Goal: Task Accomplishment & Management: Use online tool/utility

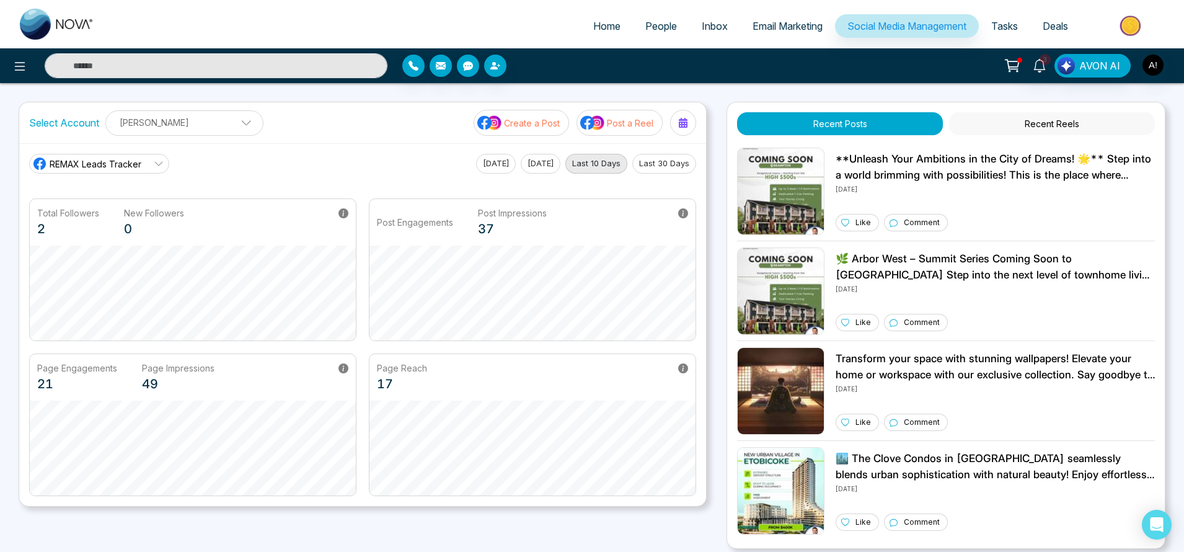
click at [363, 120] on div "Select Account [PERSON_NAME] [PERSON_NAME] Add Social Accounts Create a Post Po…" at bounding box center [362, 122] width 687 height 41
click at [1015, 20] on span "Tasks" at bounding box center [1004, 26] width 27 height 12
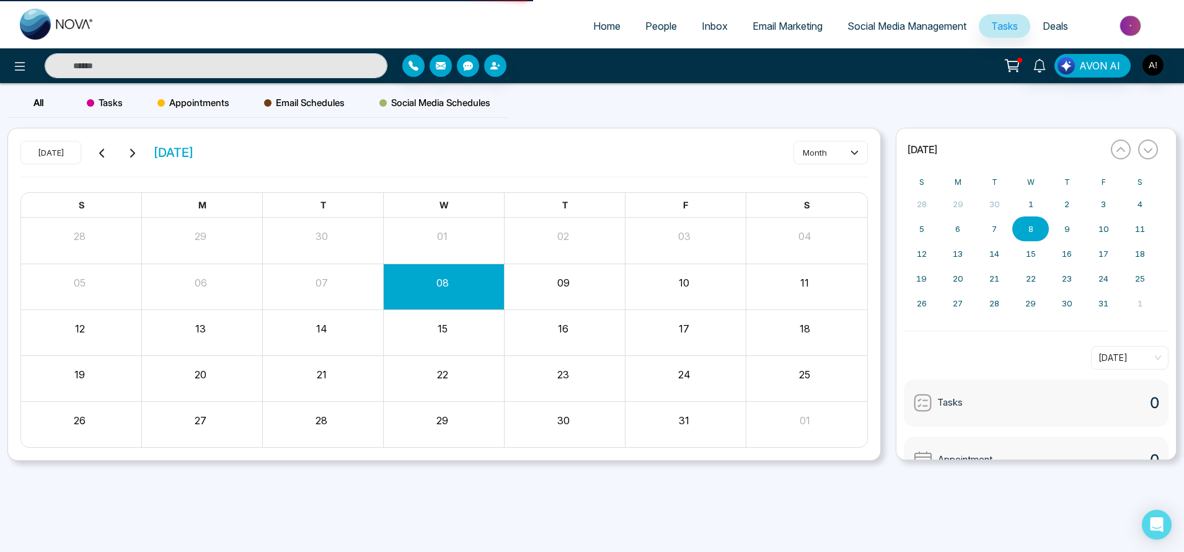
click at [1055, 23] on span "Deals" at bounding box center [1055, 26] width 25 height 12
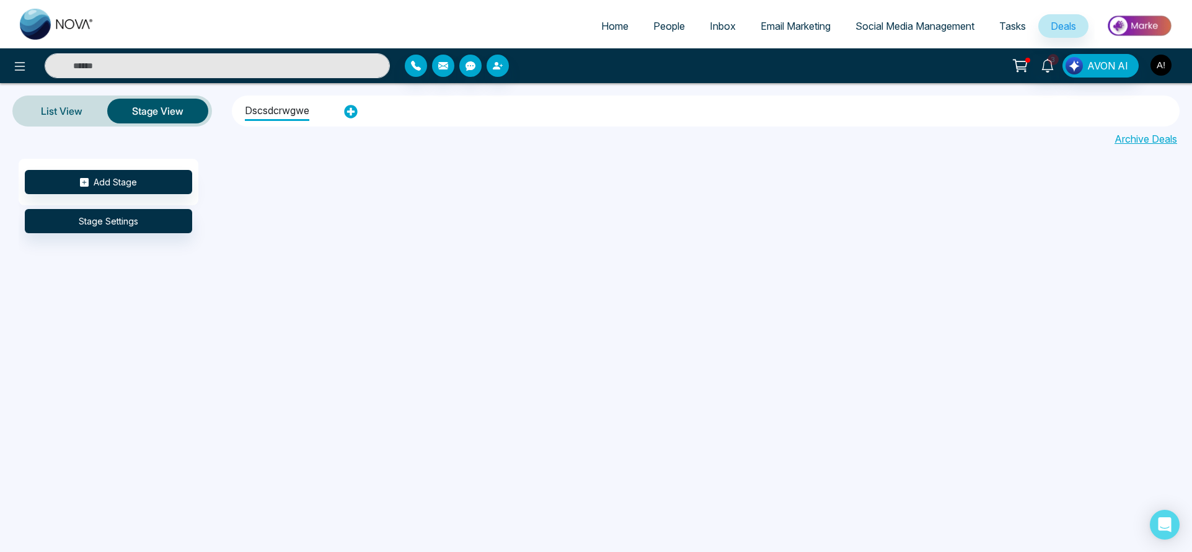
click at [1171, 66] on img "button" at bounding box center [1160, 65] width 21 height 21
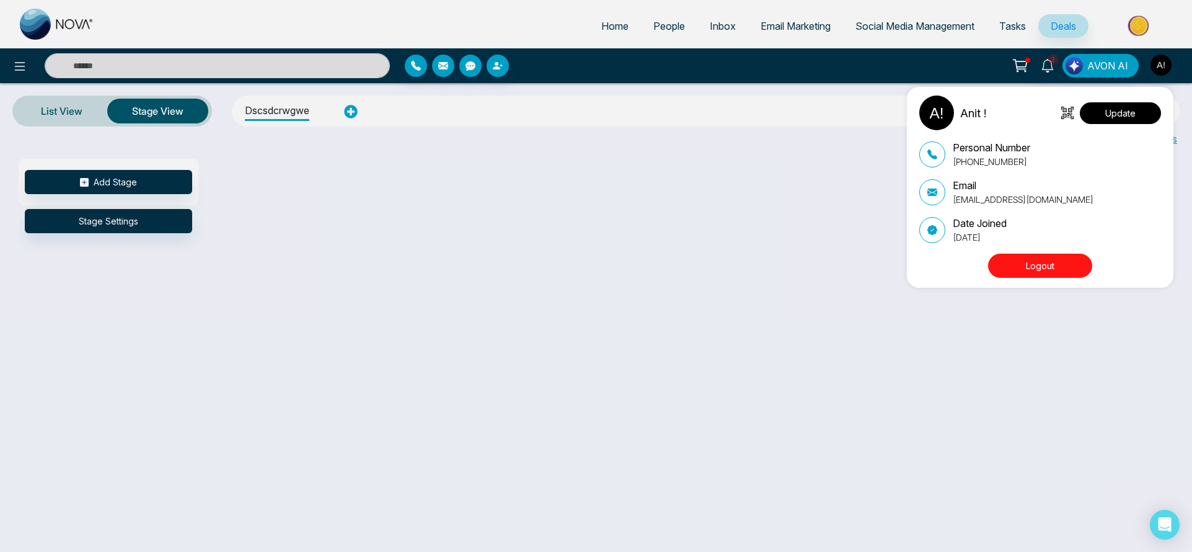
click at [1123, 117] on button "Update" at bounding box center [1120, 113] width 81 height 22
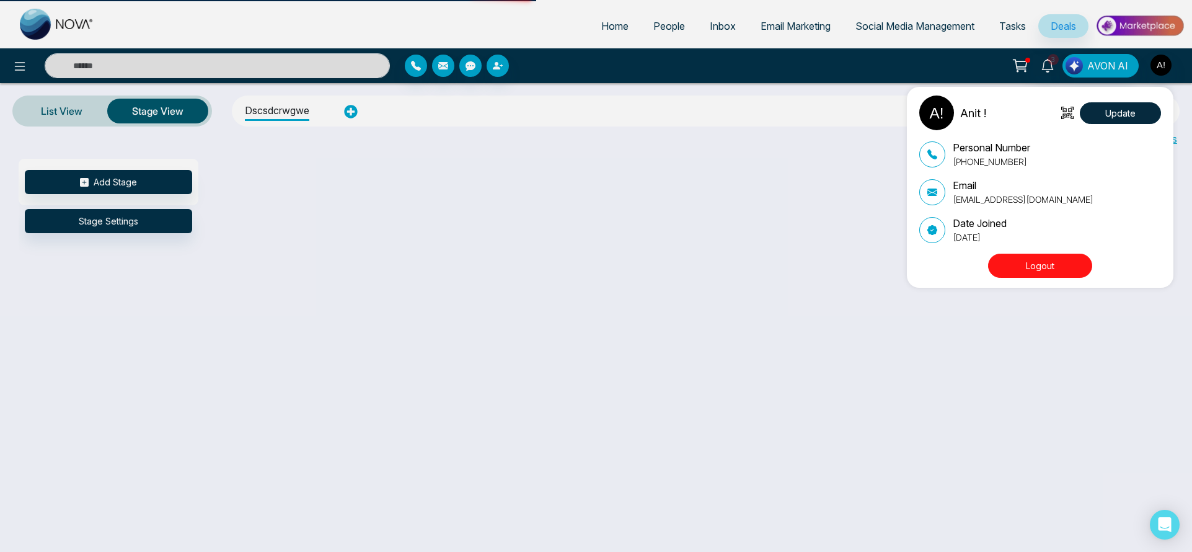
select select
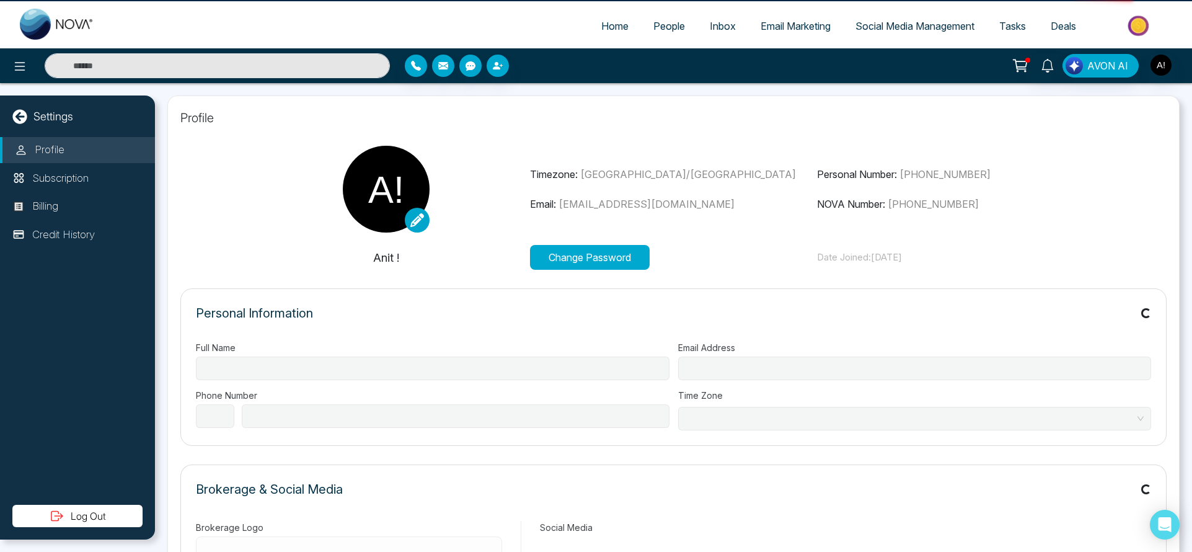
type input "******"
type input "**********"
select select "***"
type input "**********"
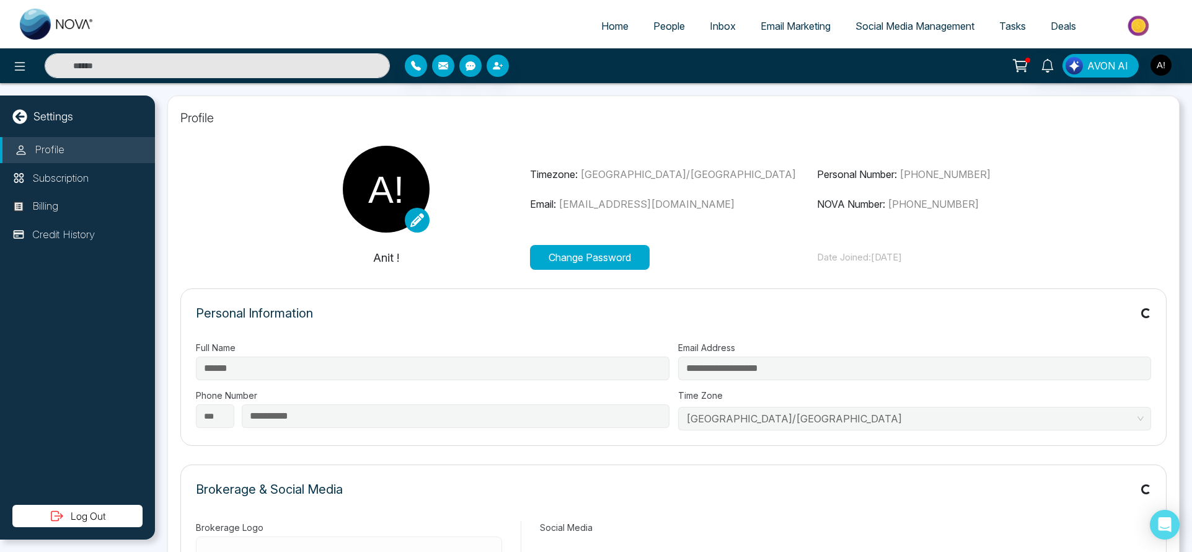
click at [601, 29] on span "Home" at bounding box center [614, 26] width 27 height 12
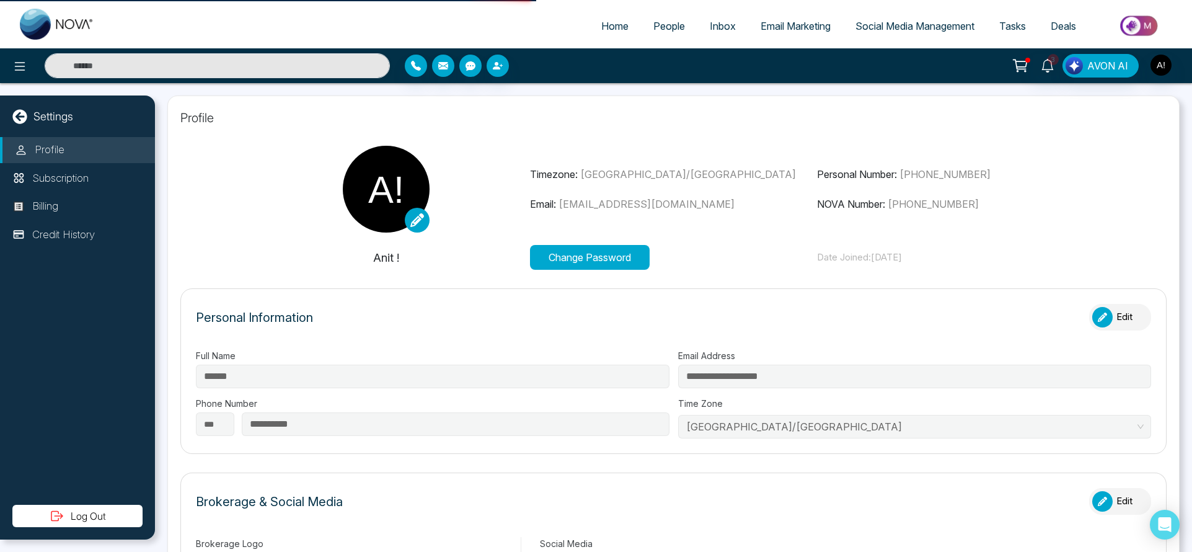
type input "********"
type input "**********"
select select "*"
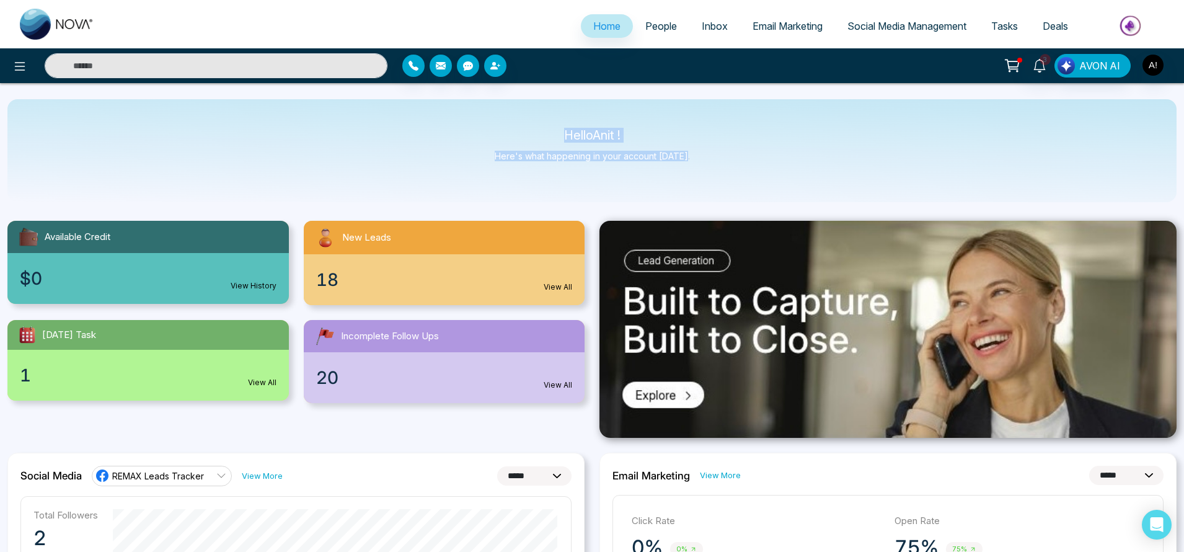
drag, startPoint x: 554, startPoint y: 134, endPoint x: 700, endPoint y: 169, distance: 150.3
click at [700, 169] on div "Hello Anit ! Here's what happening in your account [DATE]." at bounding box center [591, 150] width 1169 height 103
drag, startPoint x: 700, startPoint y: 169, endPoint x: 487, endPoint y: 126, distance: 218.1
click at [487, 126] on div "Hello Anit ! Here's what happening in your account [DATE]." at bounding box center [591, 150] width 1169 height 103
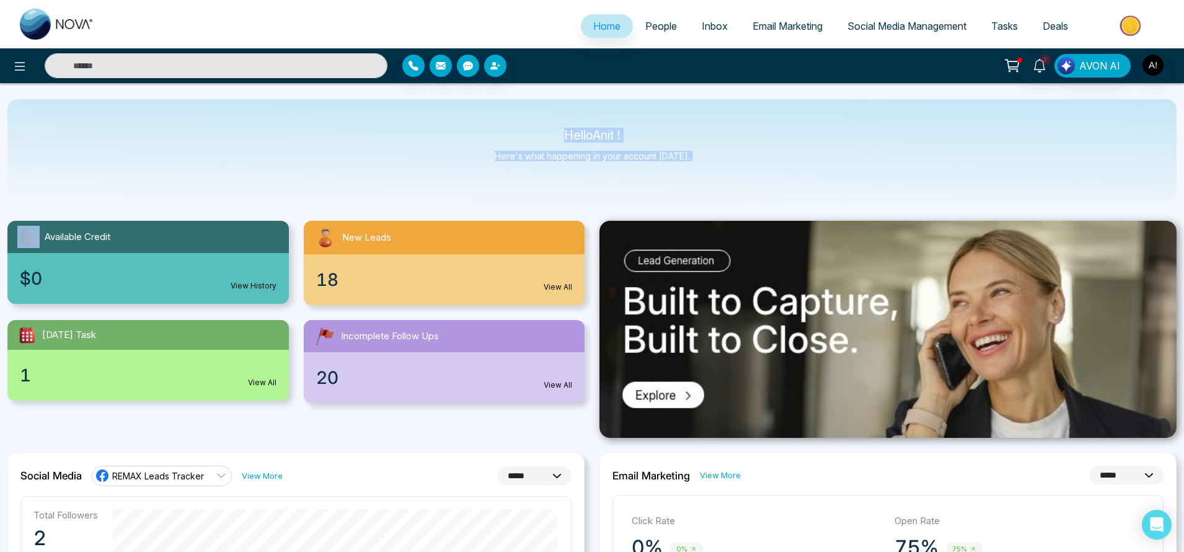
click at [487, 126] on div "Hello Anit ! Here's what happening in your account [DATE]." at bounding box center [591, 150] width 1169 height 103
click at [19, 68] on icon at bounding box center [19, 66] width 15 height 15
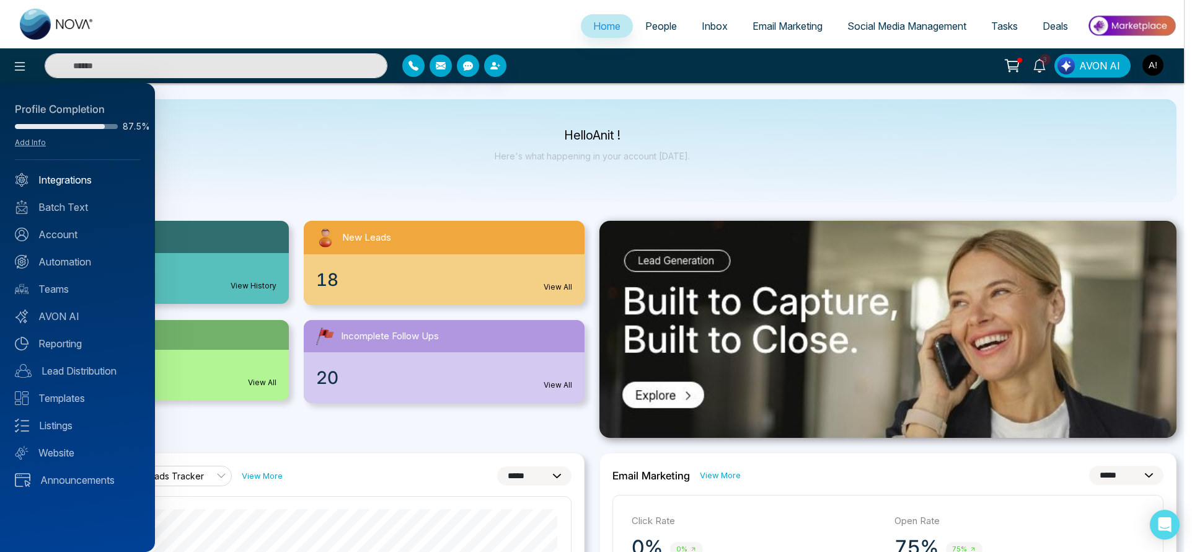
click at [82, 177] on link "Integrations" at bounding box center [77, 179] width 125 height 15
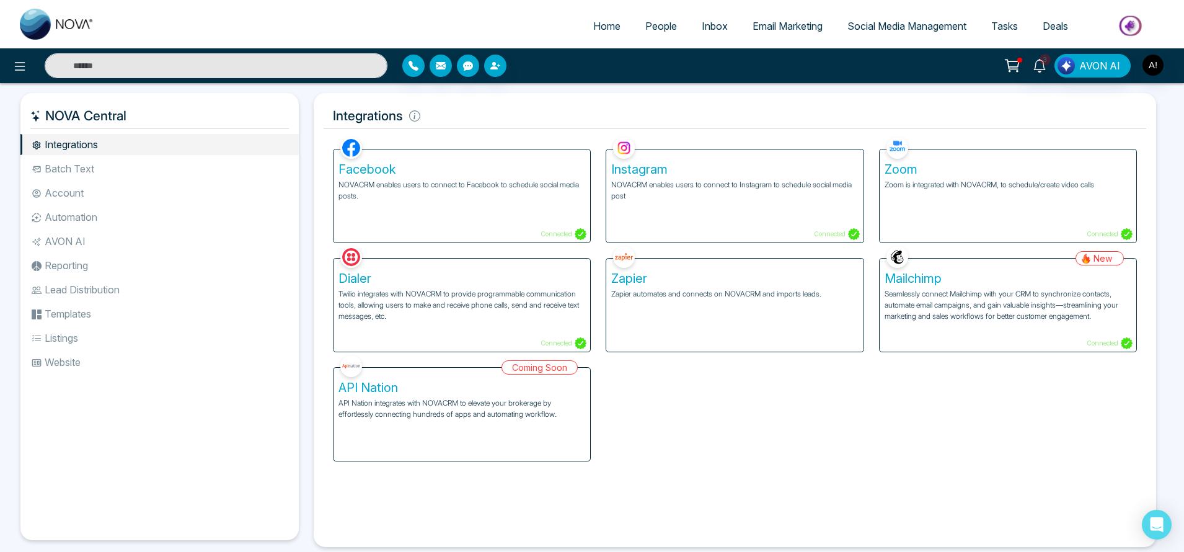
click at [500, 209] on div "Facebook NOVACRM enables users to connect to Facebook to schedule social media …" at bounding box center [461, 195] width 257 height 93
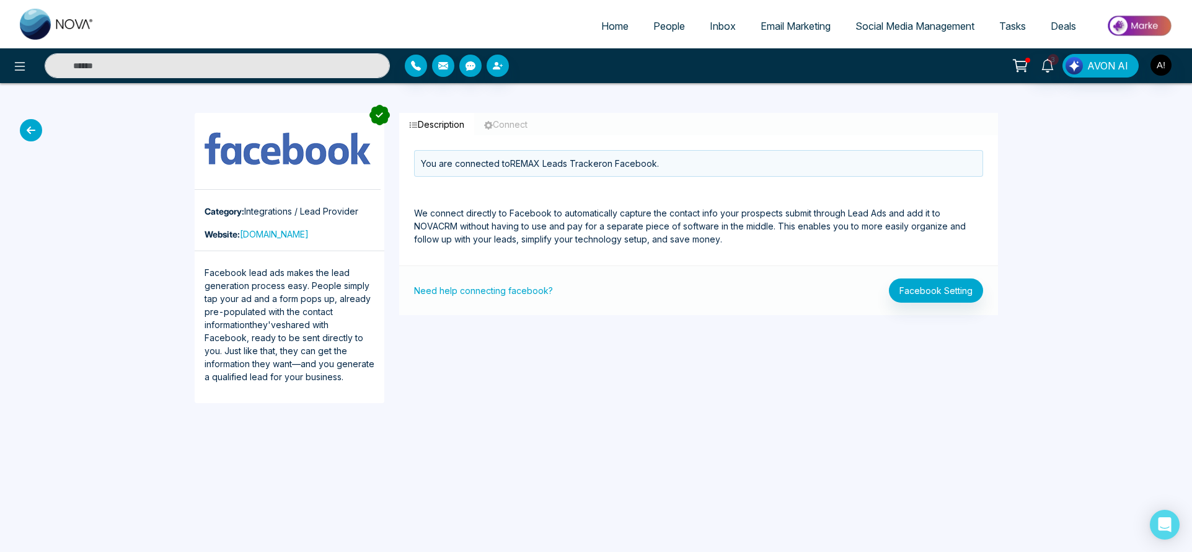
click at [32, 138] on icon at bounding box center [31, 130] width 22 height 22
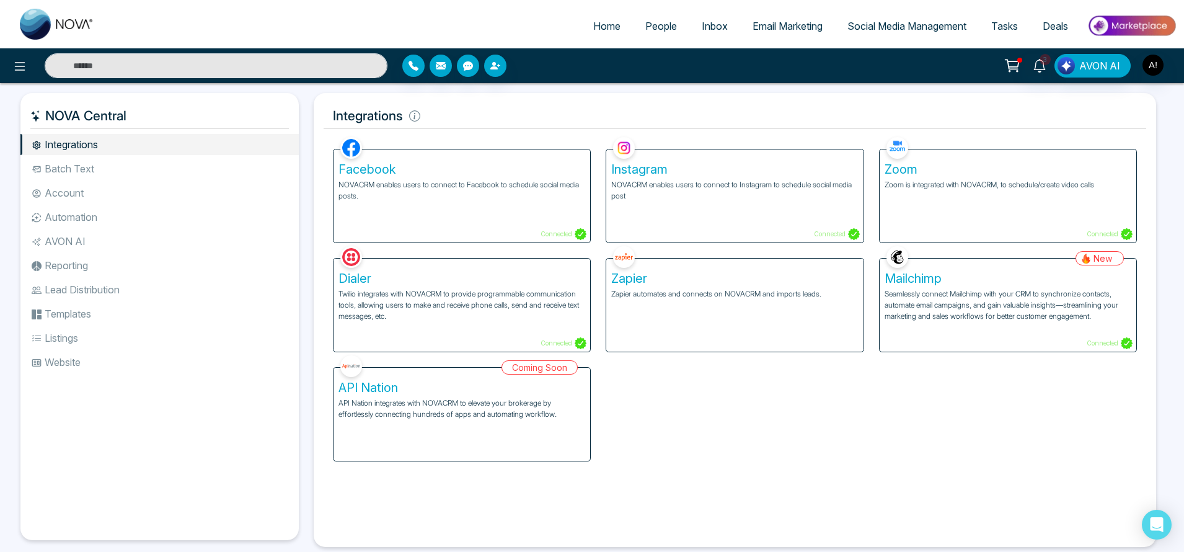
click at [792, 181] on p "NOVACRM enables users to connect to Instagram to schedule social media post" at bounding box center [734, 190] width 247 height 22
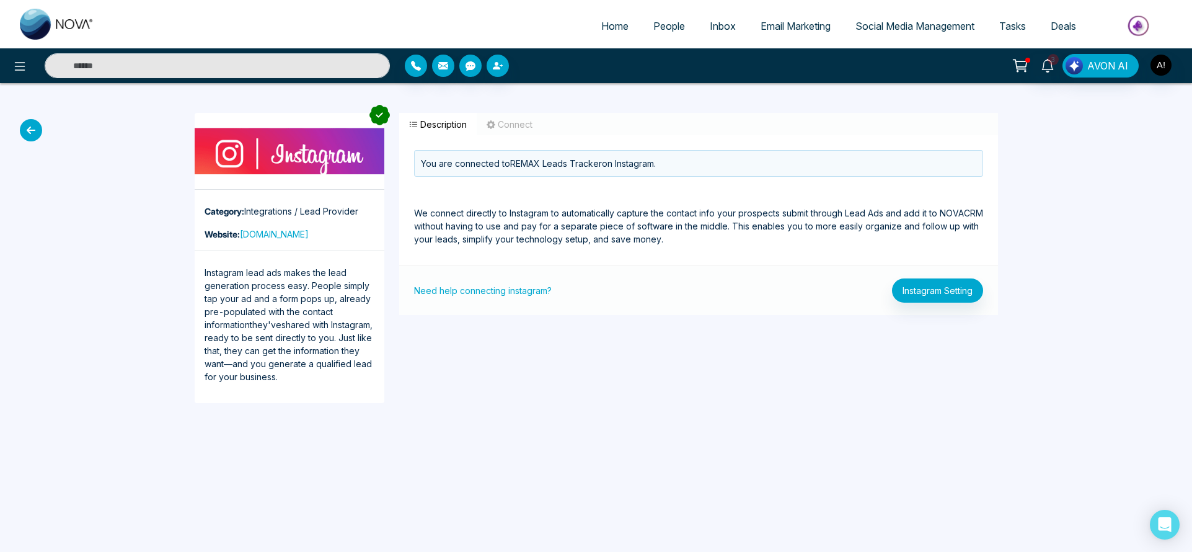
click at [35, 134] on icon at bounding box center [31, 130] width 22 height 22
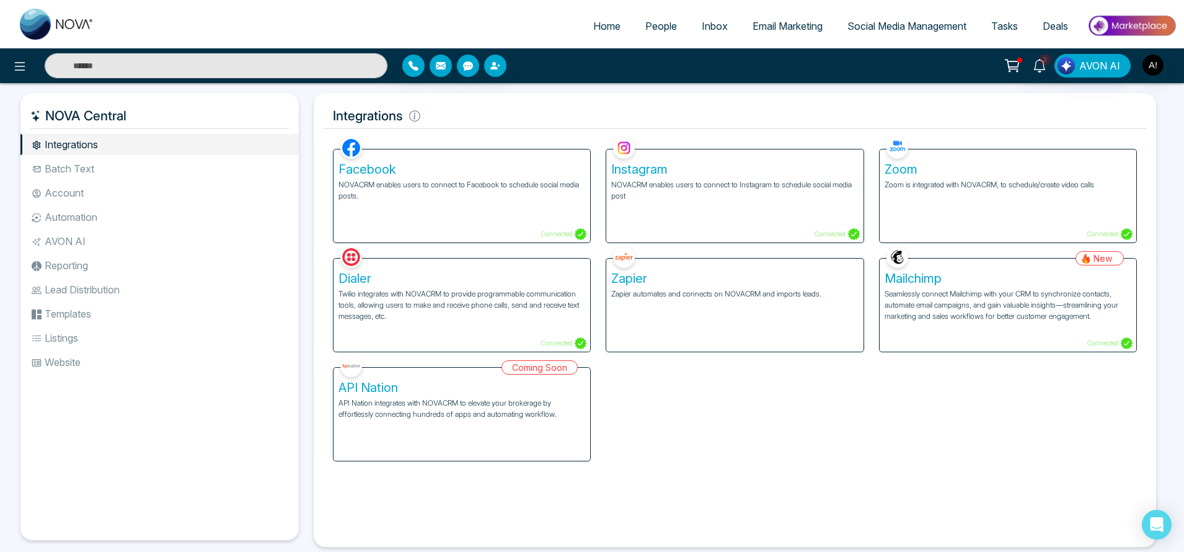
click at [459, 224] on div "Facebook NOVACRM enables users to connect to Facebook to schedule social media …" at bounding box center [461, 195] width 257 height 93
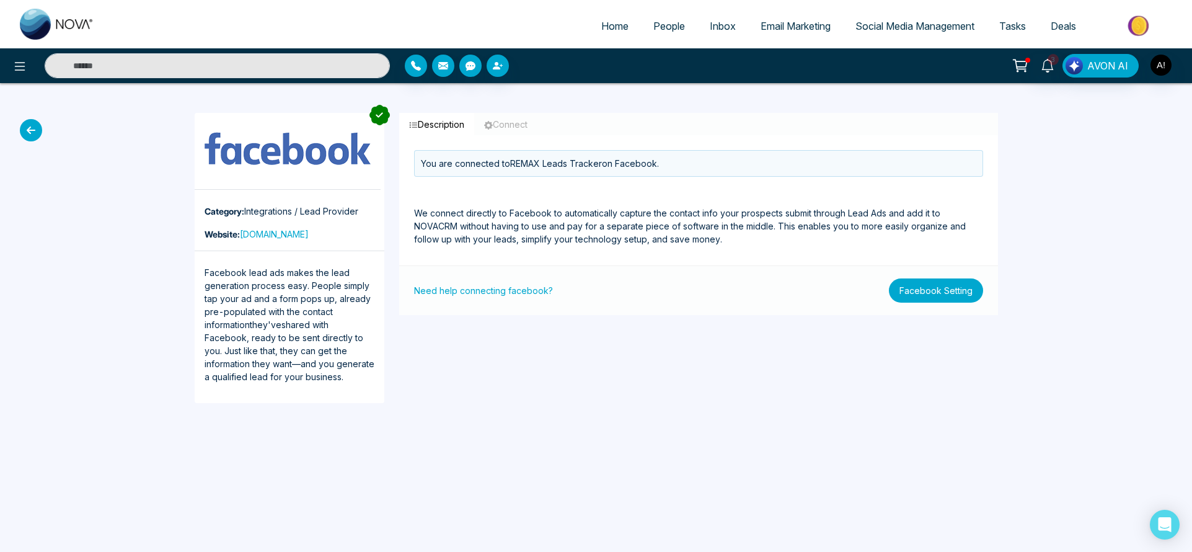
click at [927, 284] on button "Facebook Setting" at bounding box center [936, 290] width 94 height 24
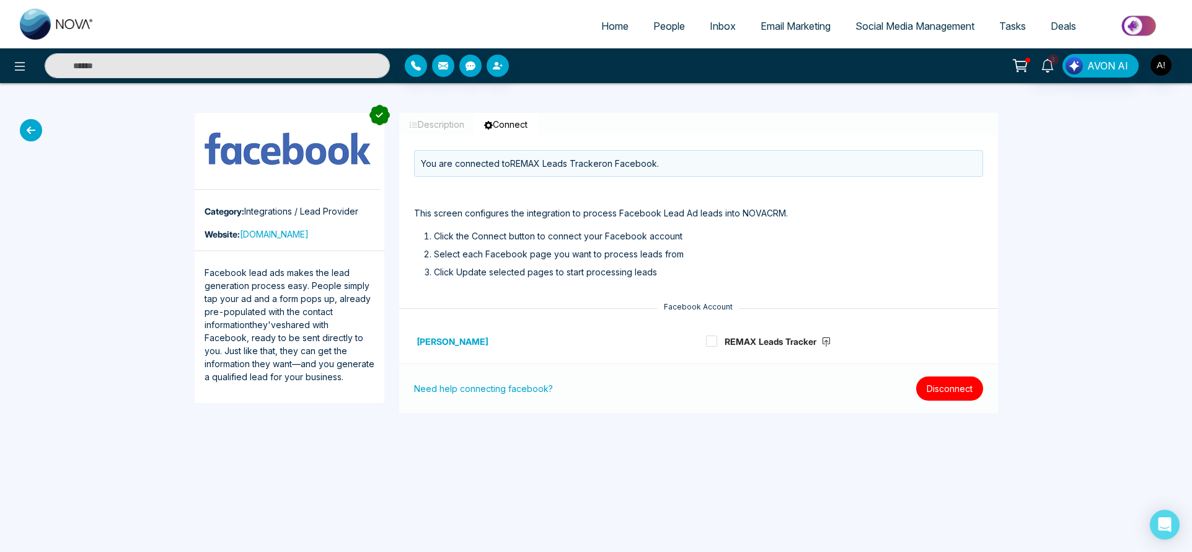
click at [952, 377] on button "Disconnect" at bounding box center [949, 388] width 67 height 24
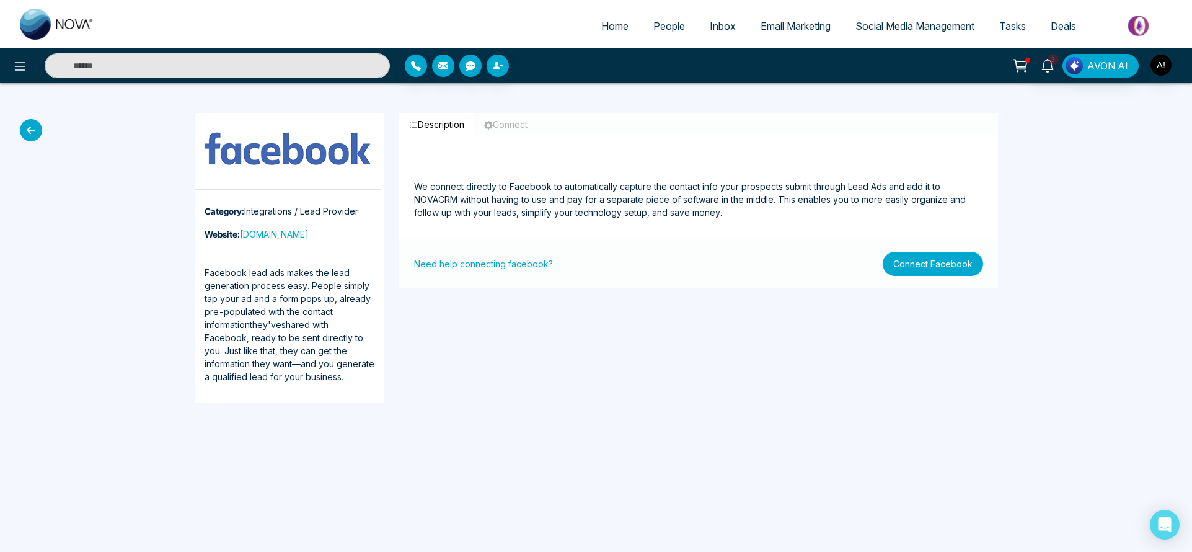
click at [944, 267] on button "Connect Facebook" at bounding box center [933, 264] width 100 height 24
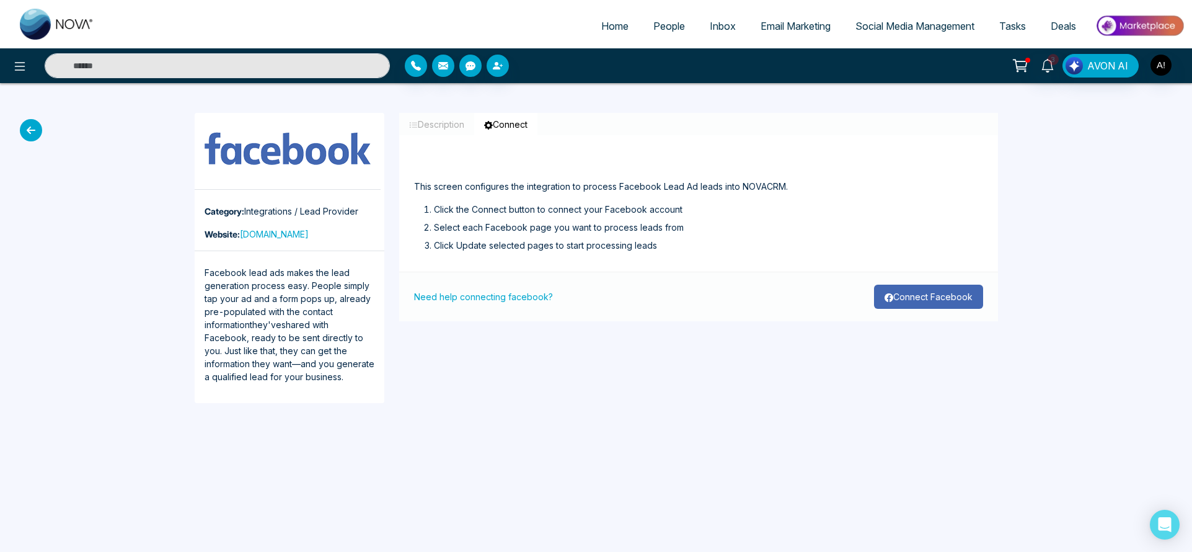
click at [972, 302] on button "Connect Facebook" at bounding box center [928, 296] width 109 height 24
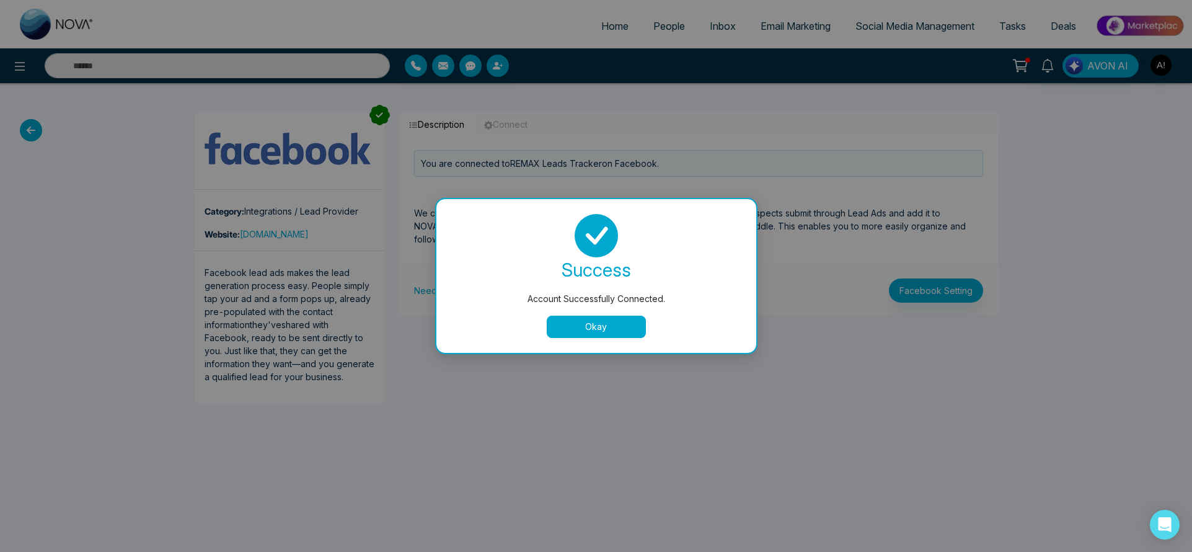
click at [618, 330] on button "Okay" at bounding box center [596, 326] width 99 height 22
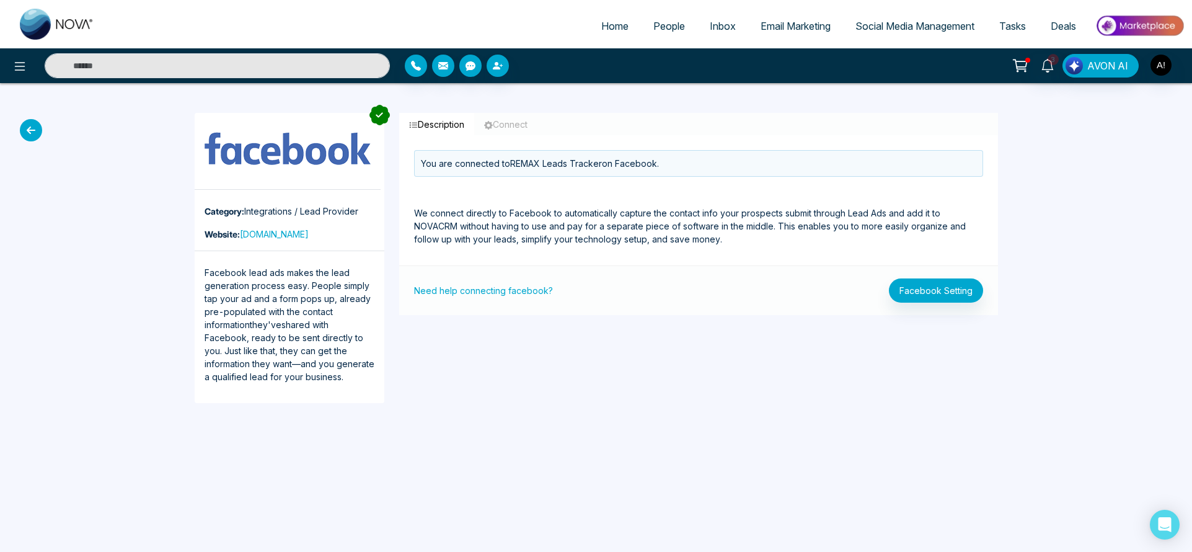
click at [33, 127] on icon at bounding box center [31, 130] width 22 height 22
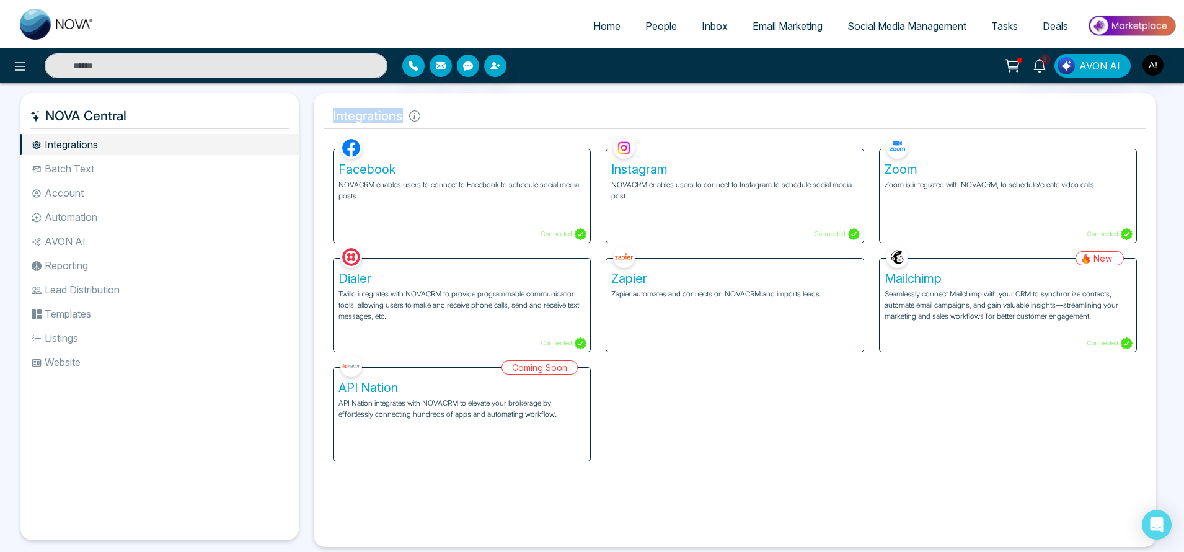
drag, startPoint x: 331, startPoint y: 112, endPoint x: 453, endPoint y: 107, distance: 122.2
click at [453, 107] on h5 "Integrations" at bounding box center [735, 116] width 822 height 26
click at [627, 442] on div "Facebook NOVACRM enables users to connect to Facebook to schedule social media …" at bounding box center [734, 297] width 819 height 327
click at [449, 366] on div "Coming Soon API Nation API Nation integrates with NOVACRM to elevate your broke…" at bounding box center [461, 406] width 273 height 109
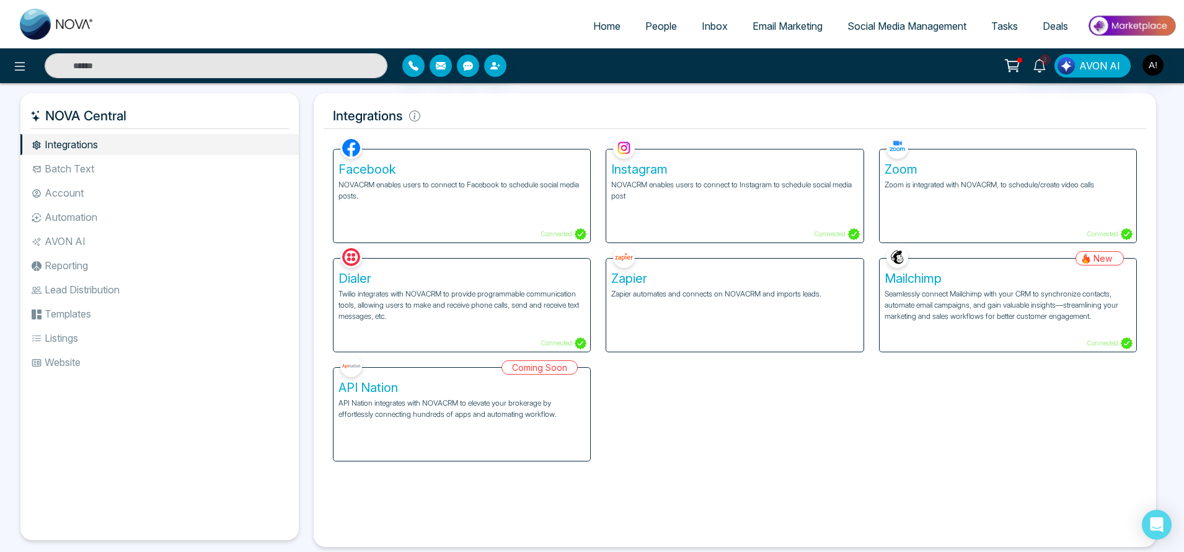
click at [456, 388] on div "Coming Soon API Nation API Nation integrates with NOVACRM to elevate your broke…" at bounding box center [461, 406] width 273 height 109
click at [377, 381] on div "Coming Soon API Nation API Nation integrates with NOVACRM to elevate your broke…" at bounding box center [461, 406] width 273 height 109
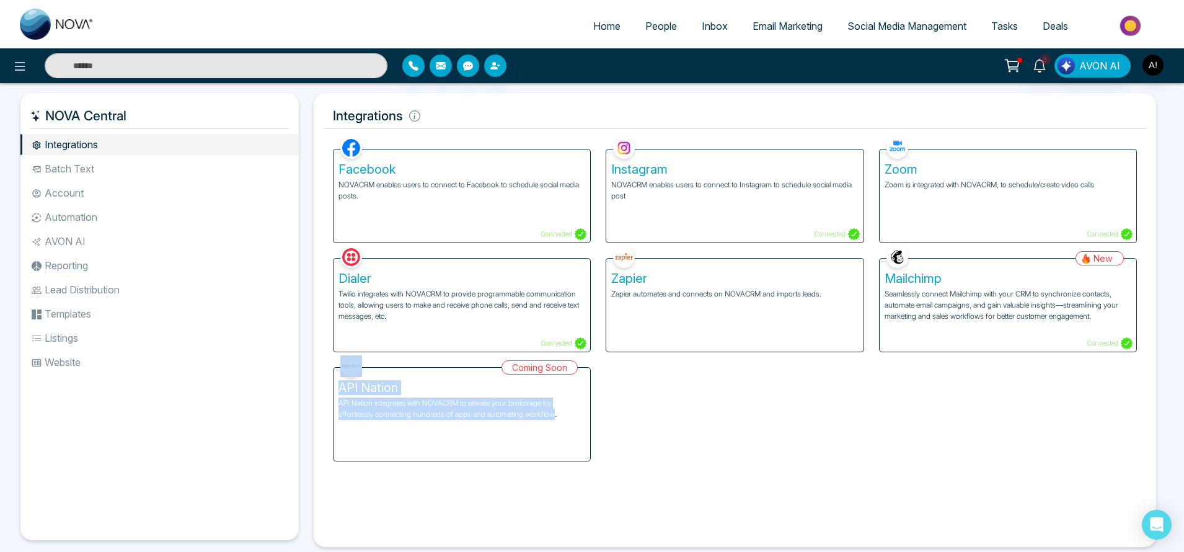
drag, startPoint x: 333, startPoint y: 386, endPoint x: 556, endPoint y: 418, distance: 224.9
click at [556, 418] on div "Coming Soon API Nation API Nation integrates with NOVACRM to elevate your broke…" at bounding box center [461, 406] width 273 height 109
drag, startPoint x: 556, startPoint y: 418, endPoint x: 328, endPoint y: 398, distance: 229.0
click at [328, 398] on div "Coming Soon API Nation API Nation integrates with NOVACRM to elevate your broke…" at bounding box center [461, 406] width 273 height 109
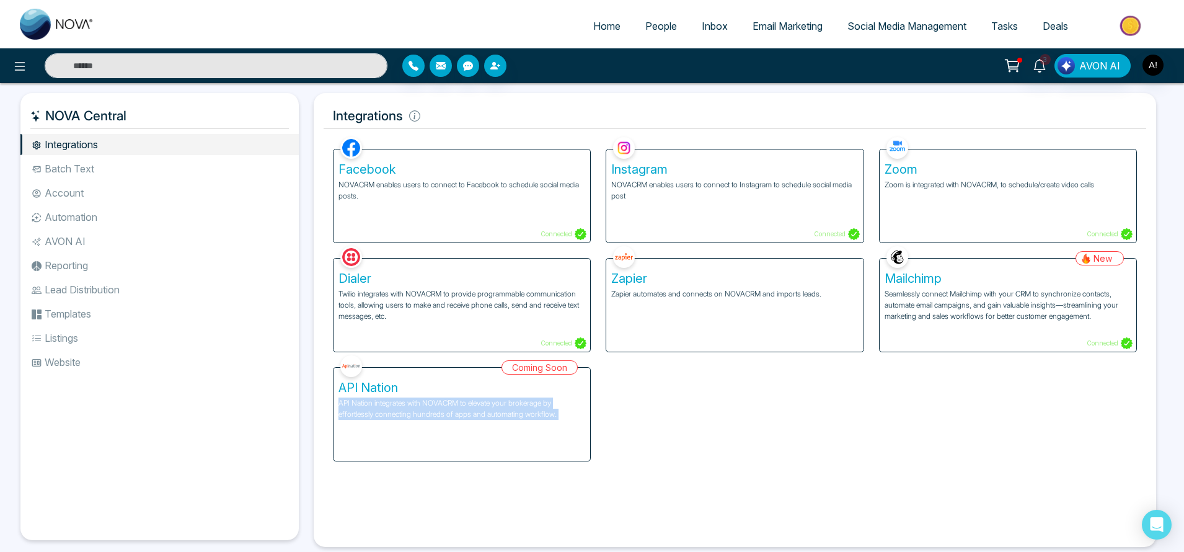
click at [643, 399] on div "Facebook NOVACRM enables users to connect to Facebook to schedule social media …" at bounding box center [734, 297] width 819 height 327
click at [111, 162] on li "Batch Text" at bounding box center [159, 168] width 278 height 21
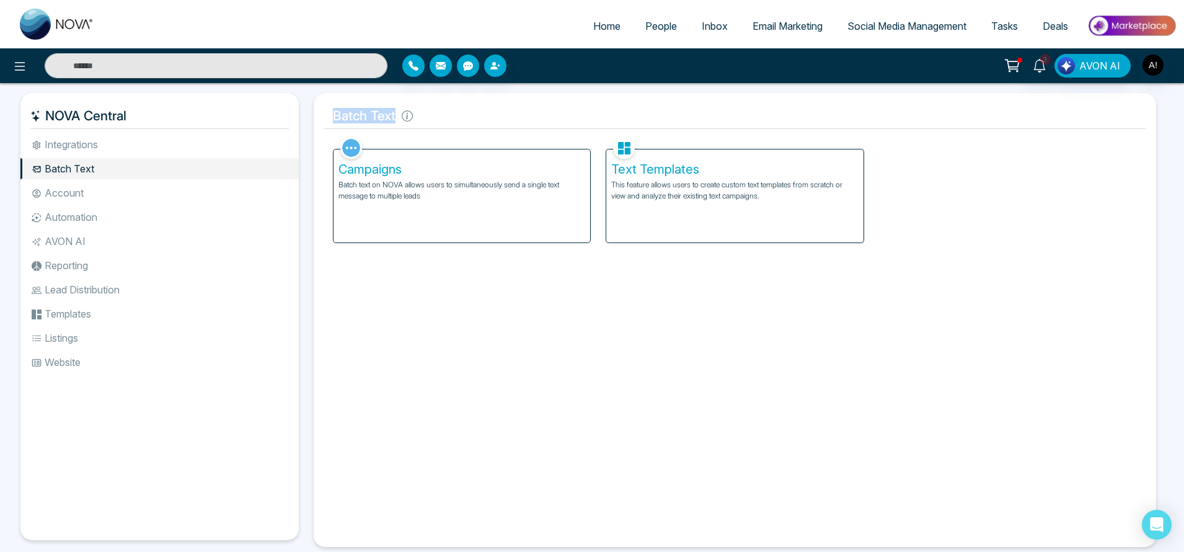
drag, startPoint x: 336, startPoint y: 112, endPoint x: 465, endPoint y: 122, distance: 129.3
click at [465, 122] on h5 "Batch Text" at bounding box center [735, 116] width 822 height 26
click at [412, 202] on div "Campaigns Batch text on NOVA allows users to simultaneously send a single text …" at bounding box center [461, 195] width 257 height 93
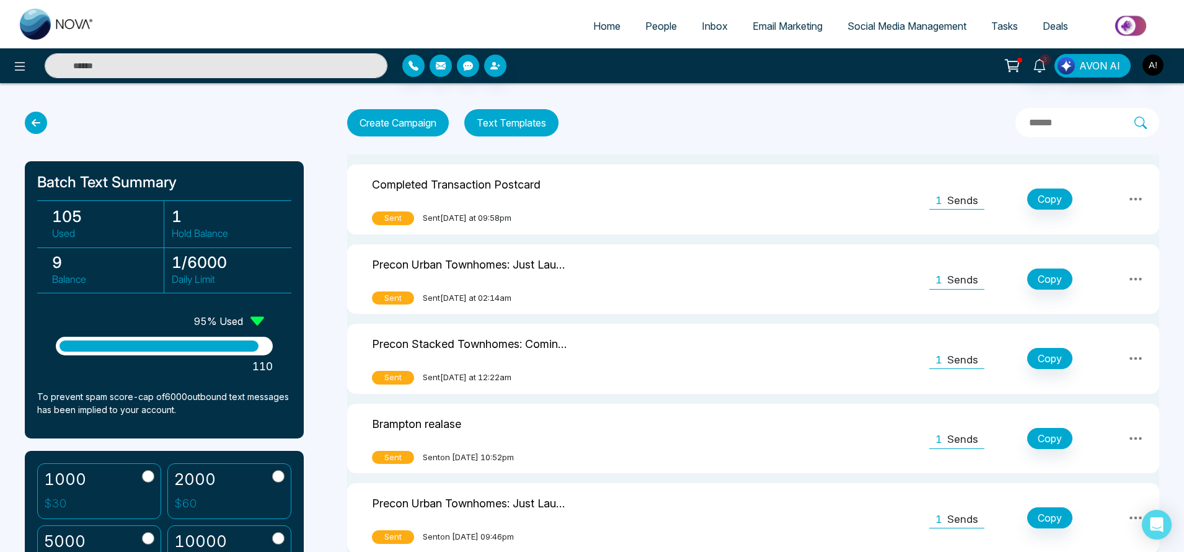
click at [42, 125] on icon at bounding box center [36, 123] width 22 height 22
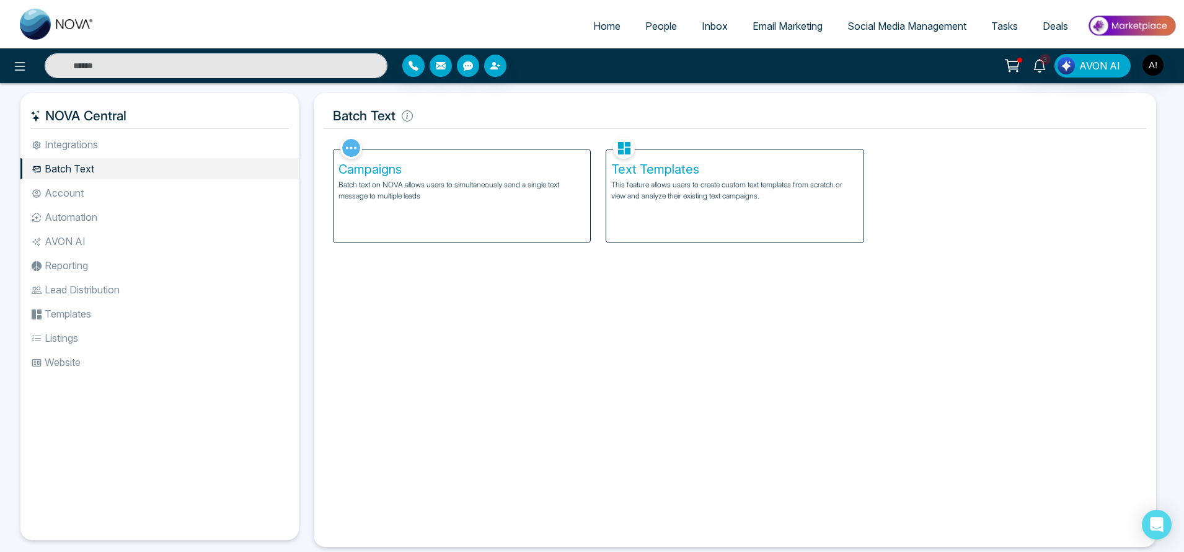
click at [575, 164] on h5 "Campaigns" at bounding box center [461, 169] width 247 height 15
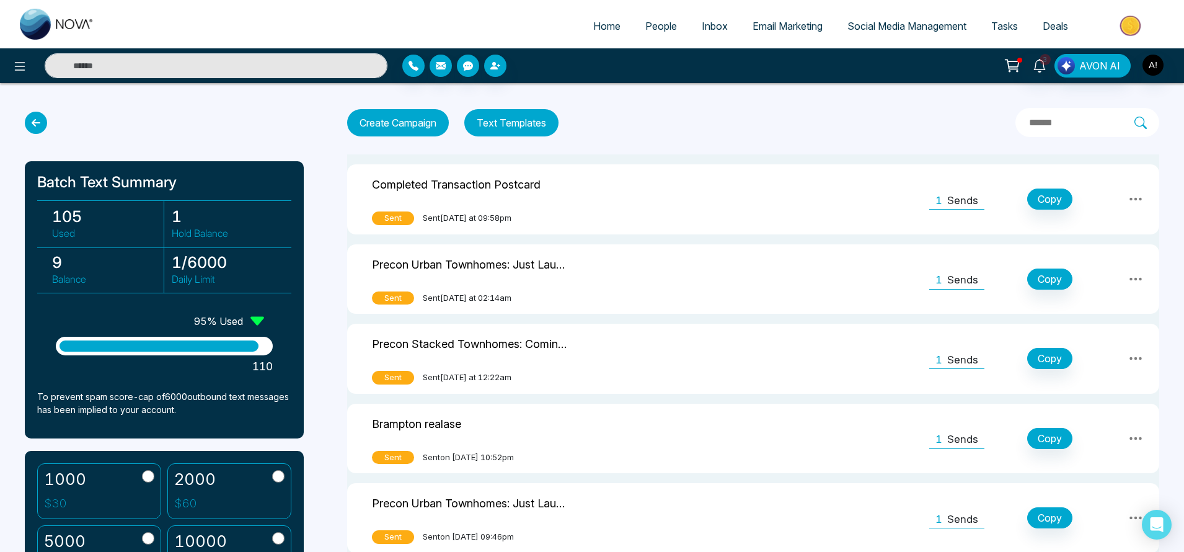
click at [532, 117] on button "Text Templates" at bounding box center [511, 122] width 94 height 27
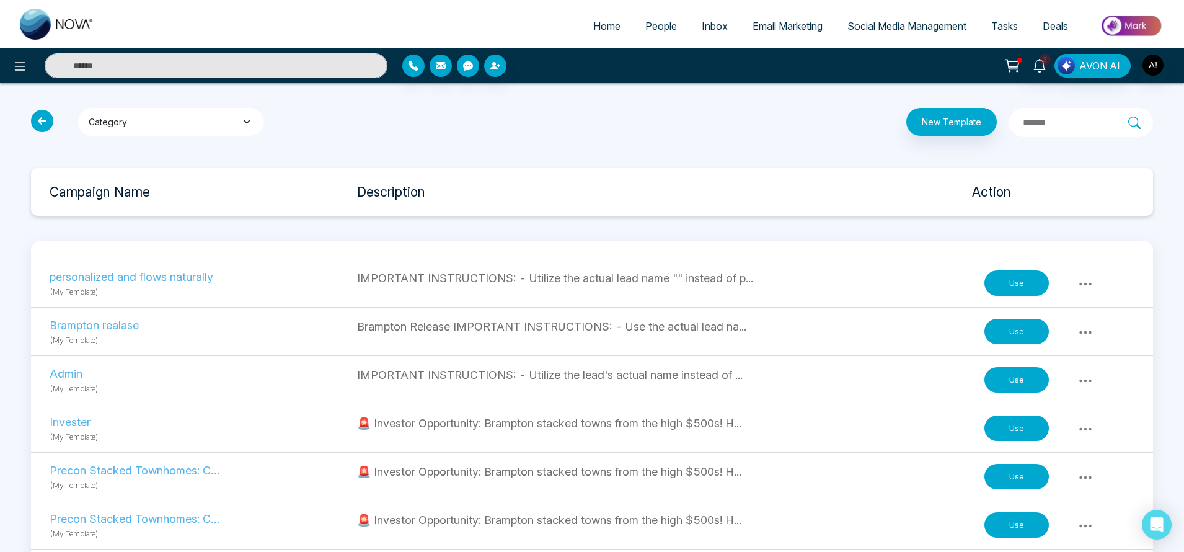
click at [255, 118] on button "Category" at bounding box center [171, 122] width 186 height 28
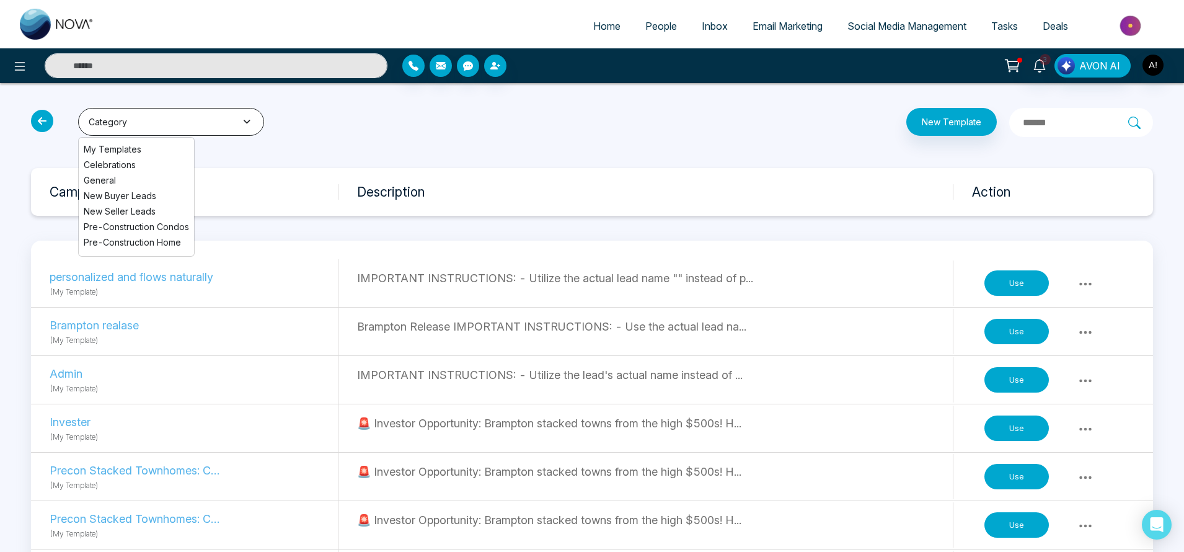
click at [238, 130] on button "Category" at bounding box center [171, 122] width 186 height 28
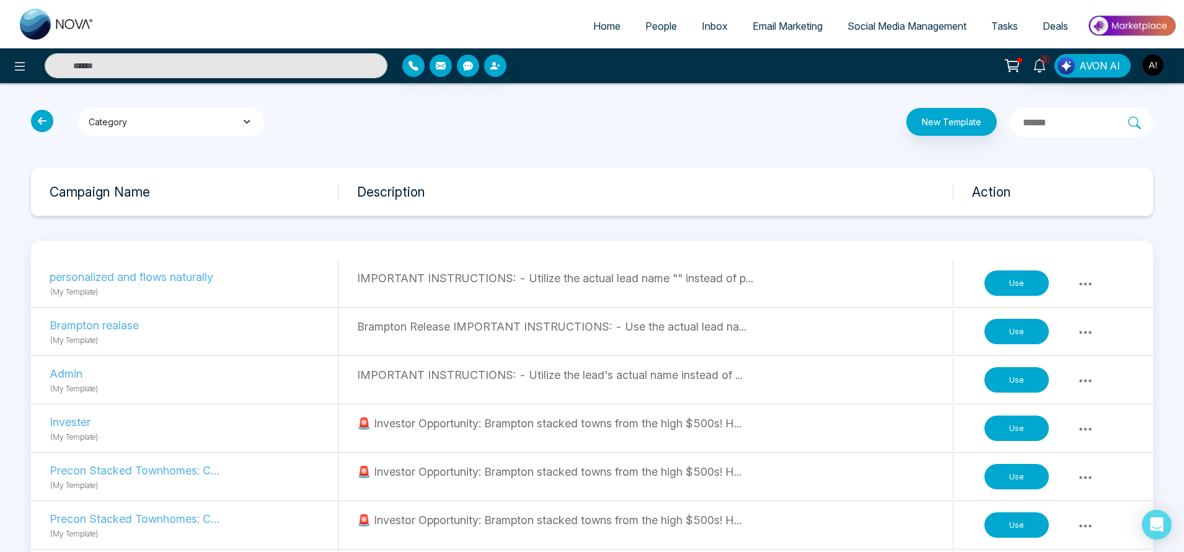
click at [238, 130] on button "Category" at bounding box center [171, 122] width 186 height 28
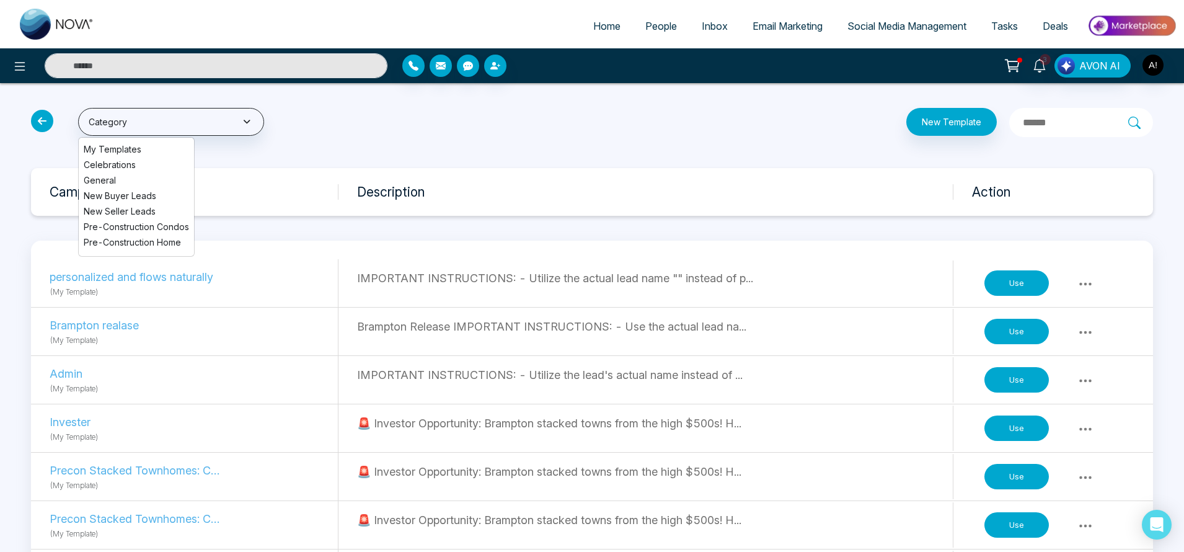
click at [571, 129] on div "New Template" at bounding box center [781, 122] width 758 height 29
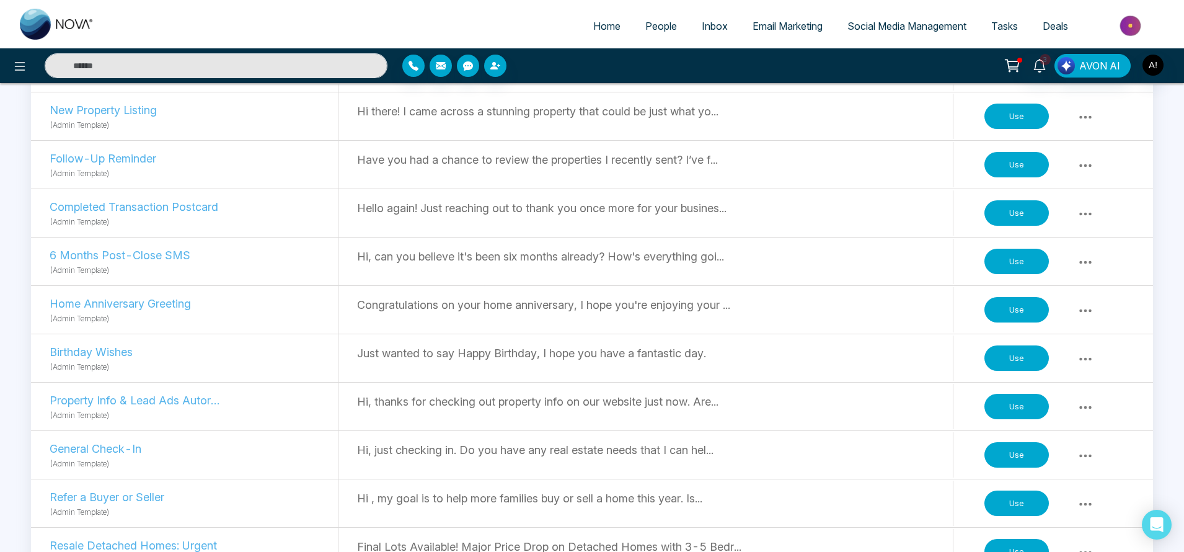
scroll to position [604, 0]
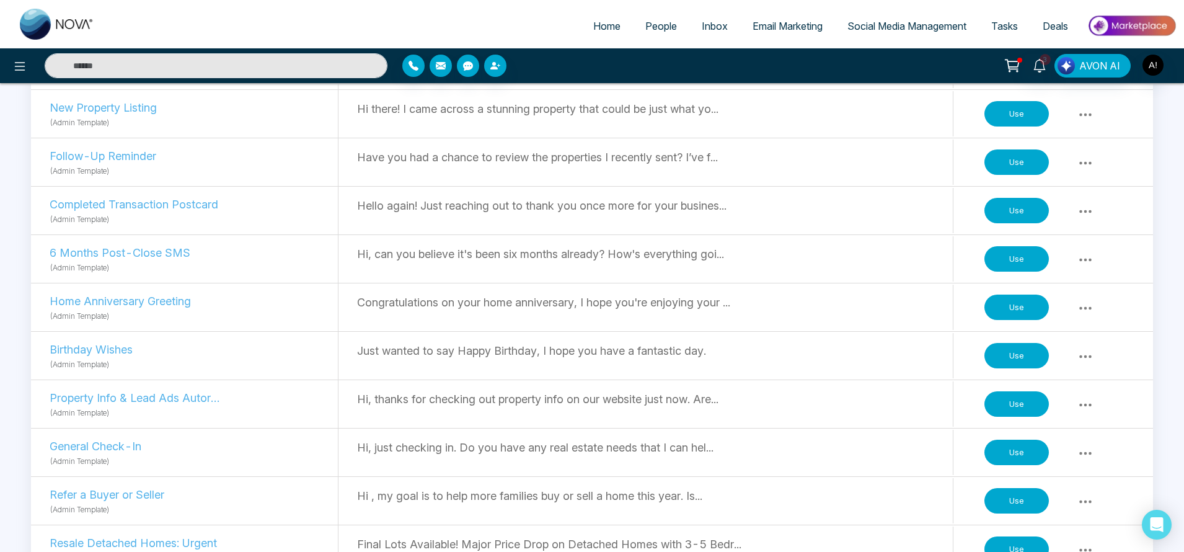
click at [1020, 350] on button "Use" at bounding box center [1016, 356] width 64 height 26
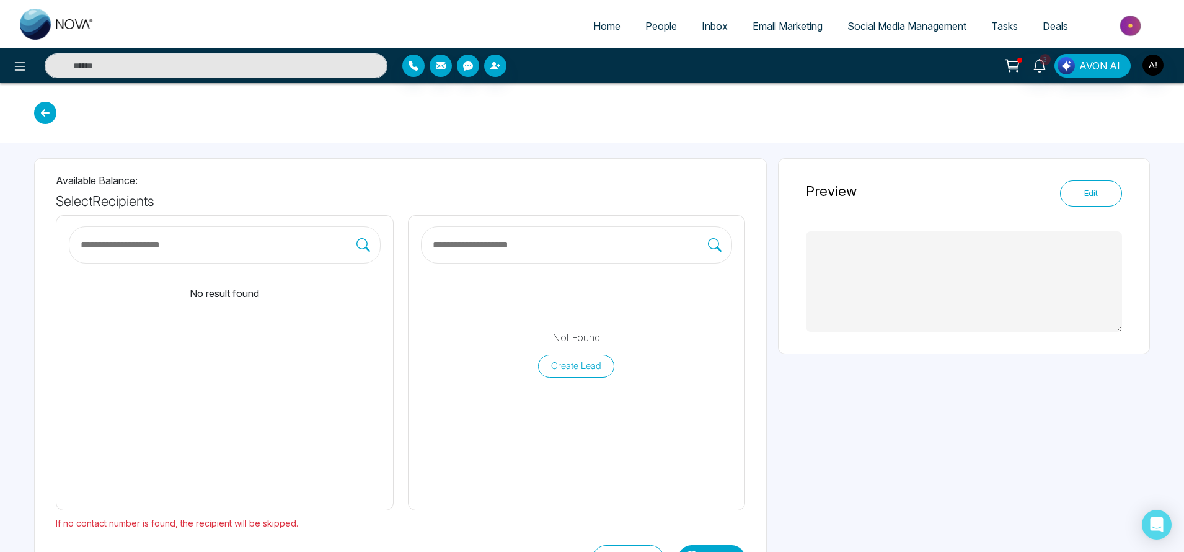
type textarea "**********"
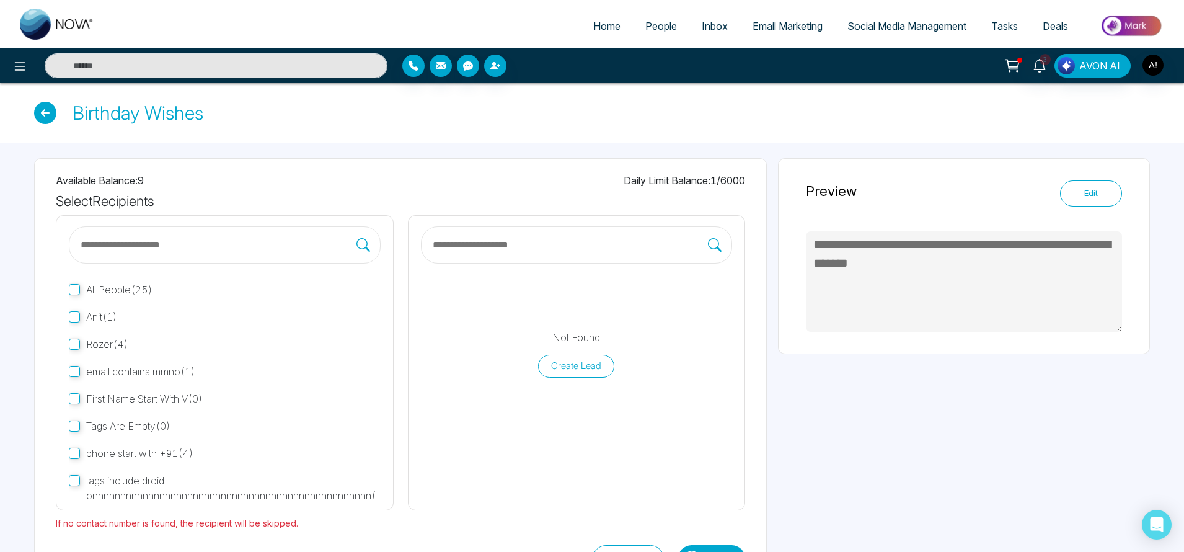
scroll to position [50, 0]
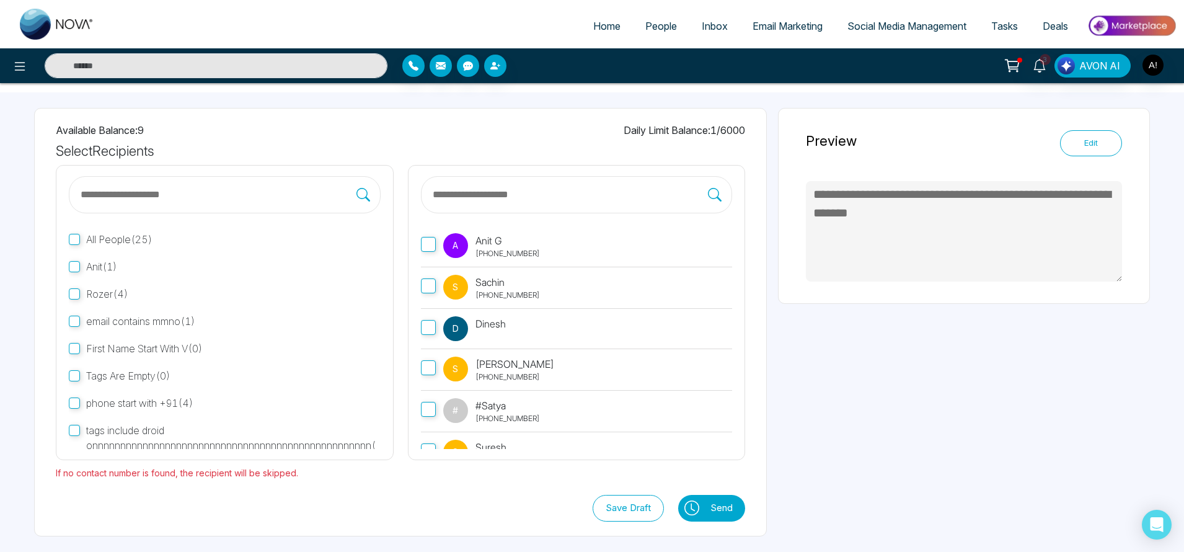
click at [519, 260] on label "A Anit G [PHONE_NUMBER]" at bounding box center [577, 247] width 312 height 42
click at [683, 508] on button at bounding box center [691, 508] width 26 height 27
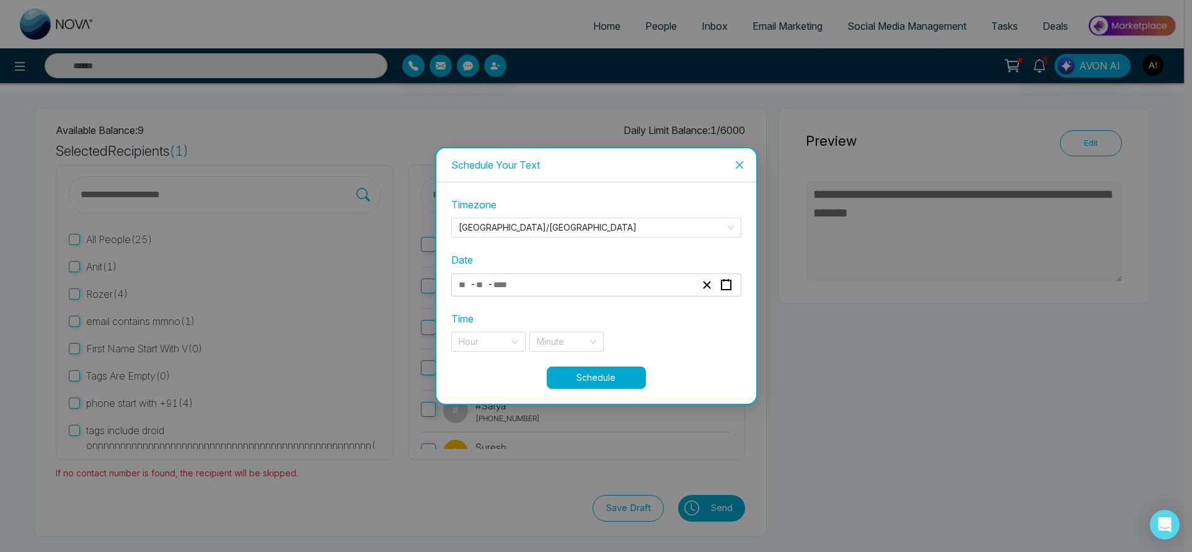
click at [536, 286] on div "- -" at bounding box center [577, 284] width 240 height 17
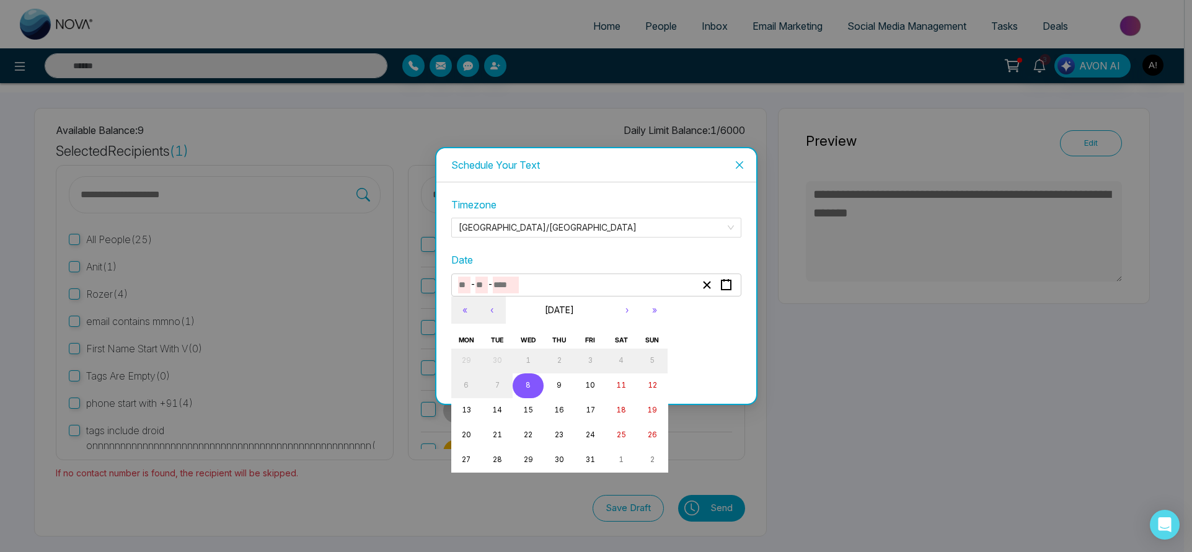
click at [536, 384] on button "8" at bounding box center [528, 385] width 31 height 25
type input "**"
type input "*"
type input "****"
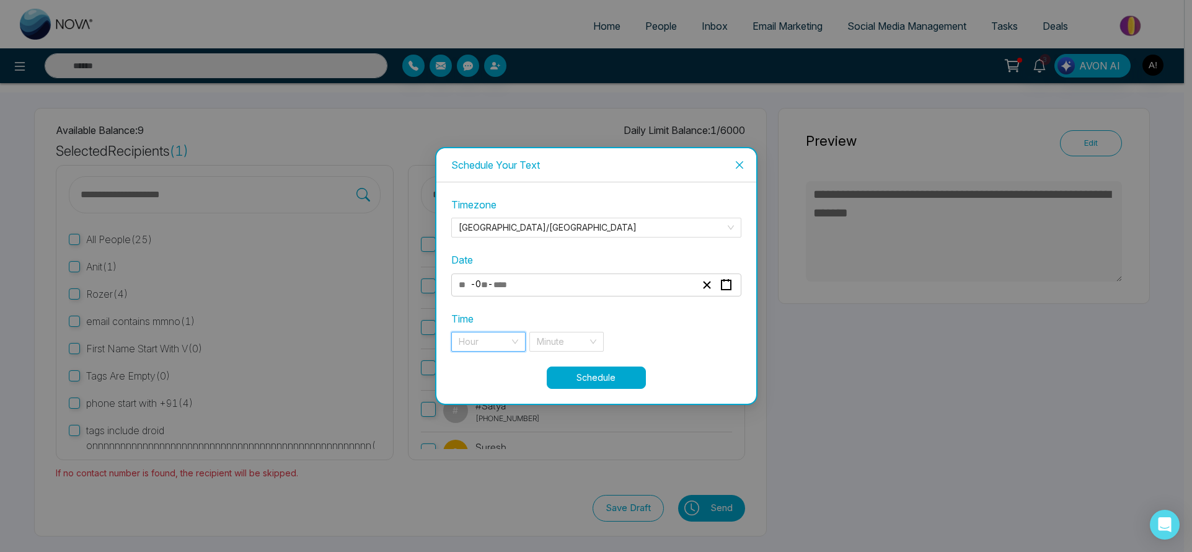
click at [507, 335] on input "search" at bounding box center [484, 341] width 51 height 19
click at [503, 363] on div "11 pm" at bounding box center [489, 366] width 60 height 14
click at [586, 336] on input "search" at bounding box center [562, 341] width 51 height 19
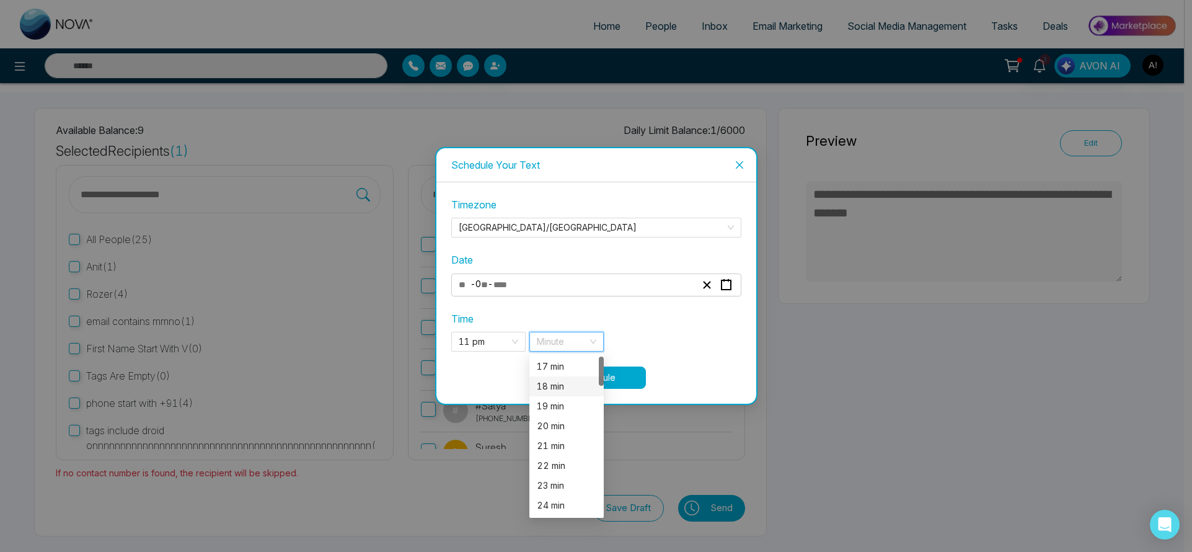
click at [579, 377] on div "18 min" at bounding box center [566, 386] width 74 height 20
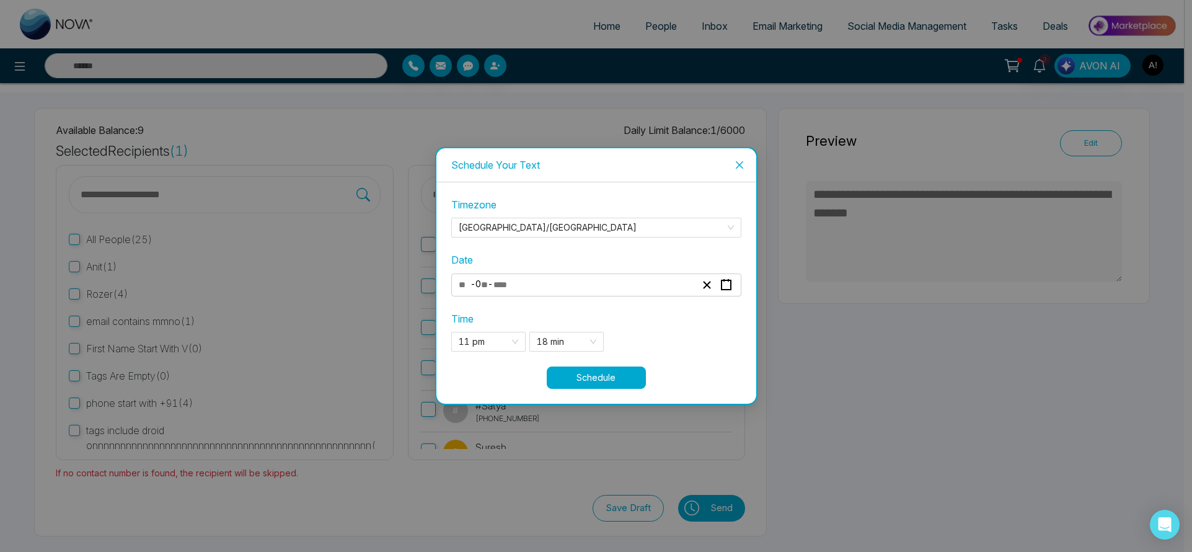
click at [601, 377] on button "Schedule" at bounding box center [596, 377] width 99 height 22
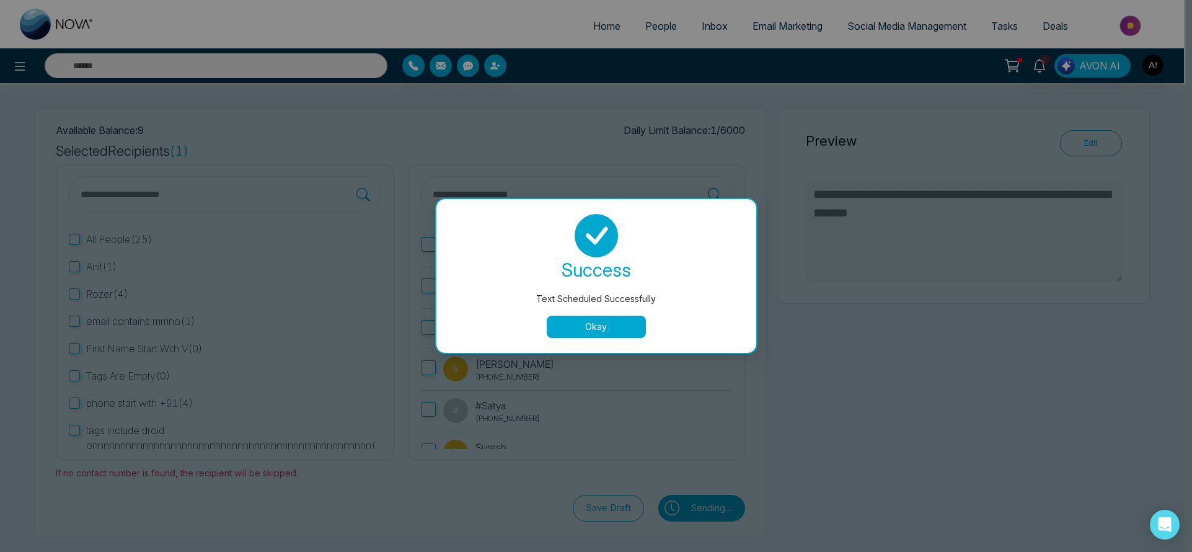
click at [587, 321] on button "Okay" at bounding box center [596, 326] width 99 height 22
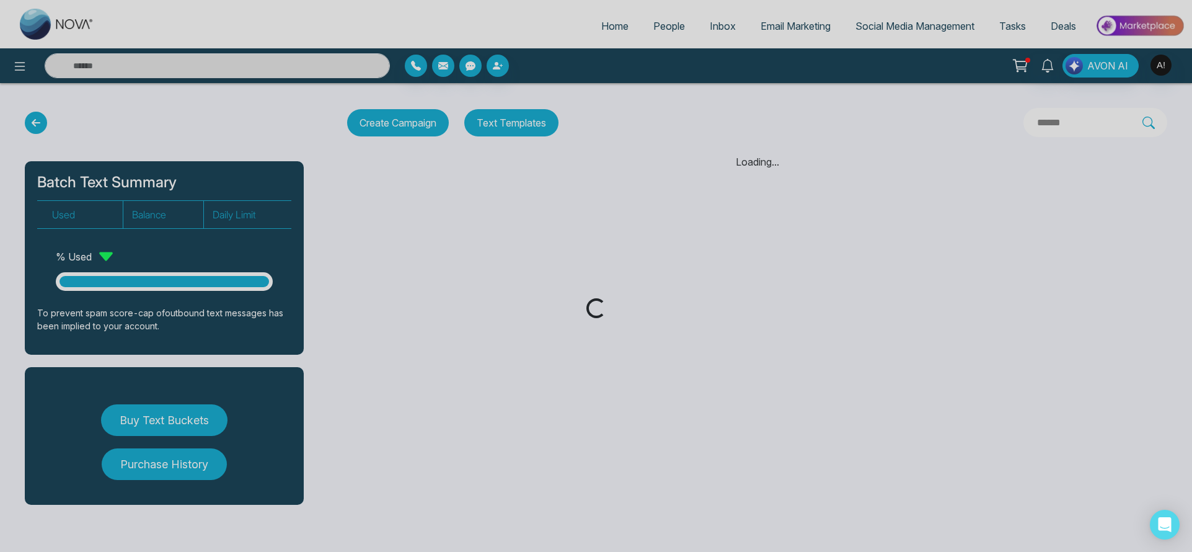
click at [645, 124] on div "Loading..." at bounding box center [596, 276] width 1192 height 552
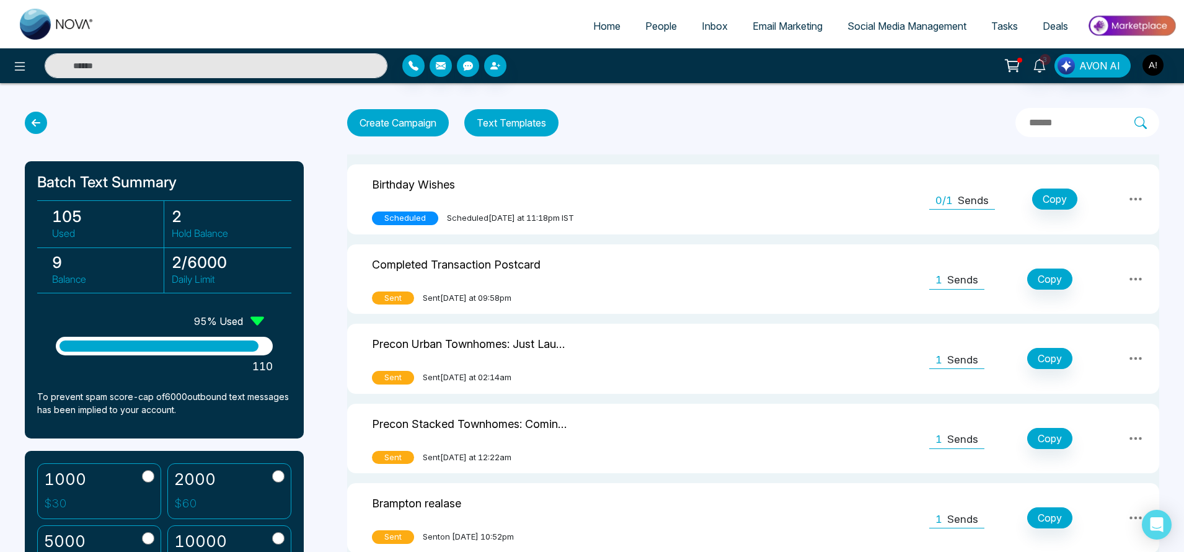
click at [606, 30] on span "Home" at bounding box center [606, 26] width 27 height 12
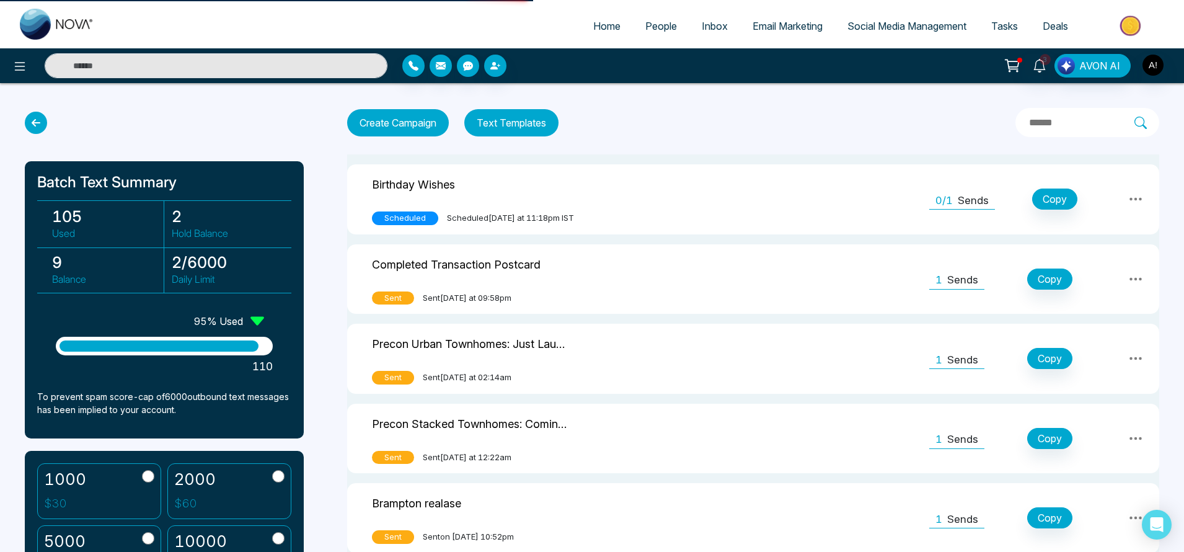
select select "*"
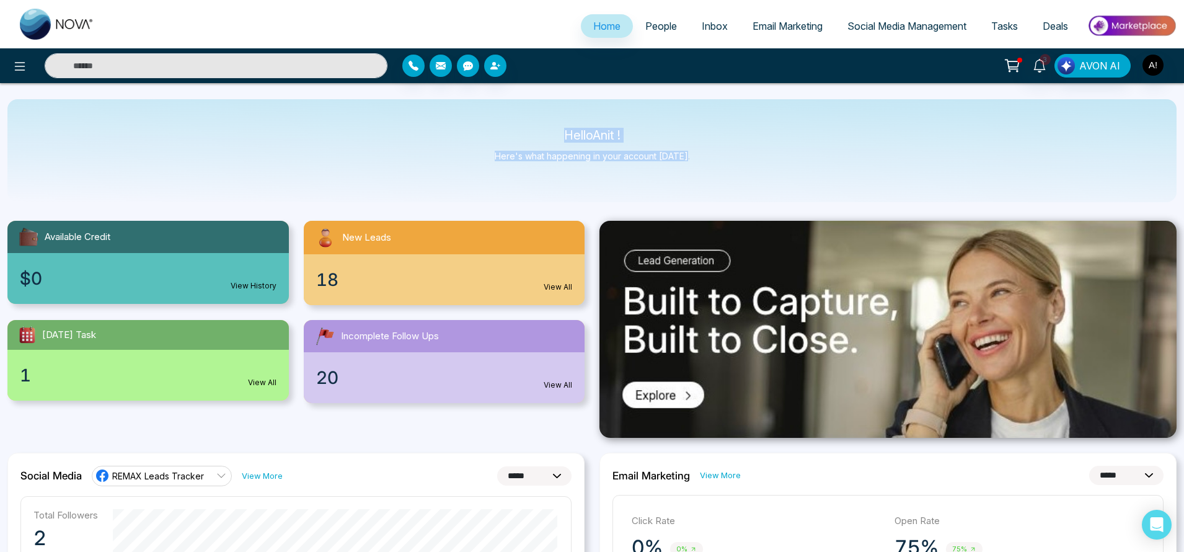
drag, startPoint x: 551, startPoint y: 136, endPoint x: 733, endPoint y: 183, distance: 188.2
click at [733, 183] on div "Hello Anit ! Here's what happening in your account [DATE]." at bounding box center [591, 150] width 1169 height 103
click at [193, 265] on div "$0 View History" at bounding box center [147, 278] width 281 height 51
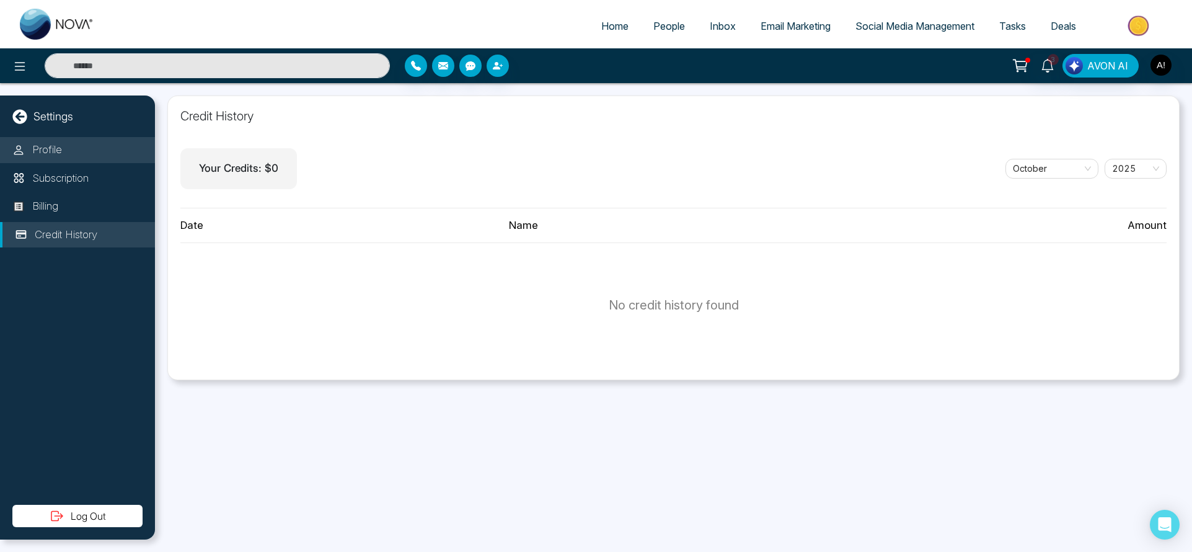
click at [45, 155] on p "Profile" at bounding box center [47, 150] width 30 height 16
select select "***"
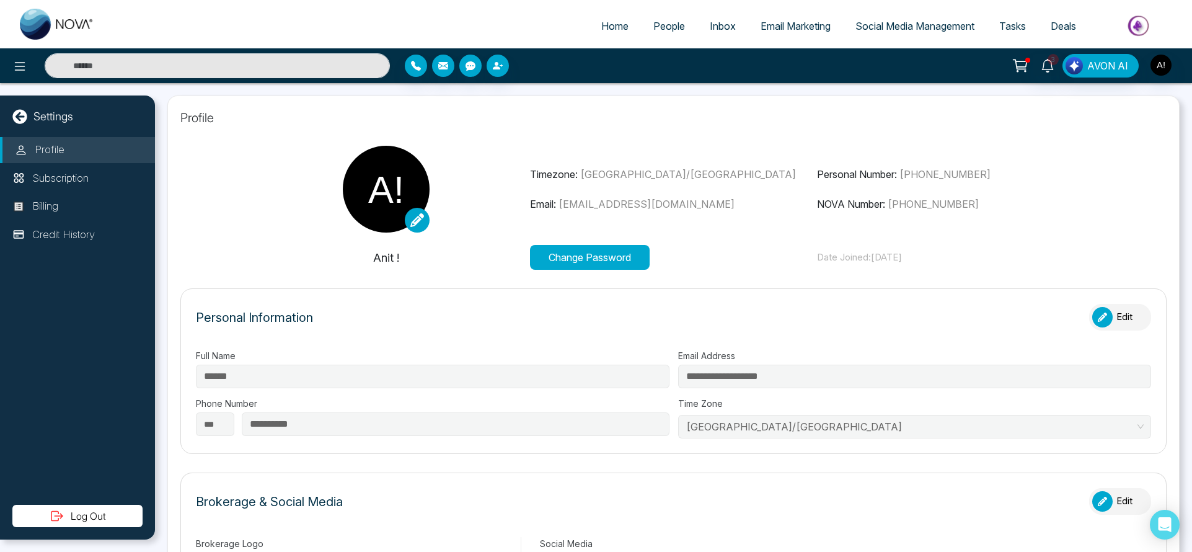
type input "********"
type input "**********"
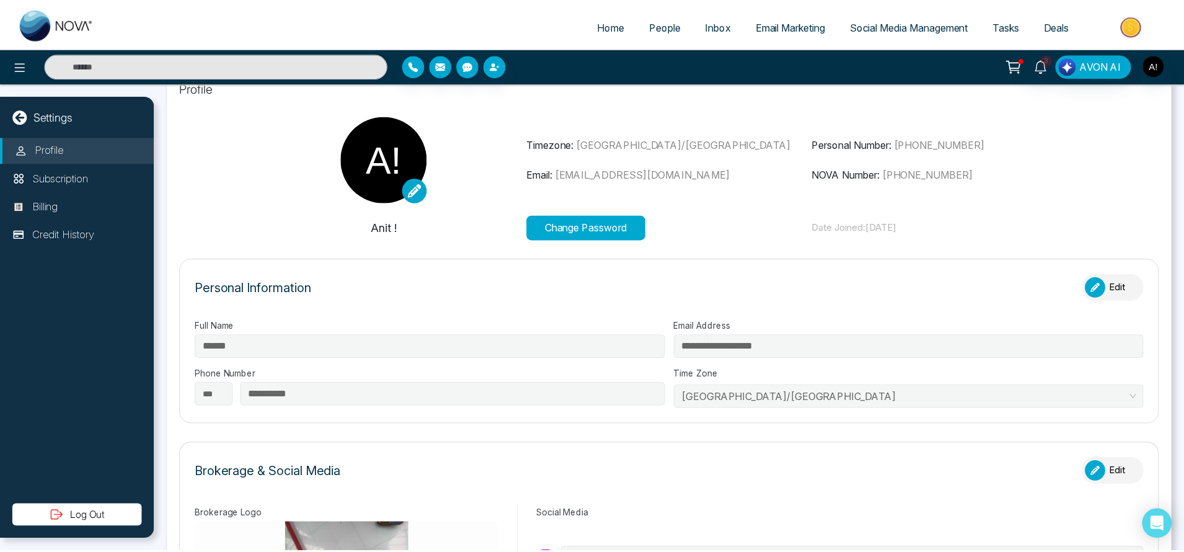
scroll to position [32, 0]
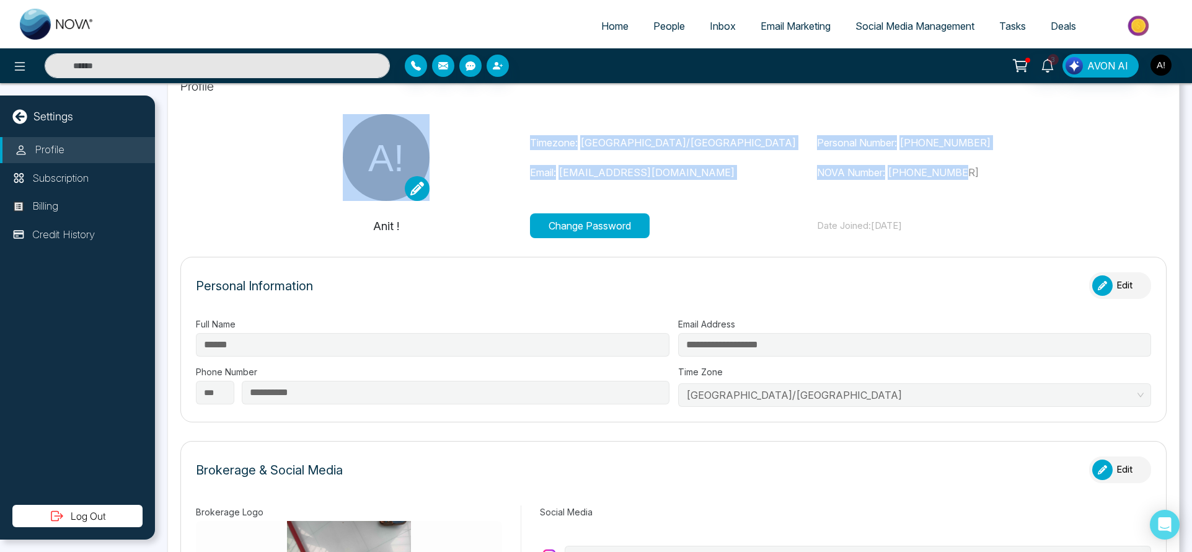
drag, startPoint x: 522, startPoint y: 136, endPoint x: 1099, endPoint y: 162, distance: 577.0
click at [1099, 162] on section "Timezone: [GEOGRAPHIC_DATA]/[GEOGRAPHIC_DATA] Email: [EMAIL_ADDRESS][DOMAIN_NAM…" at bounding box center [673, 176] width 986 height 124
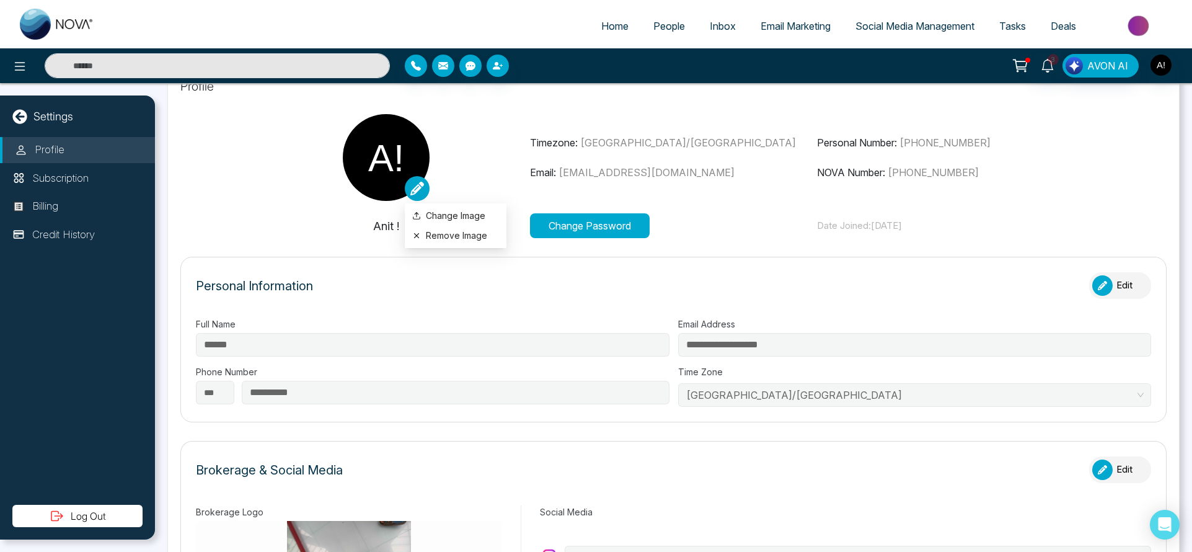
click at [411, 195] on link at bounding box center [417, 188] width 25 height 25
click at [457, 223] on li "Change Image" at bounding box center [456, 216] width 102 height 20
click at [442, 213] on label "Change Image" at bounding box center [455, 216] width 87 height 14
click at [0, 0] on input "Change Image" at bounding box center [0, 0] width 0 height 0
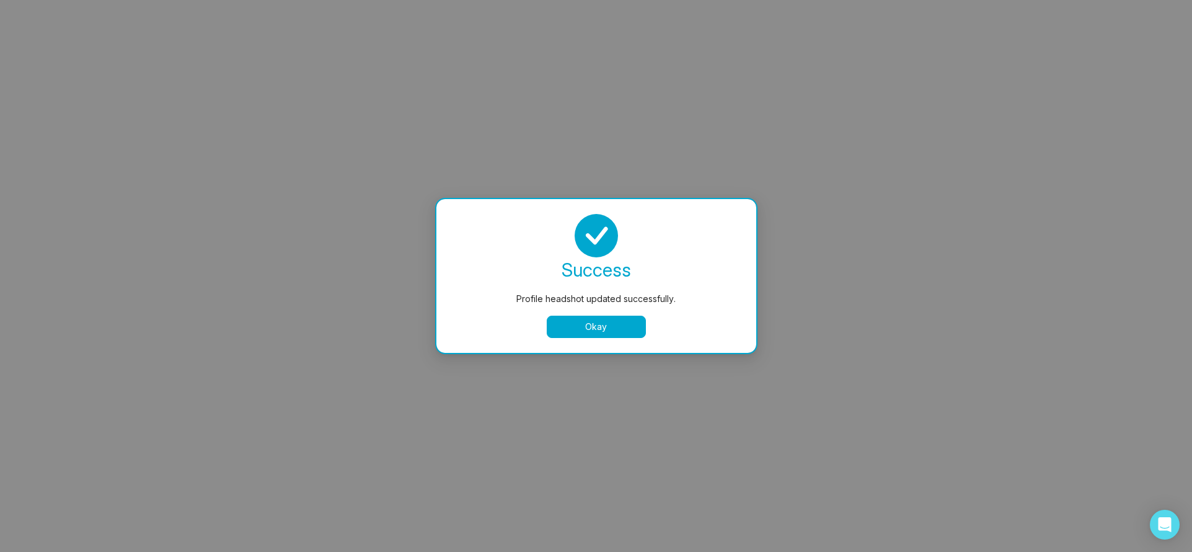
select select
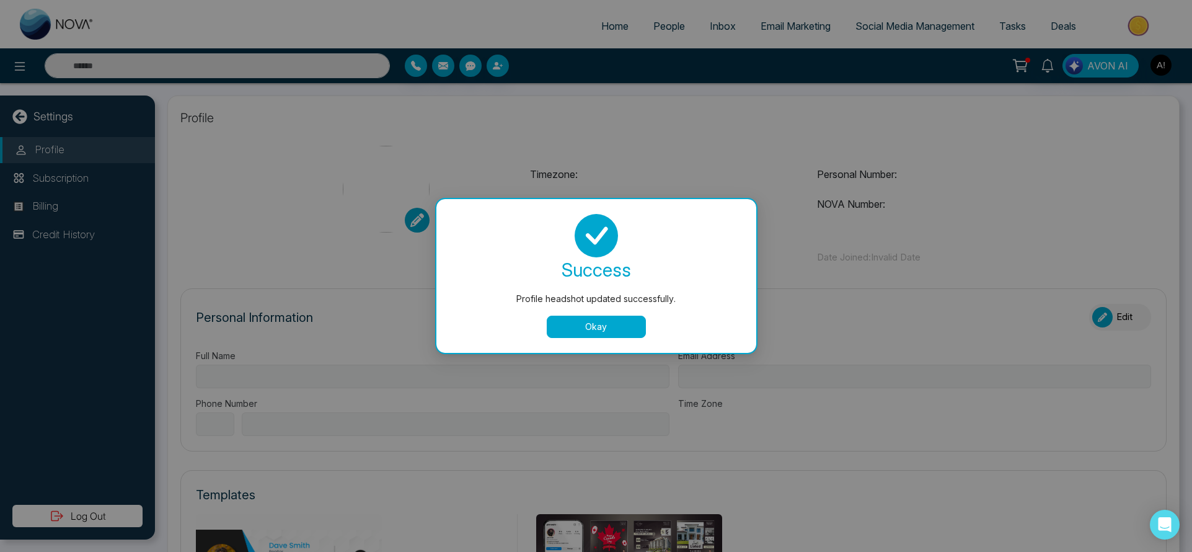
type input "******"
type input "**********"
select select "***"
type input "**********"
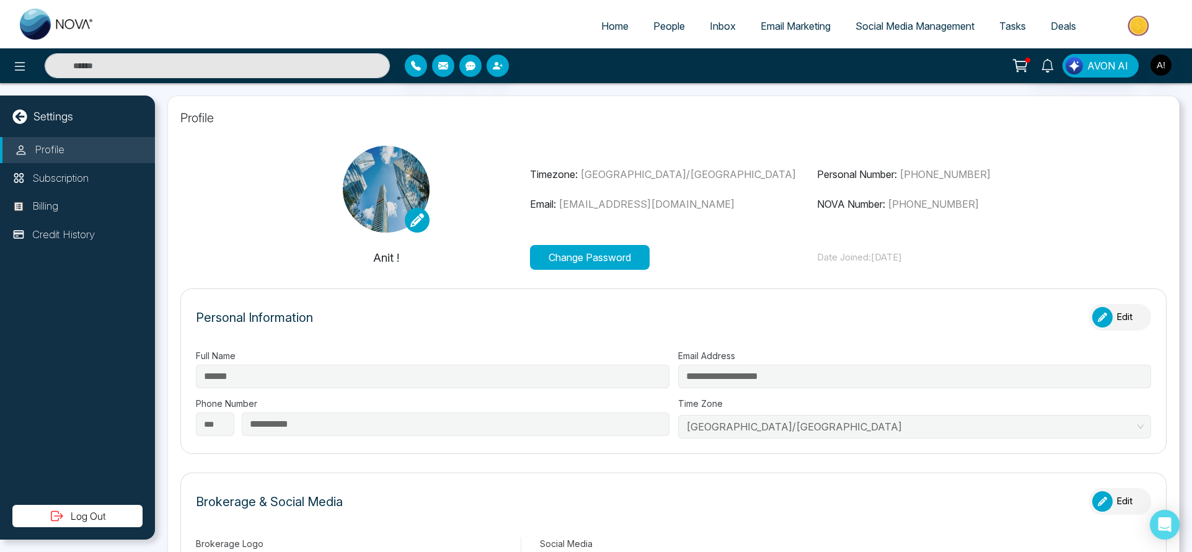
type input "********"
type input "**********"
click at [664, 25] on span "People" at bounding box center [669, 26] width 32 height 12
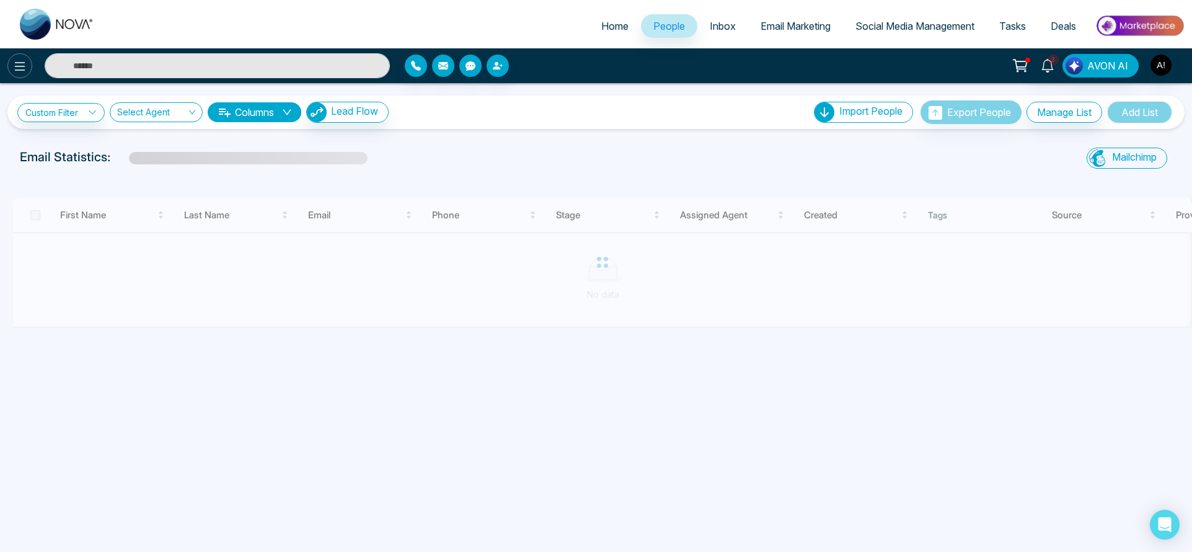
drag, startPoint x: 33, startPoint y: 63, endPoint x: 23, endPoint y: 64, distance: 10.1
click at [23, 64] on div at bounding box center [198, 65] width 397 height 25
click at [23, 64] on icon at bounding box center [19, 66] width 15 height 15
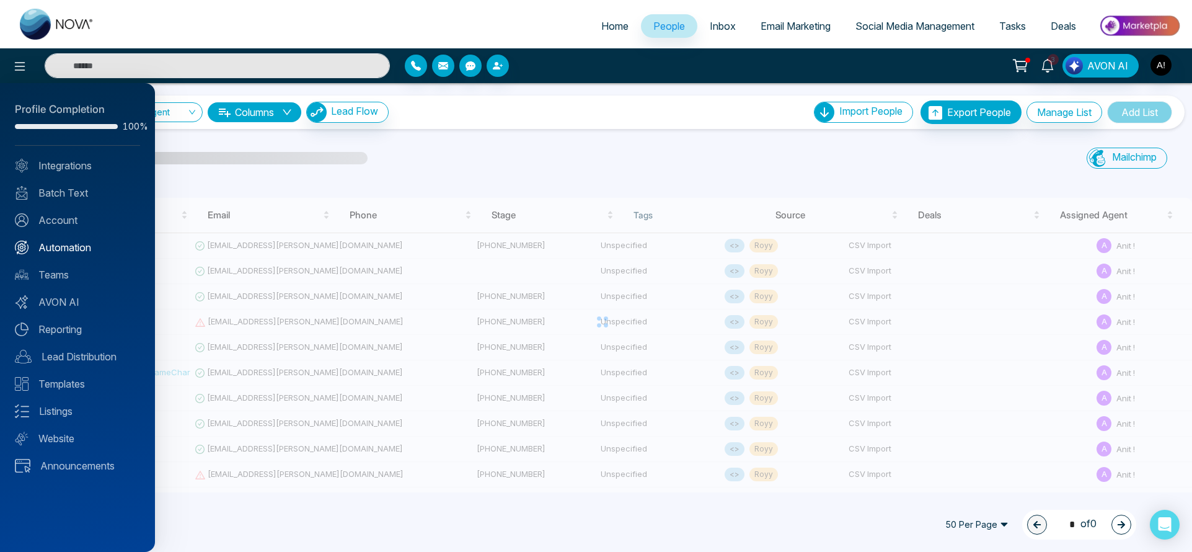
click at [98, 247] on link "Automation" at bounding box center [77, 247] width 125 height 15
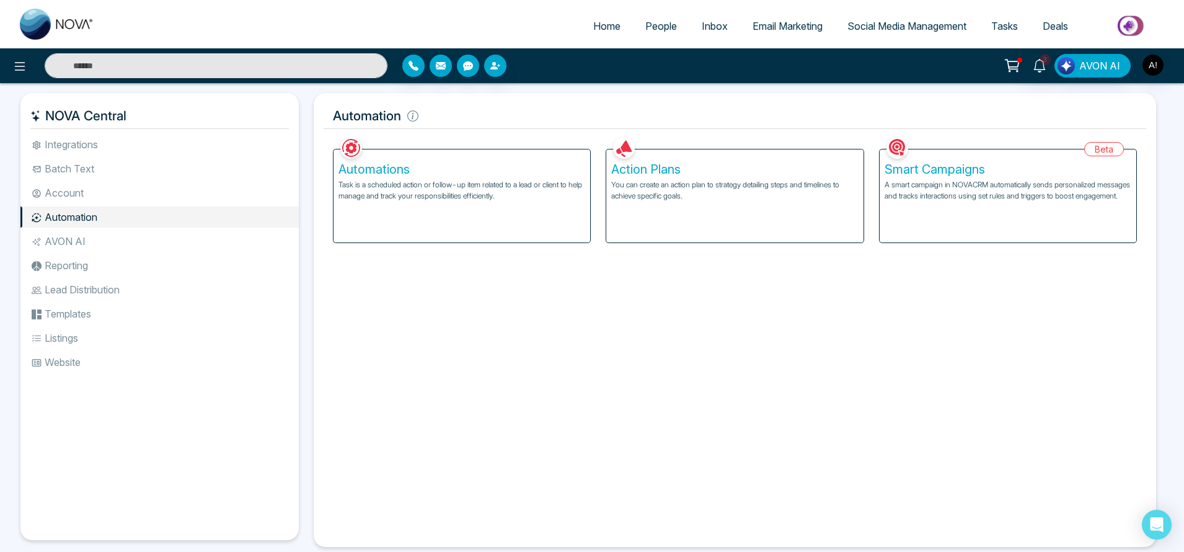
click at [503, 196] on p "Task is a scheduled action or follow-up item related to a lead or client to hel…" at bounding box center [461, 190] width 247 height 22
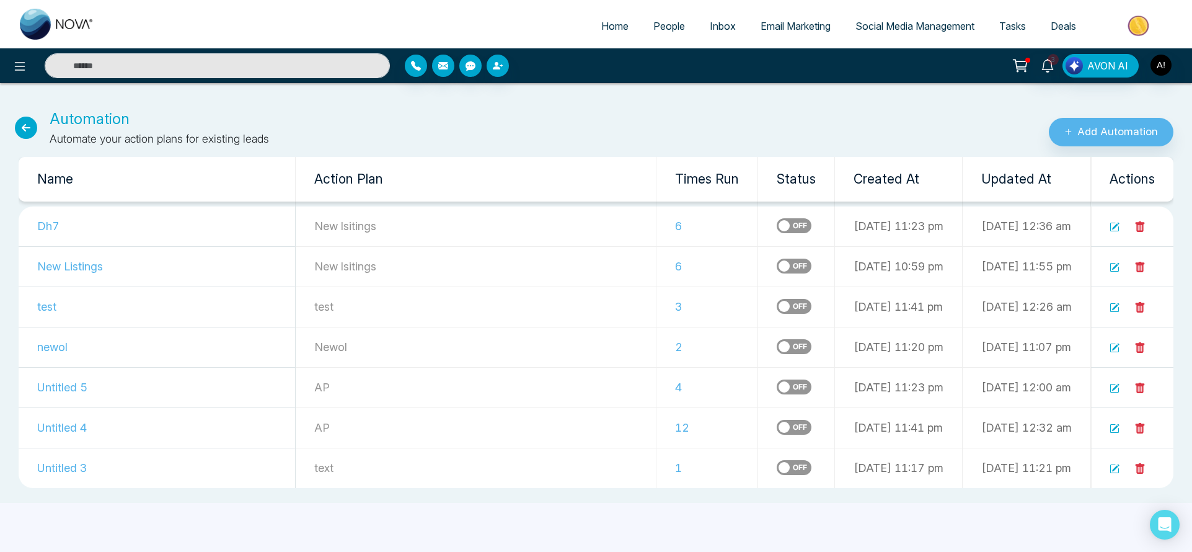
click at [599, 15] on link "Home" at bounding box center [615, 26] width 52 height 24
select select "*"
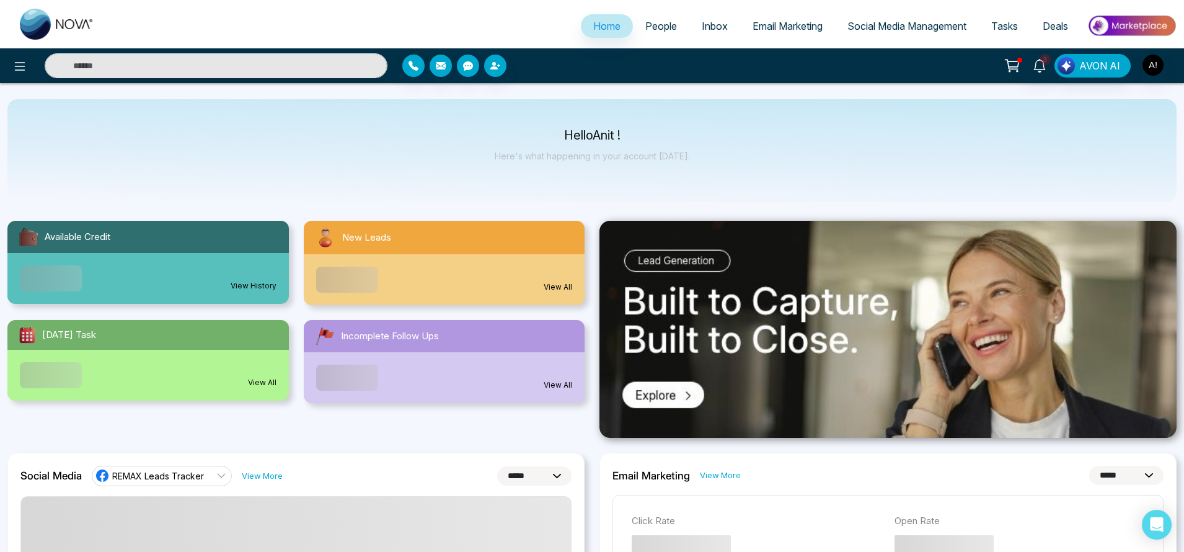
scroll to position [4, 0]
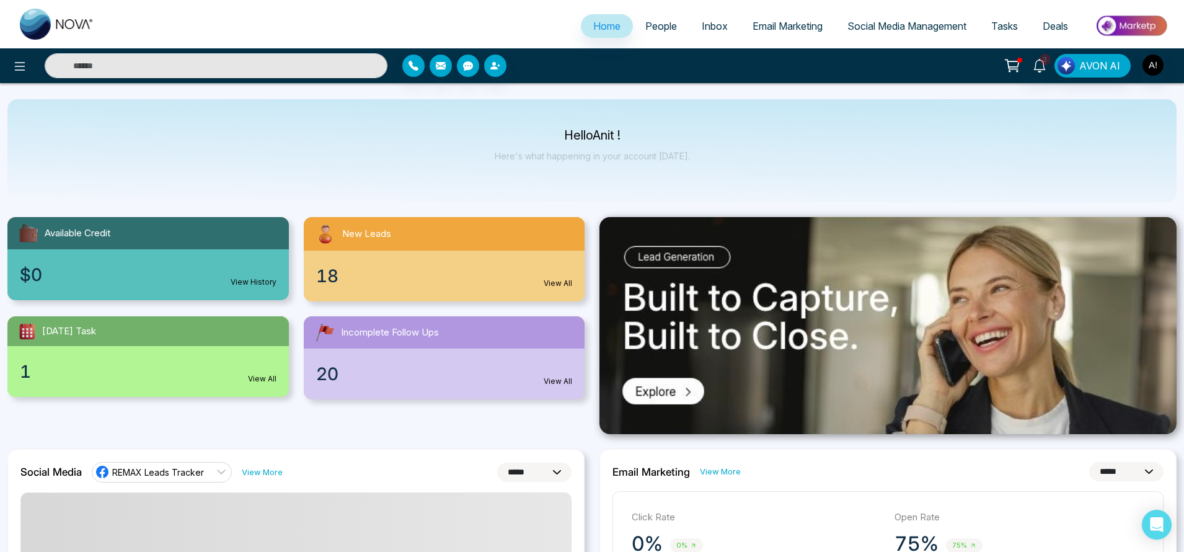
drag, startPoint x: 695, startPoint y: 165, endPoint x: 495, endPoint y: 120, distance: 205.1
click at [495, 120] on div "Hello Anit ! Here's what happening in your account [DATE]." at bounding box center [591, 150] width 1169 height 103
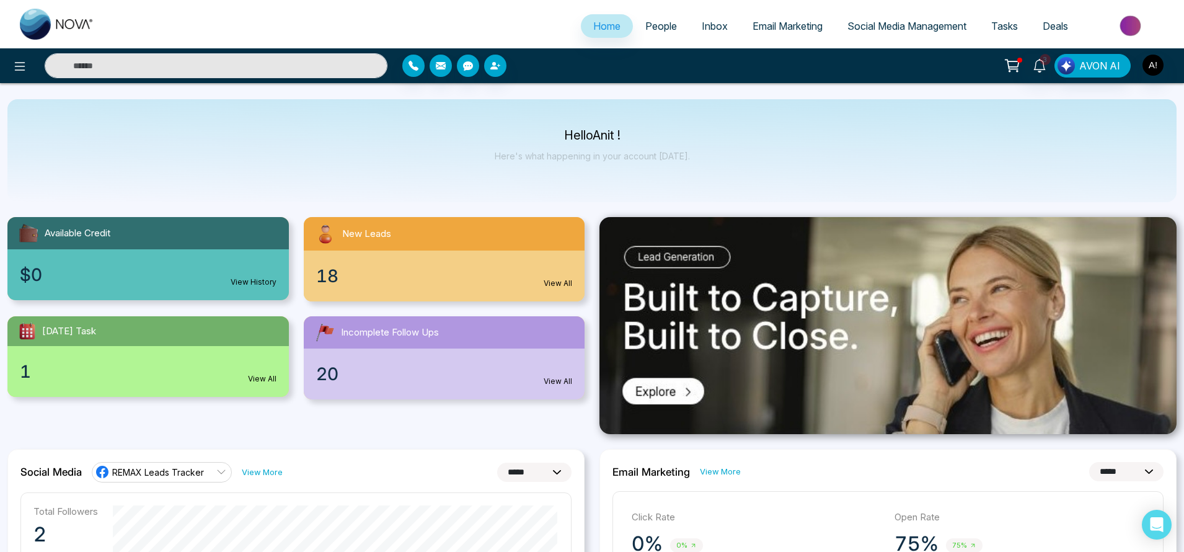
scroll to position [0, 0]
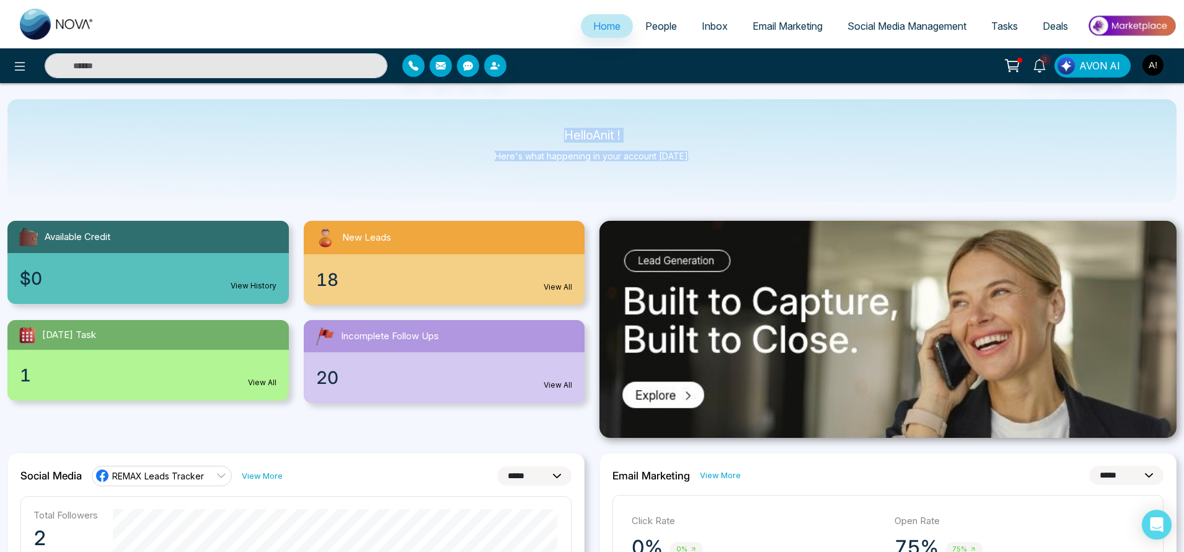
click at [495, 120] on div "Hello Anit ! Here's what happening in your account [DATE]." at bounding box center [591, 150] width 1169 height 103
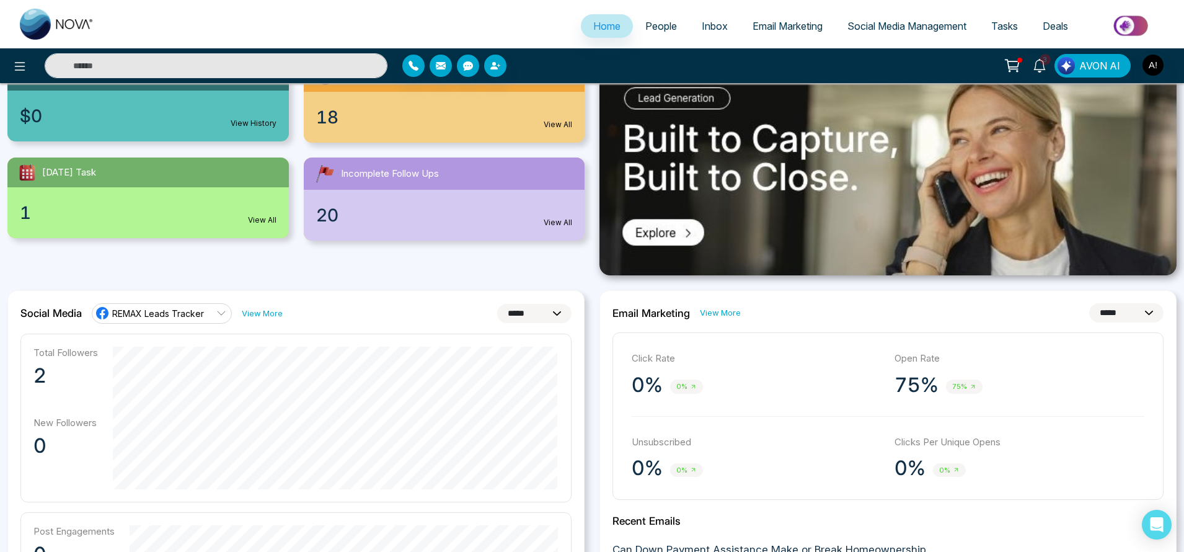
scroll to position [152, 0]
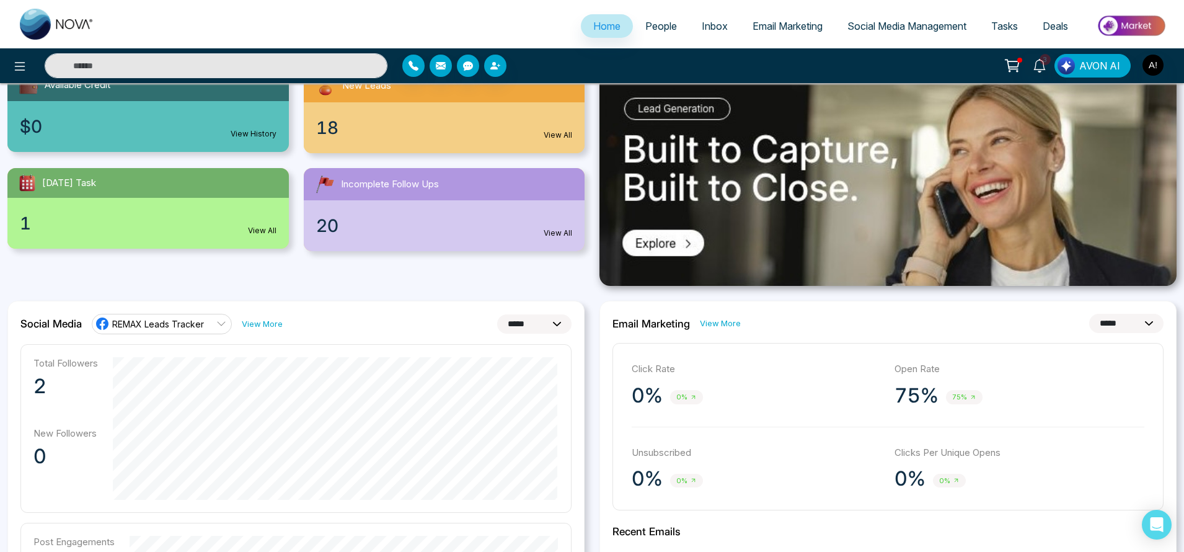
click at [814, 20] on span "Email Marketing" at bounding box center [787, 26] width 70 height 12
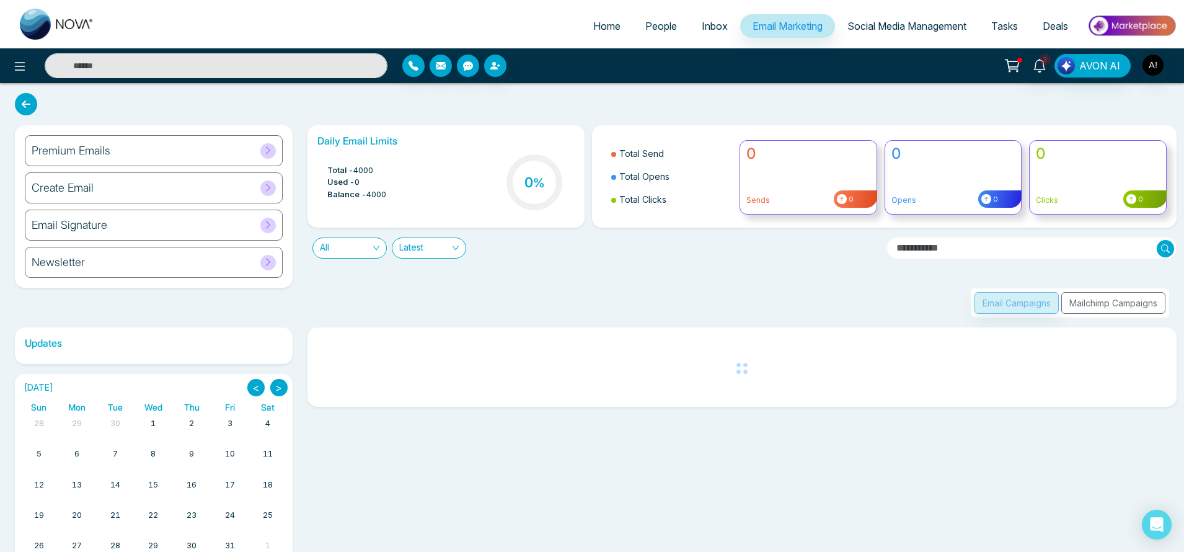
click at [906, 30] on span "Social Media Management" at bounding box center [906, 26] width 119 height 12
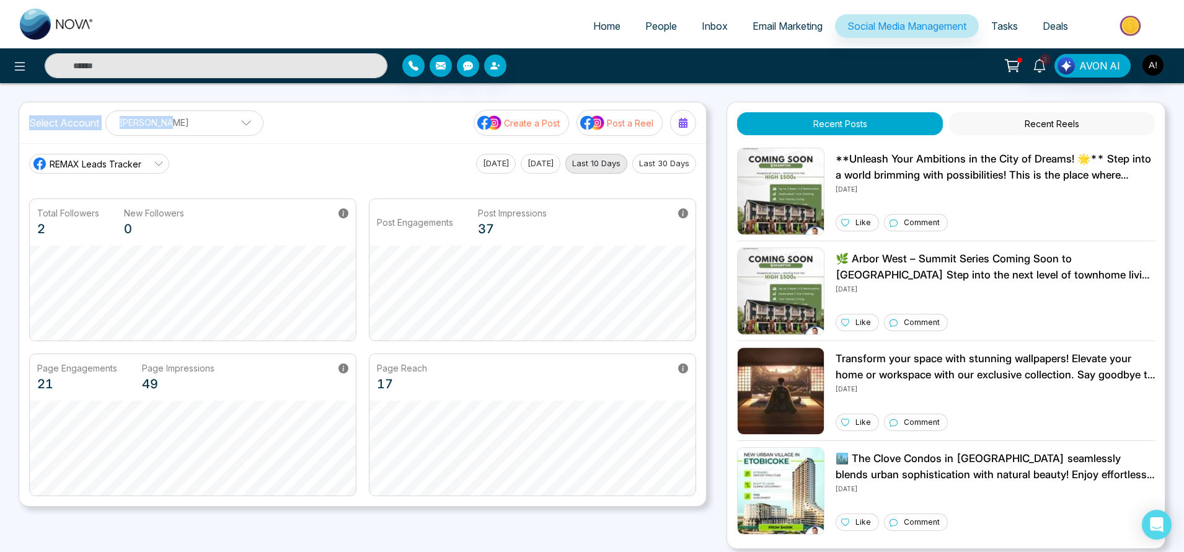
drag, startPoint x: 20, startPoint y: 117, endPoint x: 302, endPoint y: 151, distance: 283.4
click at [302, 151] on div "Select Account [PERSON_NAME] [PERSON_NAME] Add Social Accounts Create a Post Po…" at bounding box center [363, 304] width 688 height 405
click at [302, 151] on div "REMAX Leads Tracker [DATE] [DATE] Last 10 Days Last 30 Days Total Followers 2 N…" at bounding box center [362, 324] width 687 height 363
click at [183, 124] on p "[PERSON_NAME]" at bounding box center [184, 122] width 142 height 20
click at [348, 151] on div "REMAX Leads Tracker [DATE] [DATE] Last 10 Days Last 30 Days Total Followers 2 N…" at bounding box center [362, 324] width 687 height 363
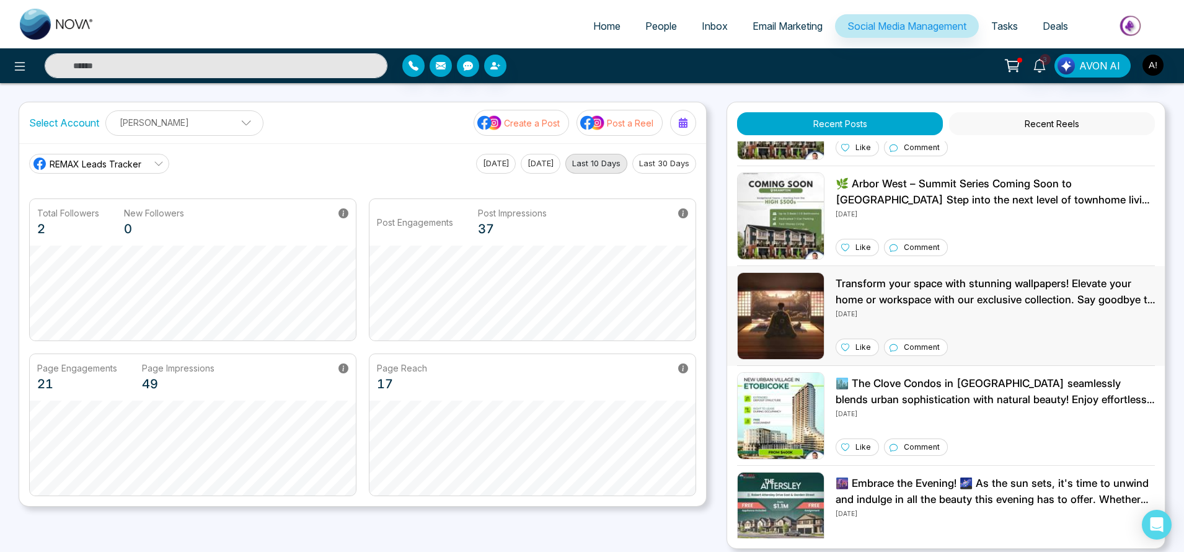
scroll to position [77, 0]
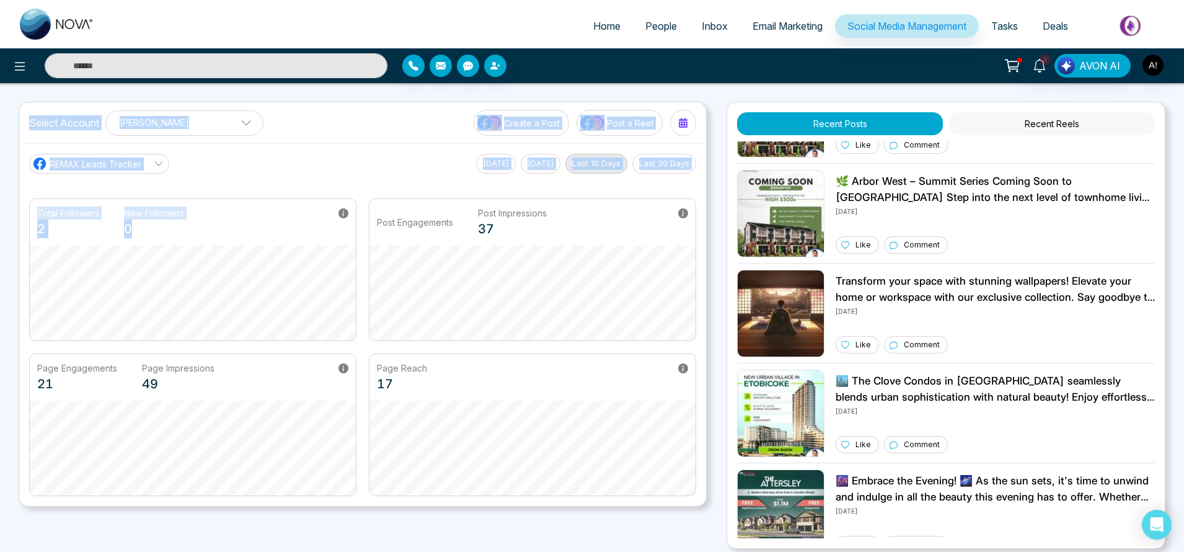
drag, startPoint x: 27, startPoint y: 114, endPoint x: 333, endPoint y: 200, distance: 317.9
click at [333, 200] on div "Select Account [PERSON_NAME] [PERSON_NAME] Add Social Accounts Create a Post Po…" at bounding box center [363, 304] width 688 height 405
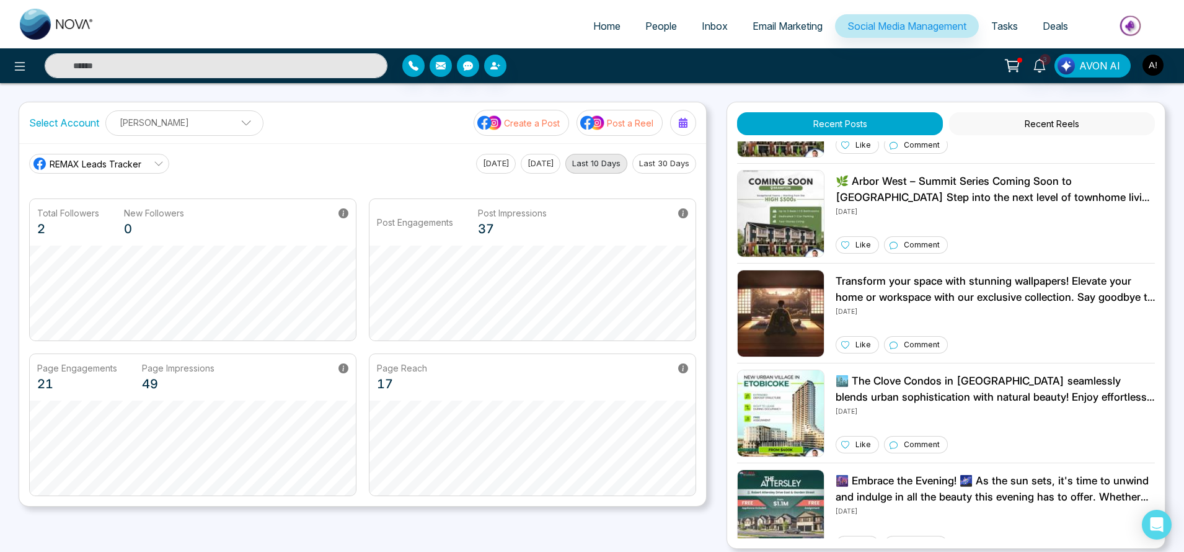
click at [333, 200] on div "Total Followers 2 New Followers 0" at bounding box center [193, 222] width 326 height 46
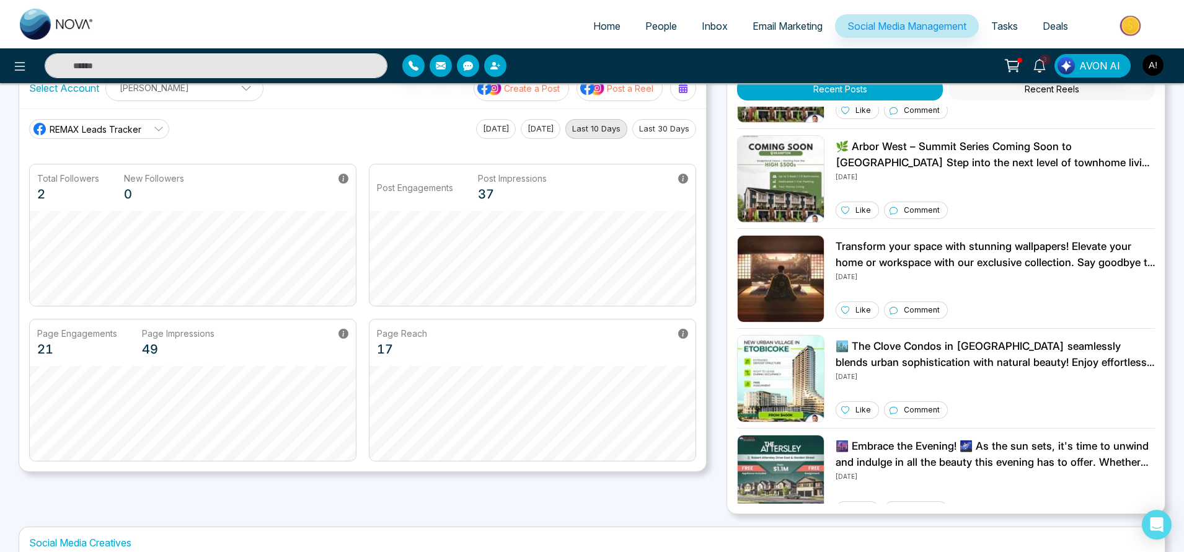
scroll to position [0, 0]
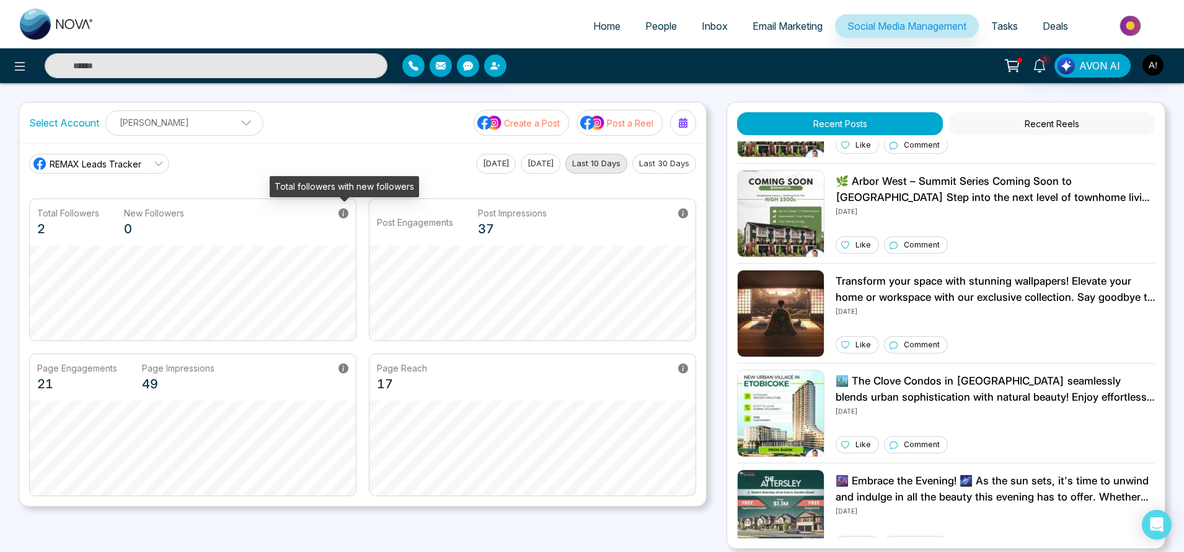
click at [344, 213] on icon at bounding box center [343, 213] width 10 height 10
drag, startPoint x: 415, startPoint y: 187, endPoint x: 270, endPoint y: 182, distance: 145.1
click at [270, 182] on div "Total followers with new followers" at bounding box center [344, 186] width 149 height 21
click at [343, 216] on icon at bounding box center [343, 213] width 10 height 10
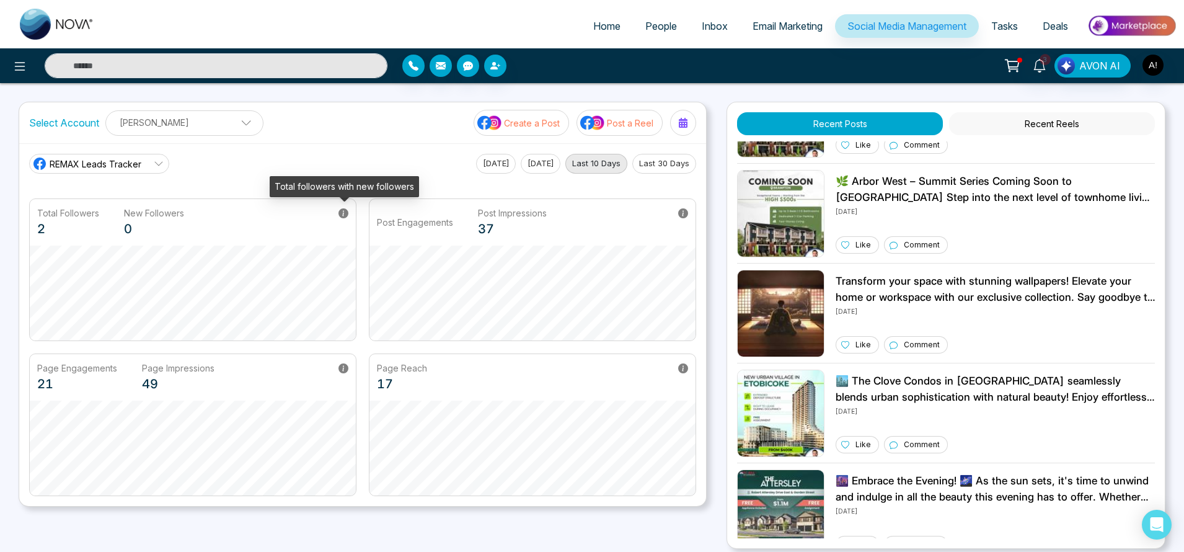
click at [357, 187] on div "Total followers with new followers" at bounding box center [344, 186] width 149 height 21
click at [449, 128] on div "Select Account [PERSON_NAME] [PERSON_NAME] Add Social Accounts Create a Post Po…" at bounding box center [362, 122] width 687 height 41
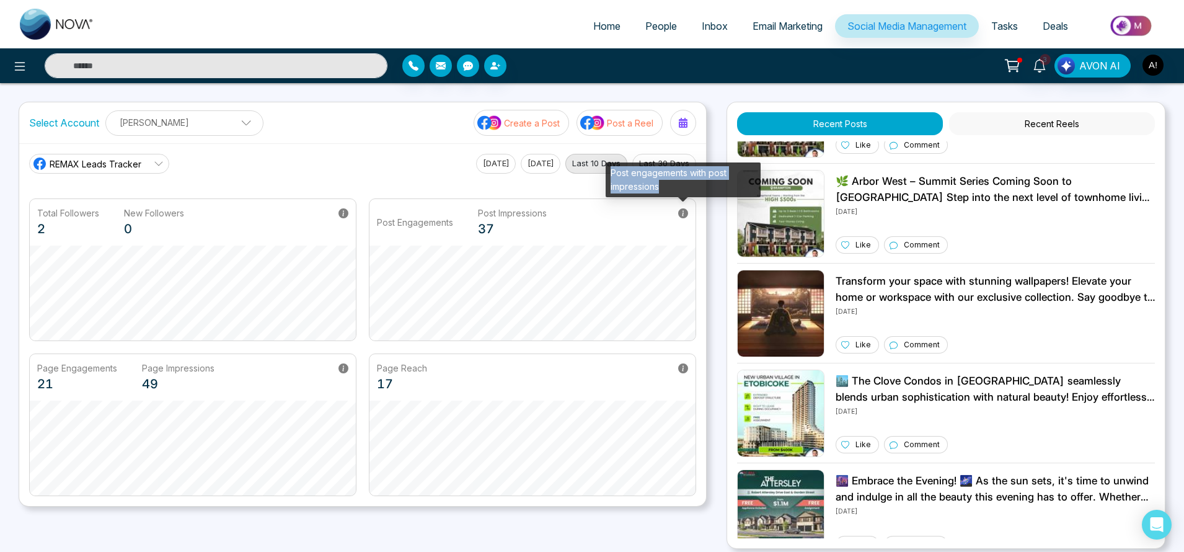
drag, startPoint x: 670, startPoint y: 185, endPoint x: 609, endPoint y: 166, distance: 64.3
click at [609, 166] on div "Post engagements with post impressions" at bounding box center [683, 179] width 155 height 35
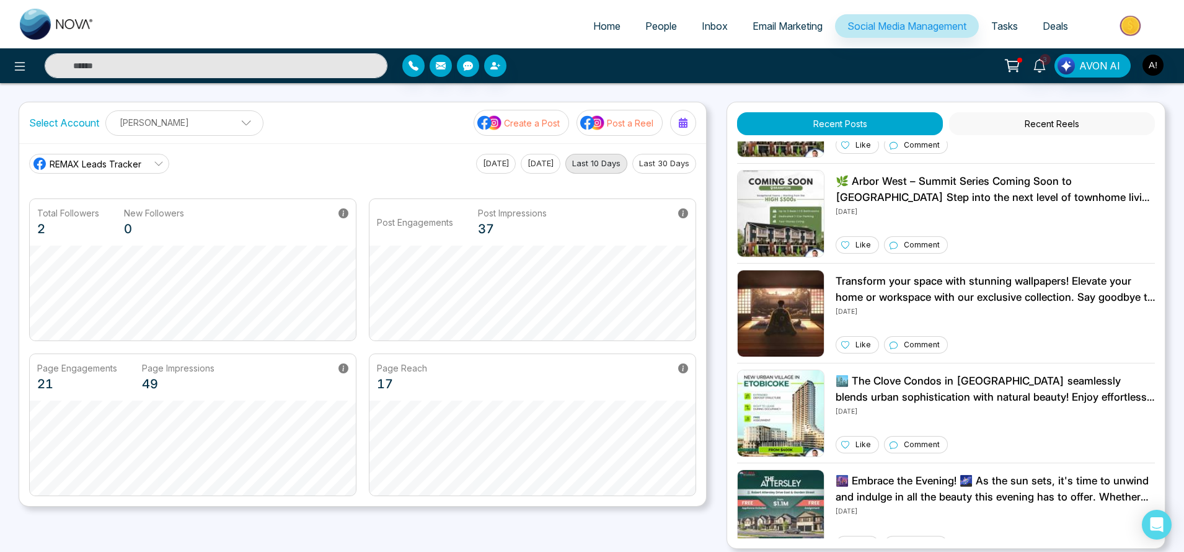
click at [435, 193] on main "REMAX Leads Tracker [DATE] [DATE] Last 10 Days Last 30 Days Total Followers 2 N…" at bounding box center [362, 325] width 667 height 342
click at [863, 288] on p "Transform your space with stunning wallpapers! Elevate your home or workspace w…" at bounding box center [994, 289] width 319 height 32
click at [607, 25] on span "Home" at bounding box center [606, 26] width 27 height 12
select select "*"
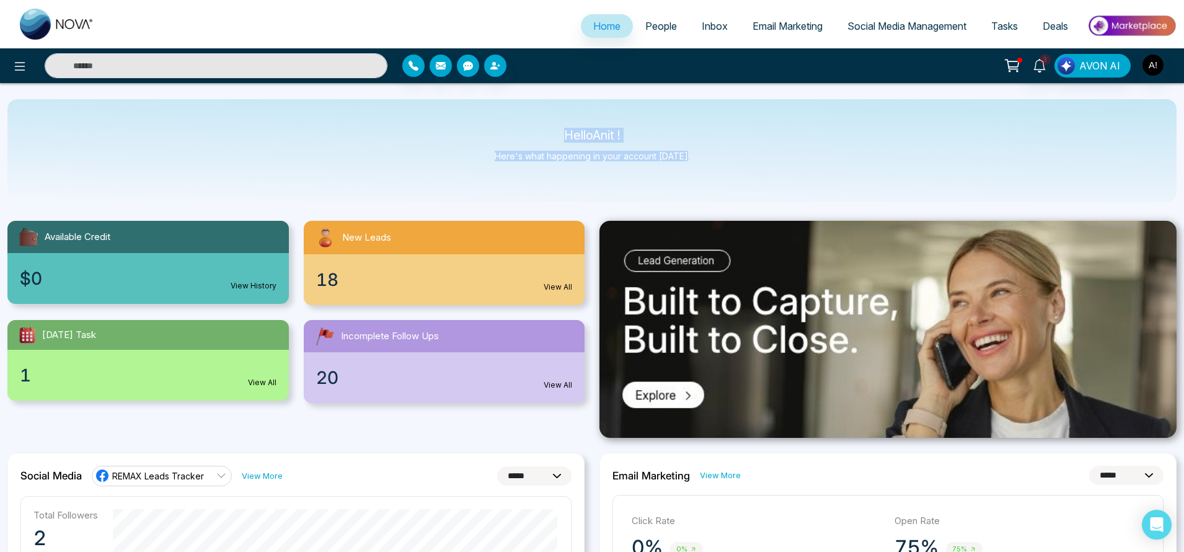
drag, startPoint x: 560, startPoint y: 118, endPoint x: 705, endPoint y: 163, distance: 151.9
click at [705, 163] on div "Hello Anit ! Here's what happening in your account [DATE]." at bounding box center [591, 150] width 1169 height 103
drag, startPoint x: 705, startPoint y: 163, endPoint x: 565, endPoint y: 130, distance: 143.9
click at [565, 130] on div "Hello Anit ! Here's what happening in your account [DATE]." at bounding box center [591, 150] width 1169 height 103
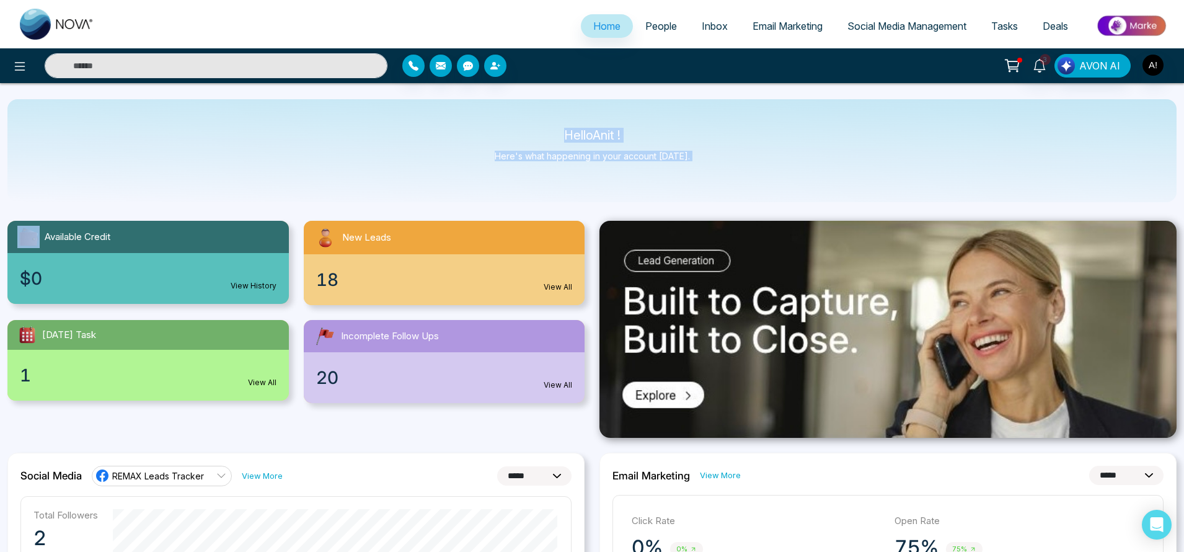
click at [565, 130] on p "Hello Anit !" at bounding box center [592, 135] width 195 height 11
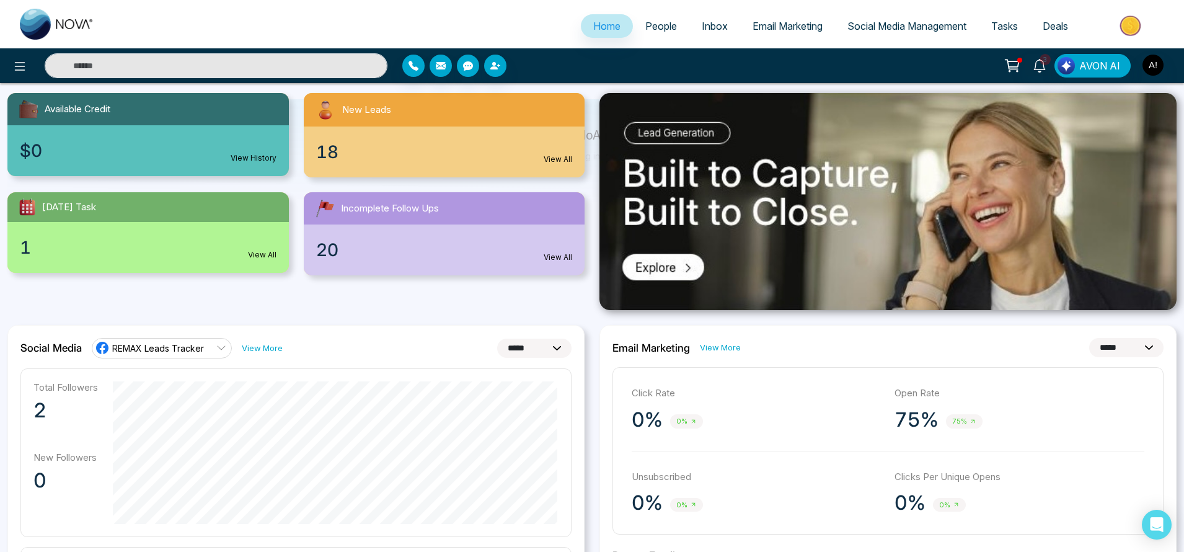
scroll to position [66, 0]
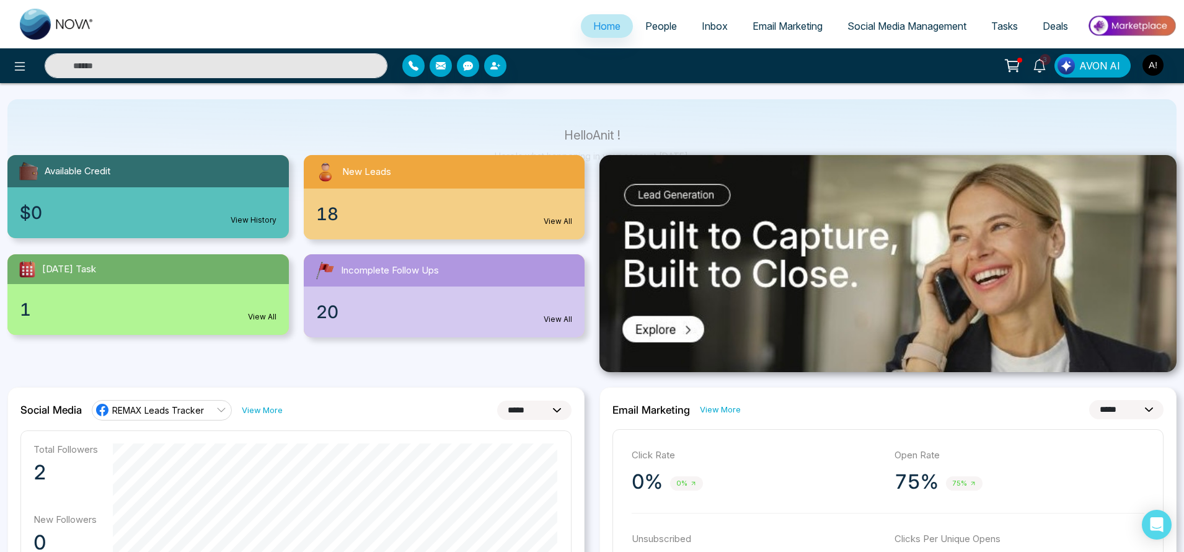
click at [257, 414] on link "View More" at bounding box center [262, 410] width 41 height 12
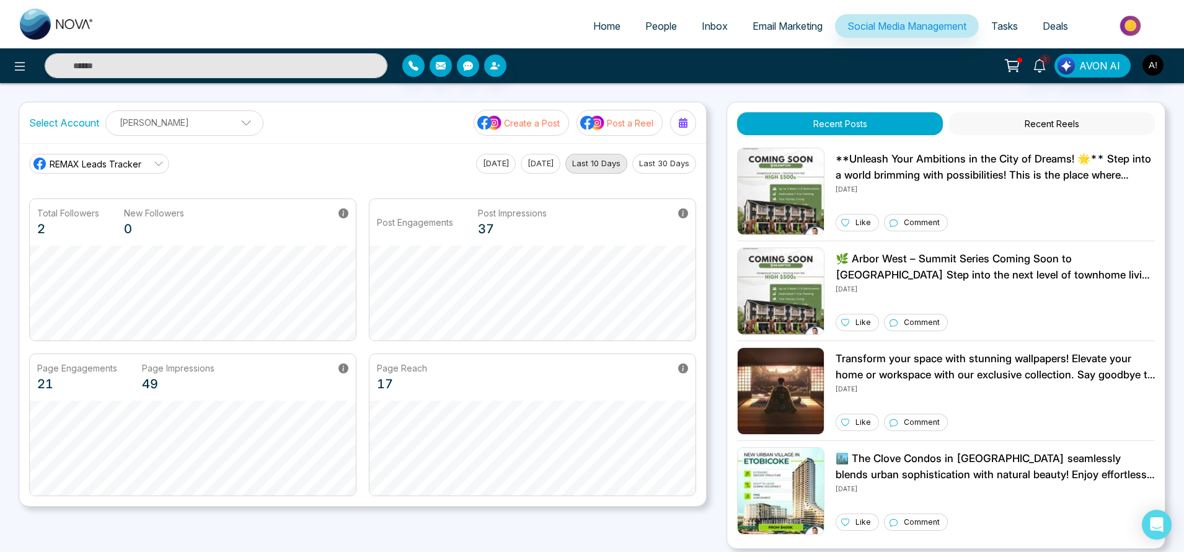
click at [593, 28] on span "Home" at bounding box center [606, 26] width 27 height 12
select select "*"
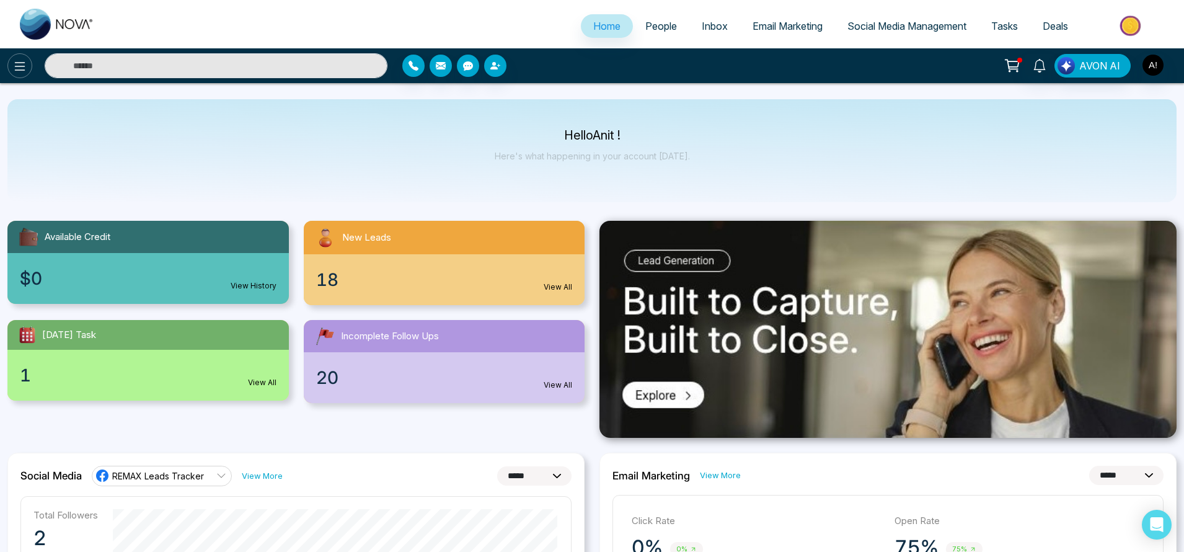
click at [12, 57] on button at bounding box center [19, 65] width 25 height 25
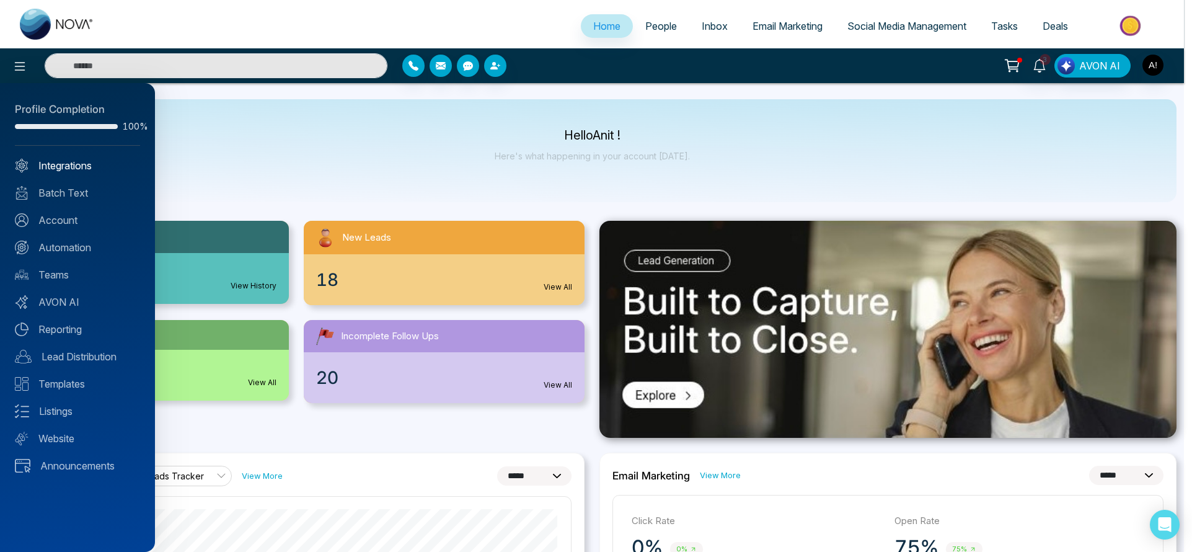
click at [98, 159] on link "Integrations" at bounding box center [77, 165] width 125 height 15
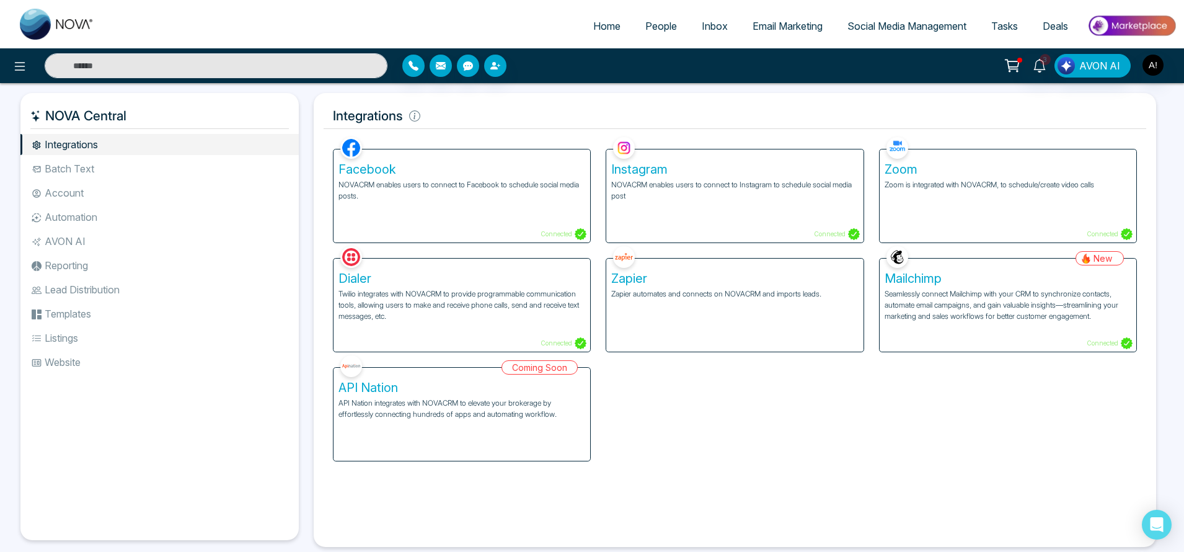
click at [106, 160] on li "Batch Text" at bounding box center [159, 168] width 278 height 21
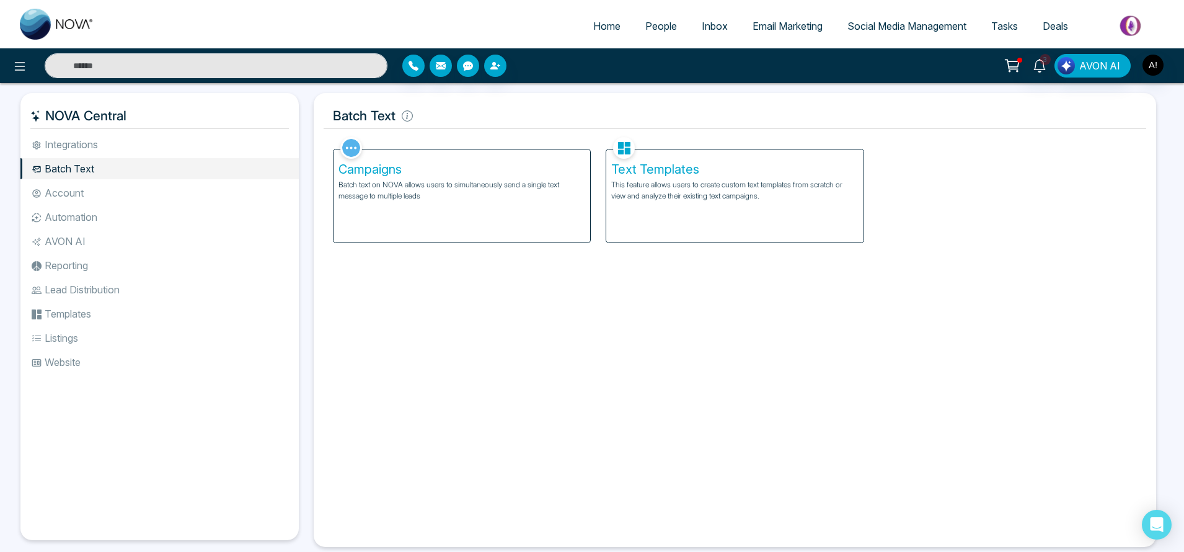
click at [649, 227] on div "Text Templates This feature allows users to create custom text templates from s…" at bounding box center [734, 195] width 257 height 93
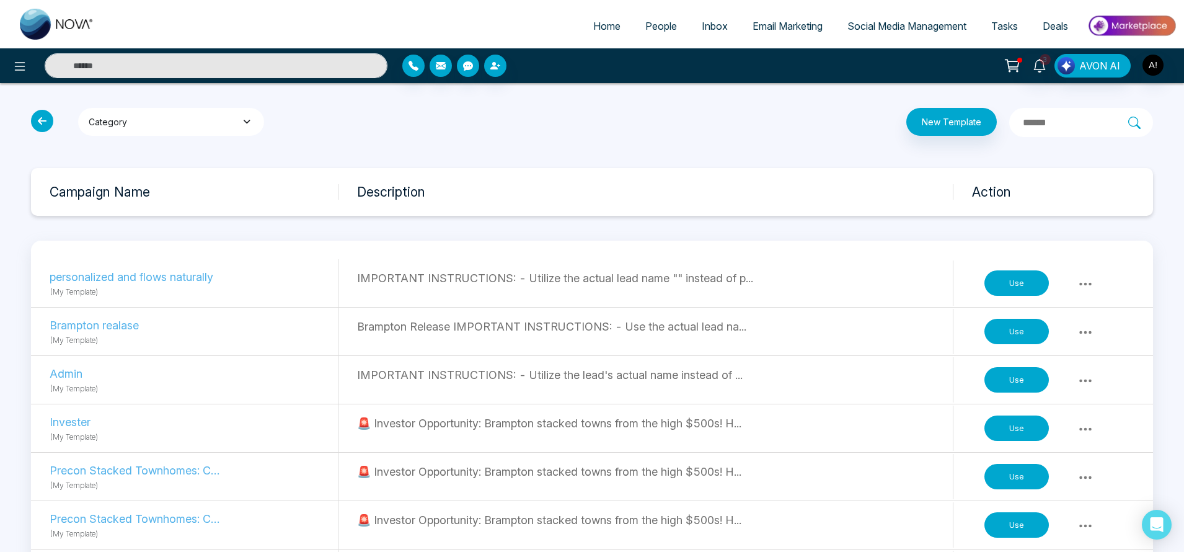
click at [240, 117] on icon "button" at bounding box center [246, 121] width 13 height 9
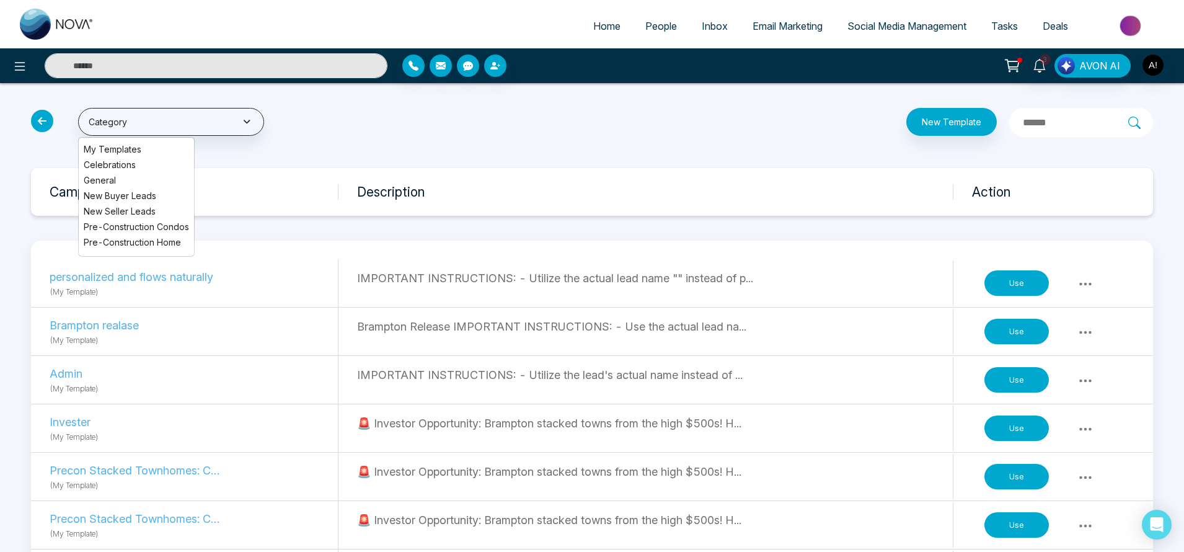
click at [552, 121] on div "New Template" at bounding box center [781, 122] width 758 height 29
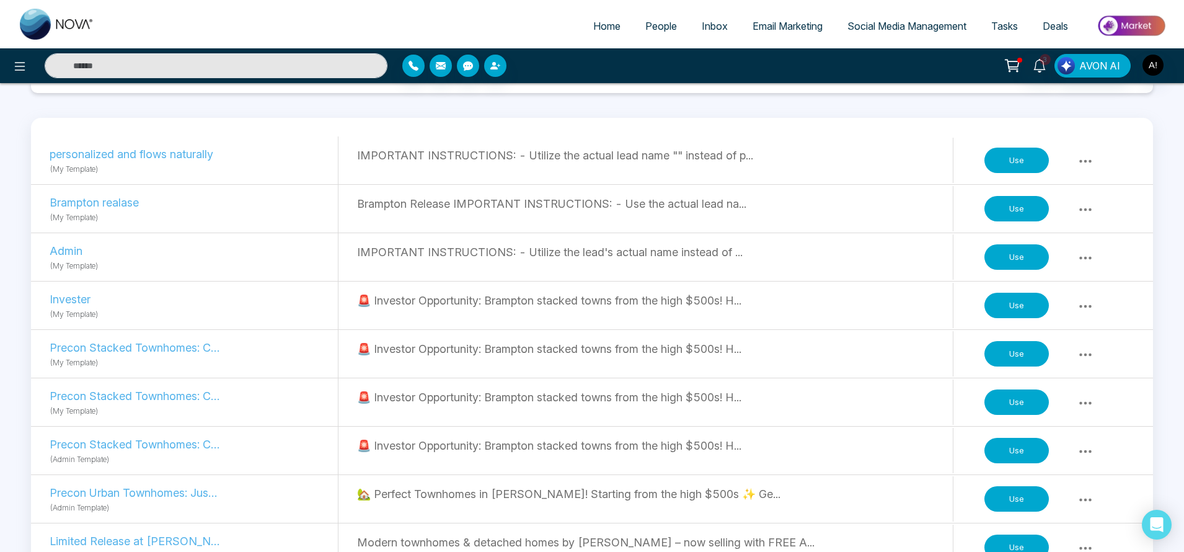
scroll to position [123, 0]
click at [1018, 445] on button "Use" at bounding box center [1016, 450] width 64 height 26
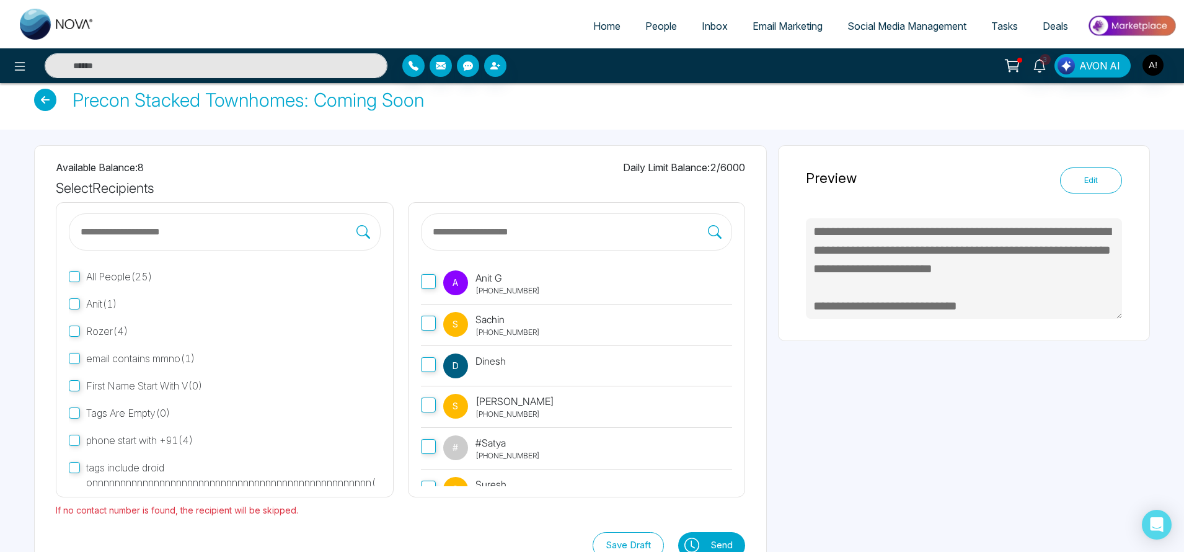
scroll to position [19, 0]
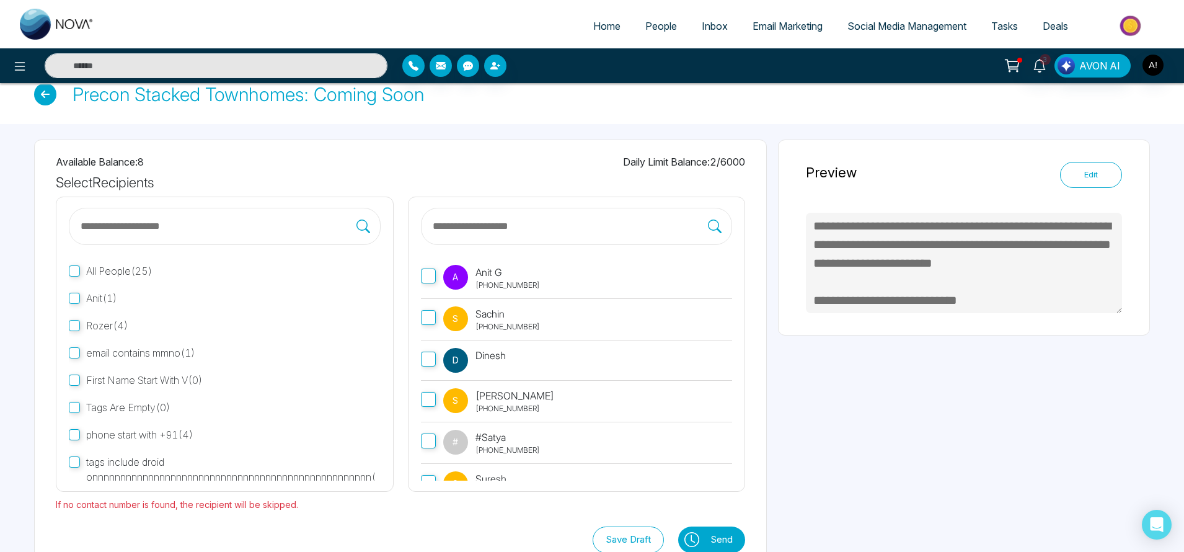
click at [488, 281] on p "[PHONE_NUMBER]" at bounding box center [507, 285] width 64 height 11
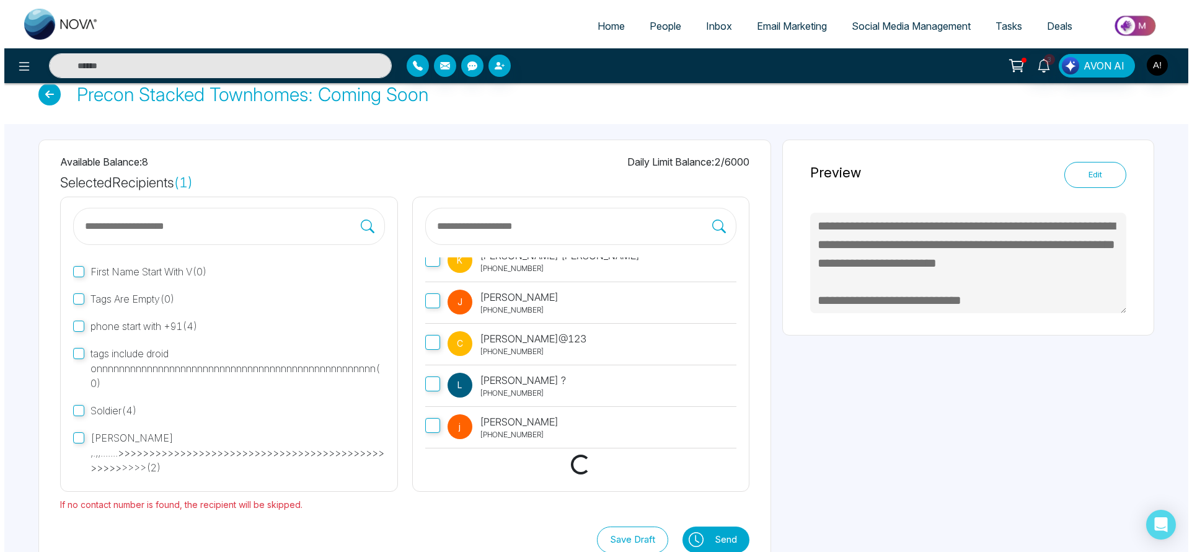
scroll to position [50, 0]
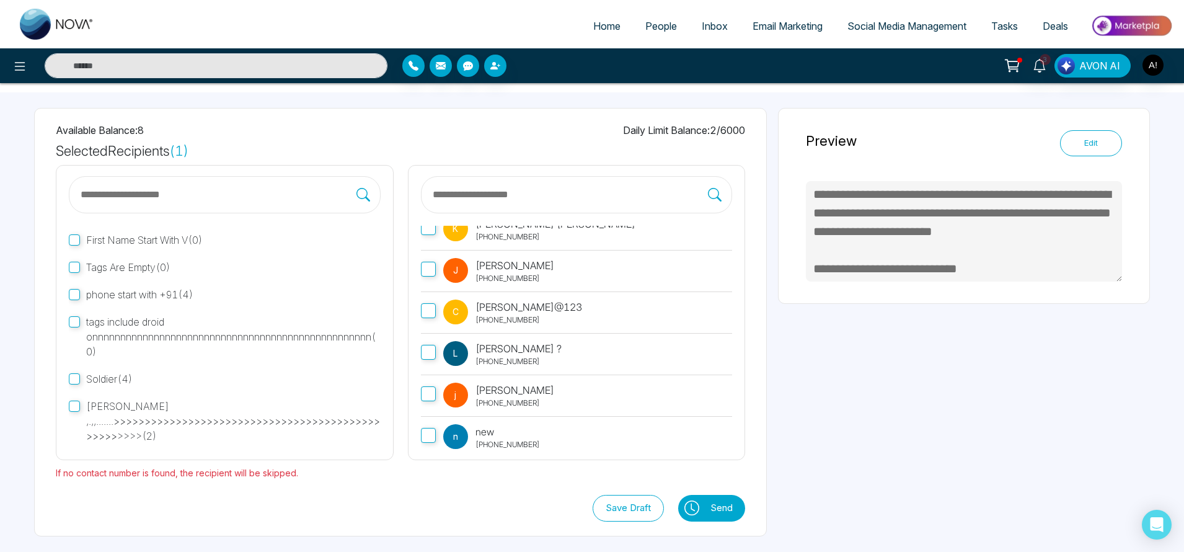
click at [727, 511] on button "Send" at bounding box center [724, 508] width 41 height 27
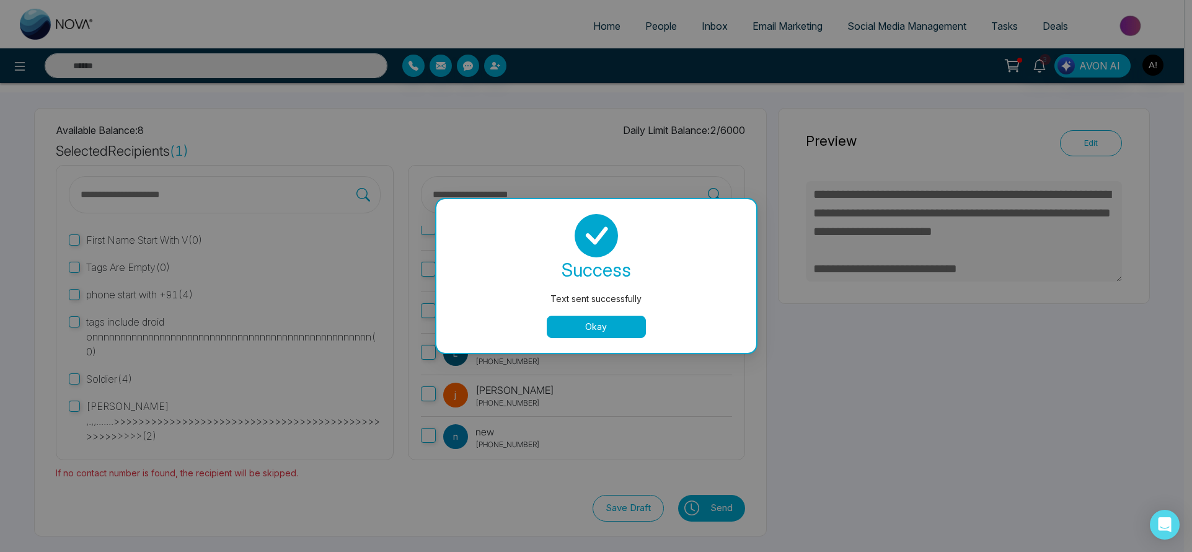
type textarea "**********"
click at [611, 321] on button "Okay" at bounding box center [596, 326] width 99 height 22
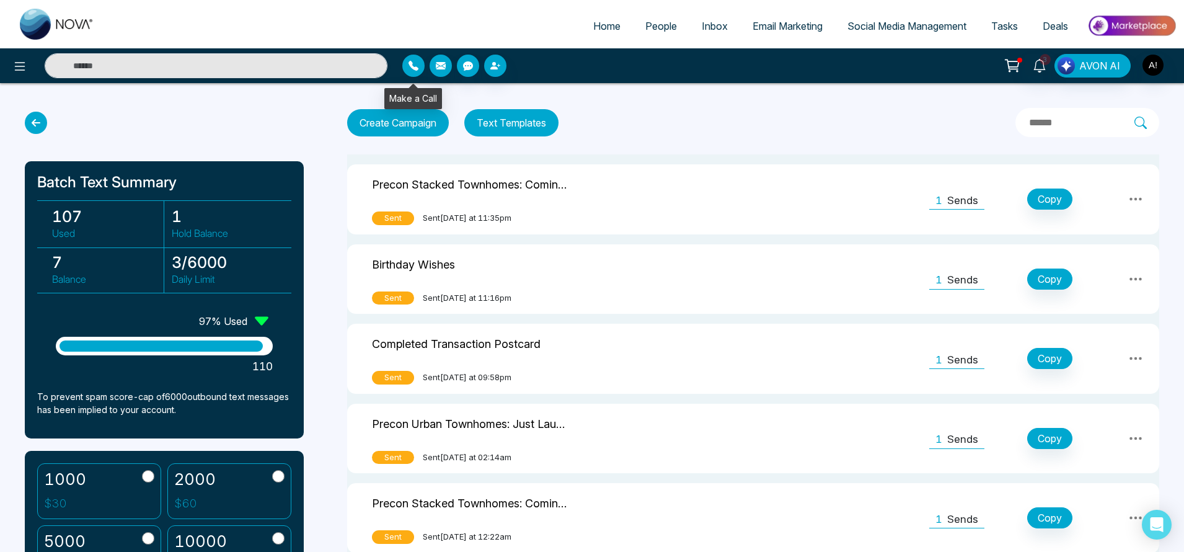
click at [407, 64] on button "button" at bounding box center [413, 66] width 22 height 22
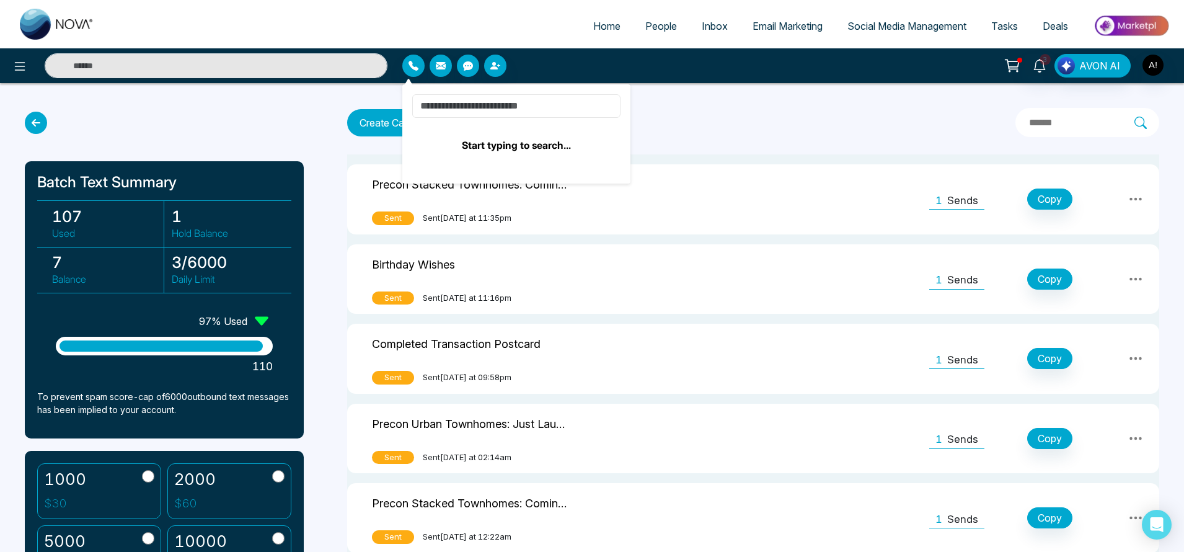
click at [477, 105] on input at bounding box center [516, 106] width 208 height 24
click at [512, 104] on input at bounding box center [516, 106] width 208 height 24
type input "*"
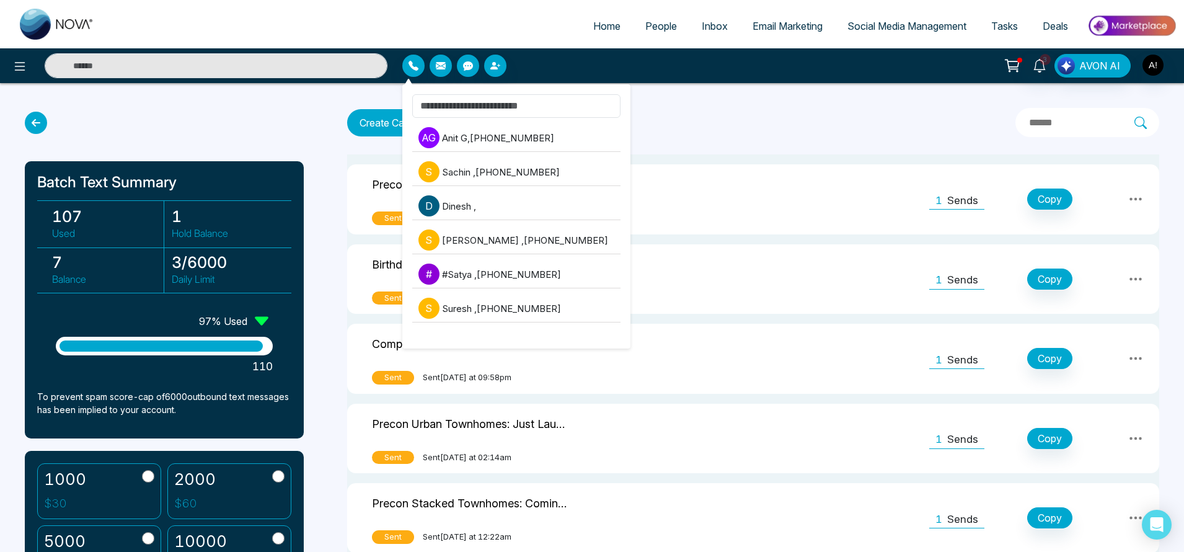
click at [694, 115] on div "Create Campaign Text Templates" at bounding box center [753, 122] width 812 height 29
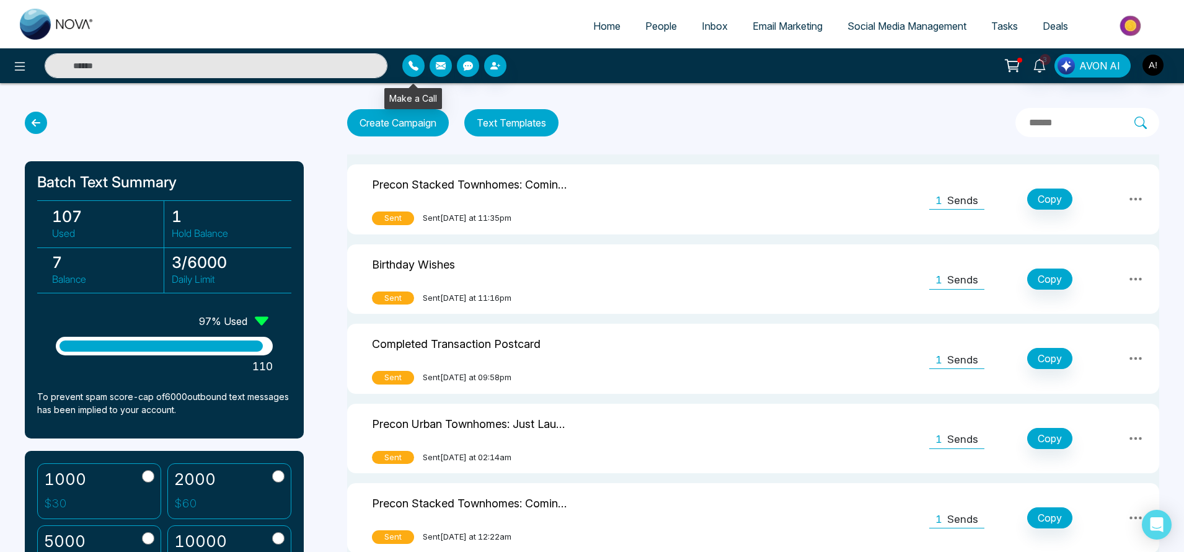
click at [415, 66] on icon "button" at bounding box center [413, 66] width 10 height 10
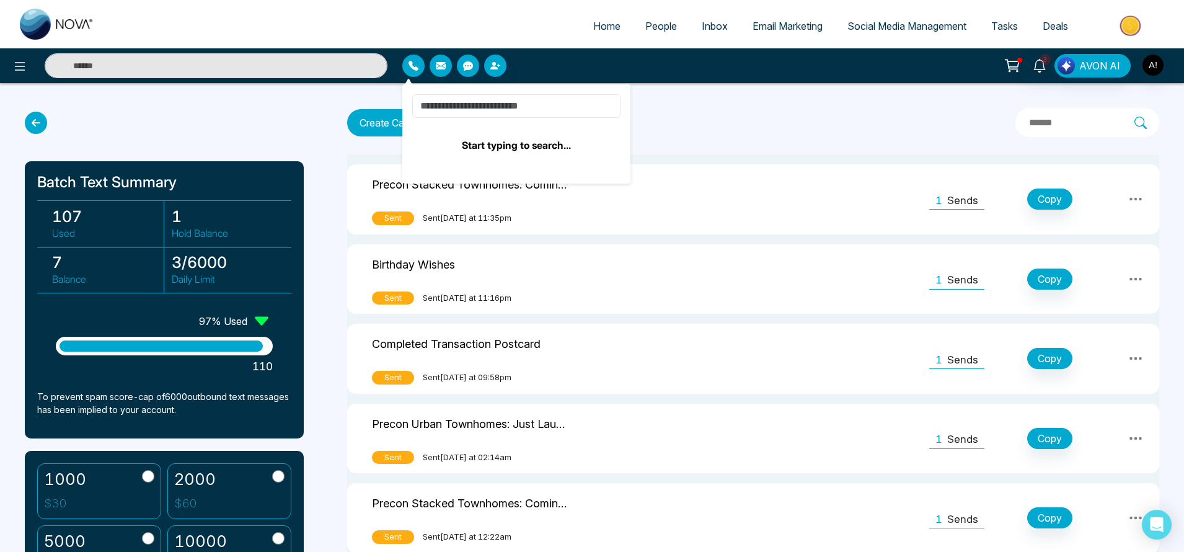
click at [444, 102] on input at bounding box center [516, 106] width 208 height 24
type input "****"
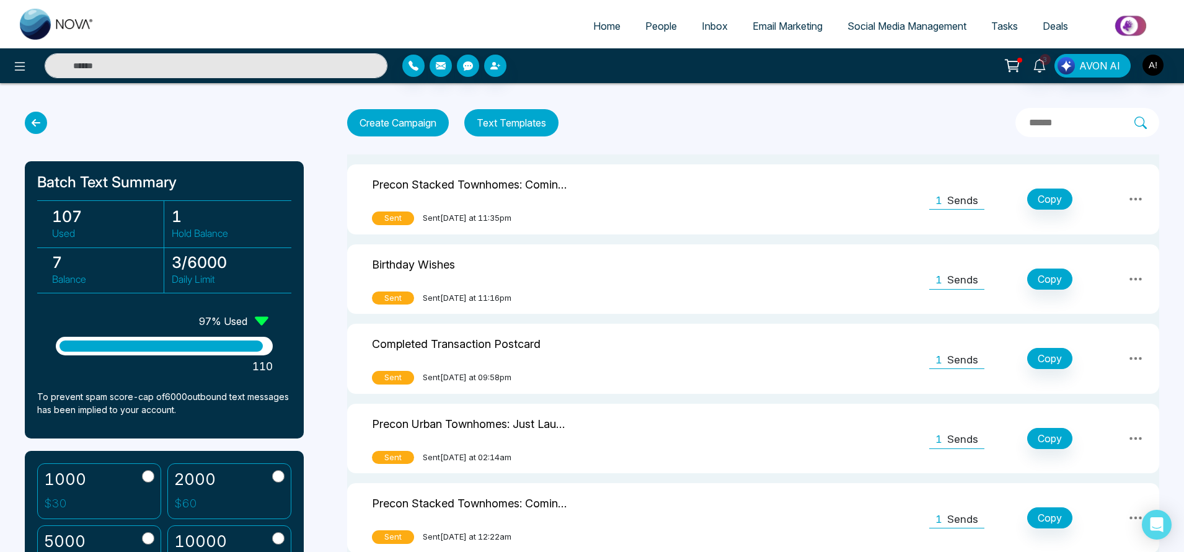
click at [782, 129] on div "Create Campaign Text Templates" at bounding box center [753, 122] width 812 height 29
click at [466, 70] on icon "button" at bounding box center [468, 66] width 10 height 10
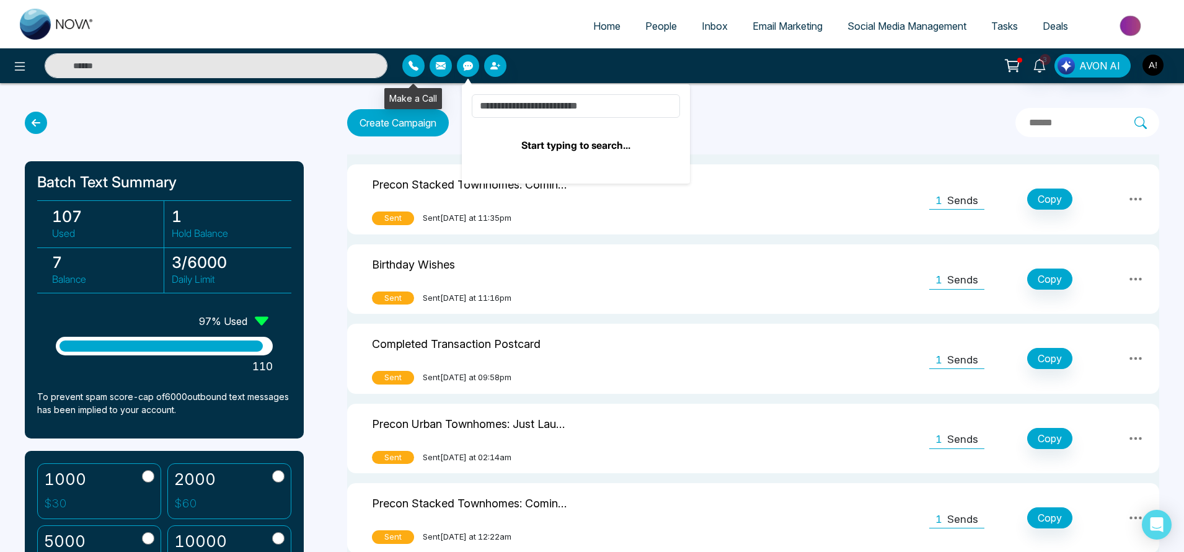
click at [413, 67] on icon "button" at bounding box center [413, 66] width 10 height 10
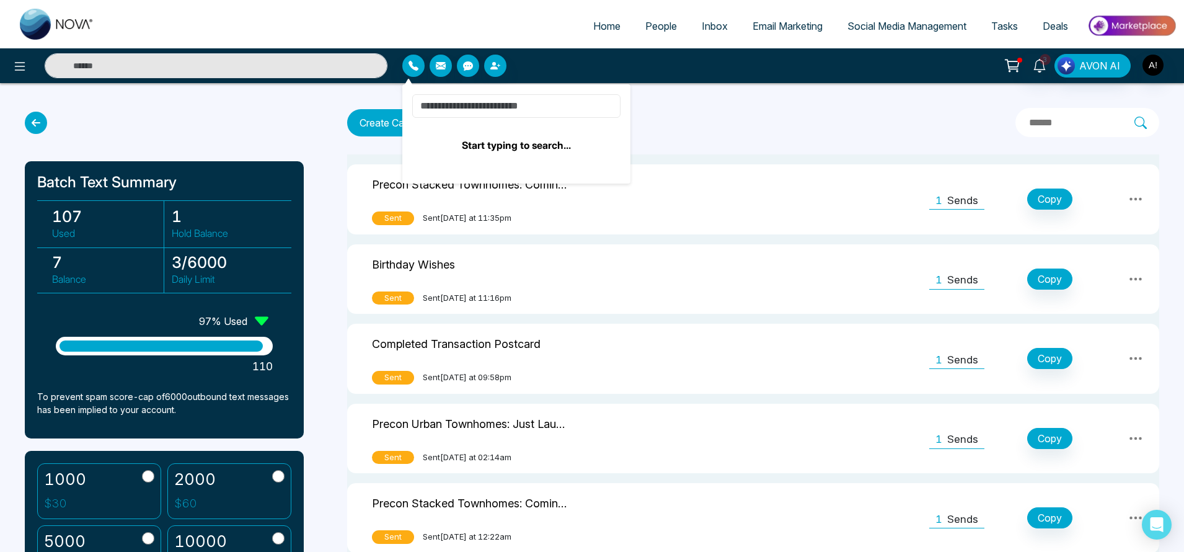
click at [498, 101] on input at bounding box center [516, 106] width 208 height 24
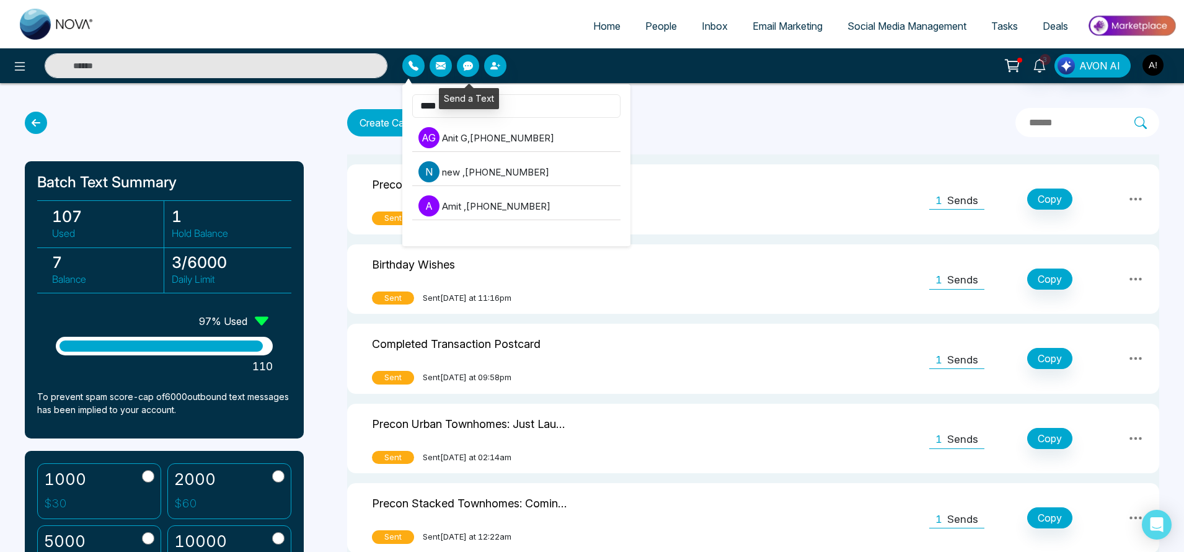
type input "****"
click at [466, 64] on icon "button" at bounding box center [468, 65] width 10 height 9
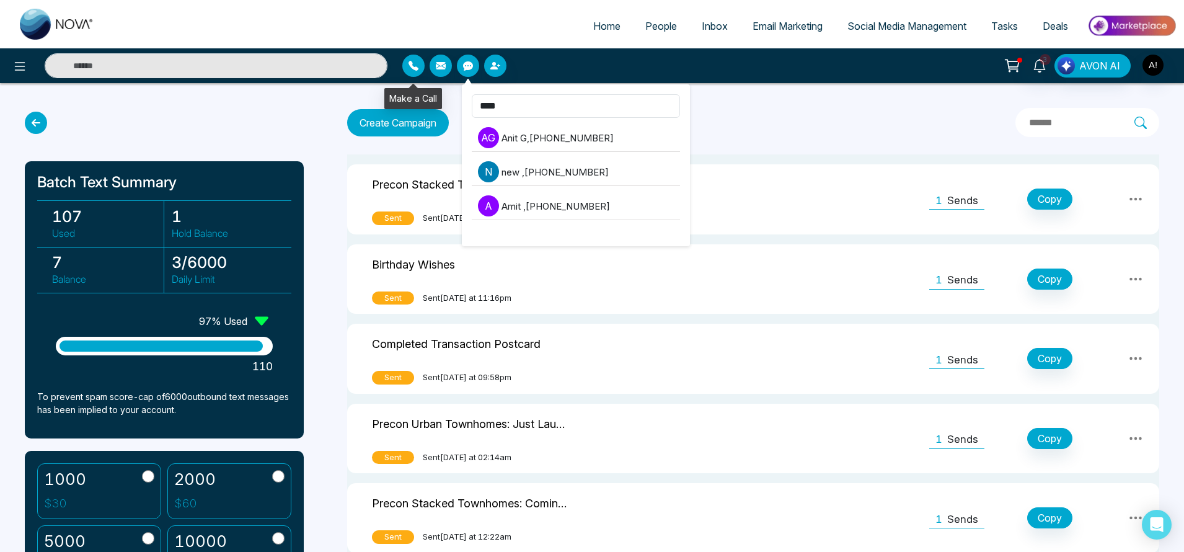
click at [408, 62] on icon "button" at bounding box center [413, 66] width 10 height 10
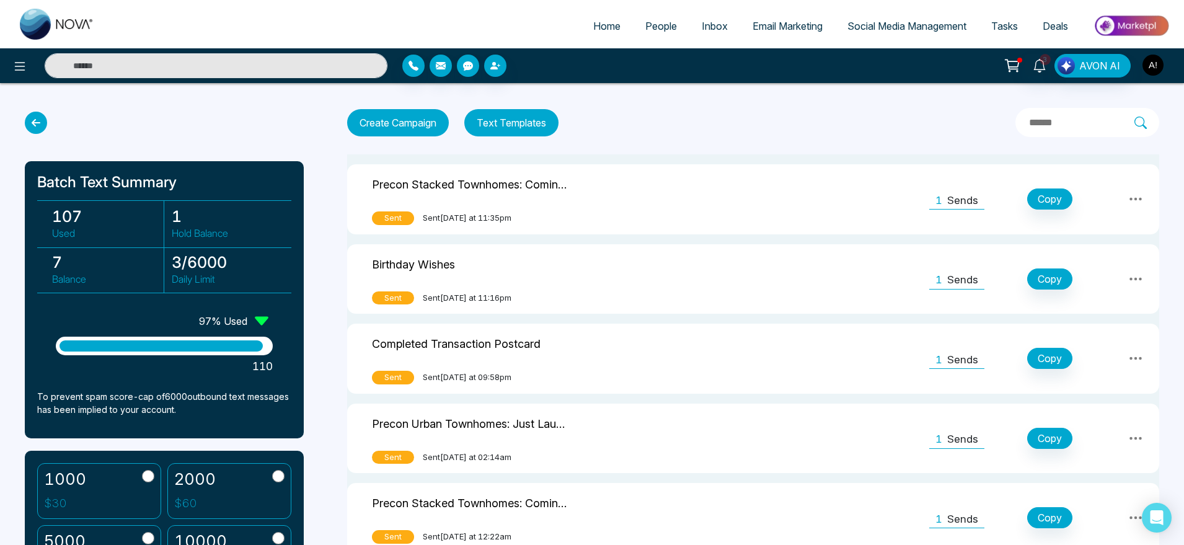
click at [1155, 66] on img "button" at bounding box center [1152, 65] width 21 height 21
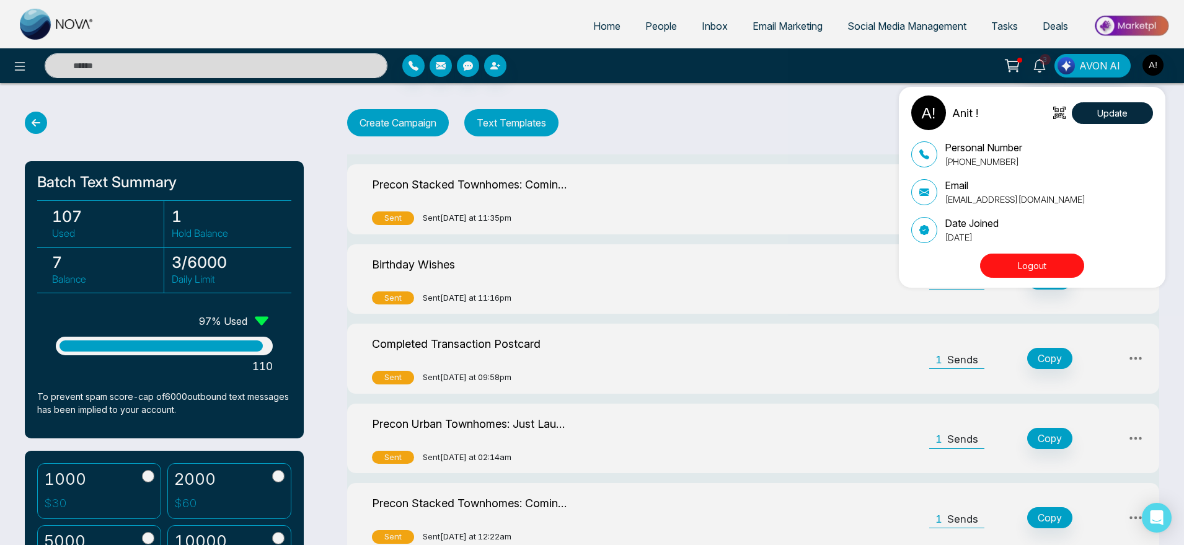
click at [1043, 265] on button "Logout" at bounding box center [1032, 265] width 104 height 24
